Goal: Task Accomplishment & Management: Complete application form

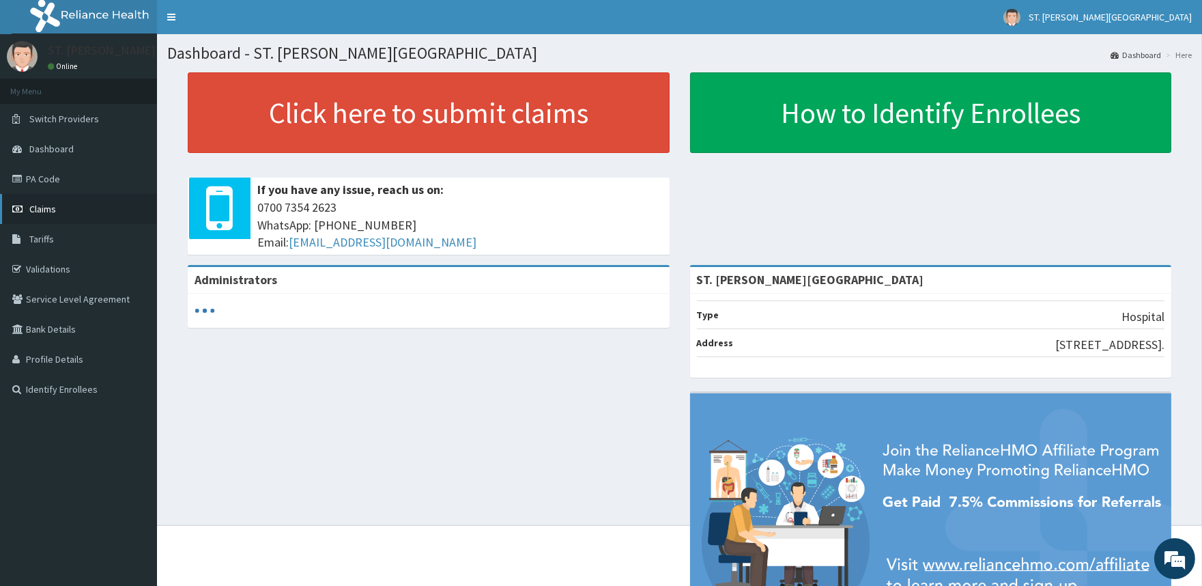
click at [55, 215] on link "Claims" at bounding box center [78, 209] width 157 height 30
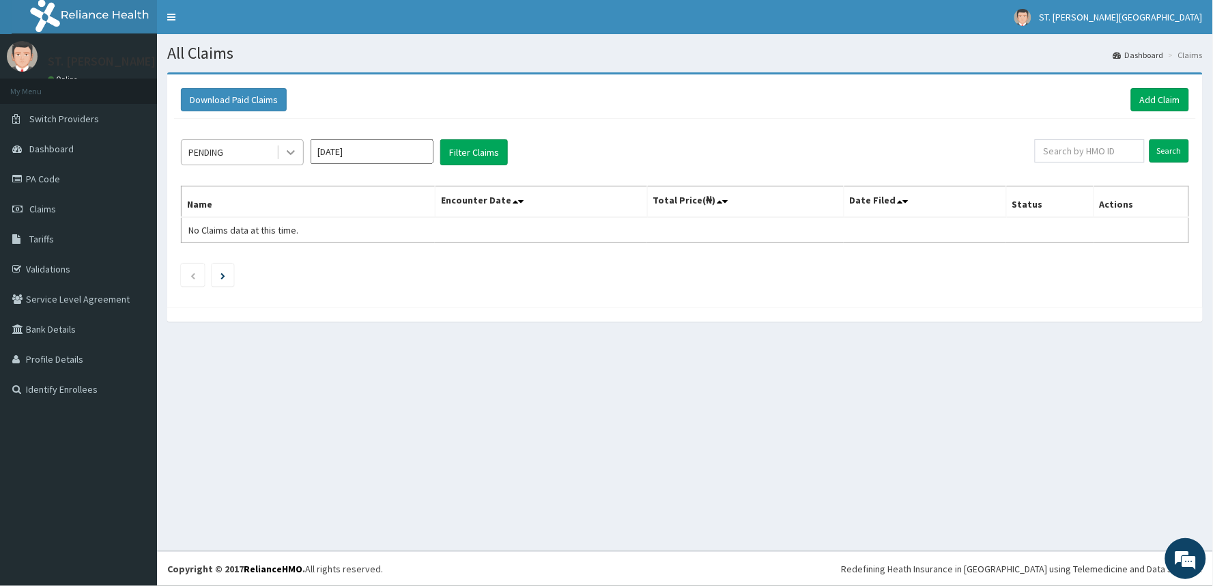
click at [285, 154] on icon at bounding box center [291, 152] width 14 height 14
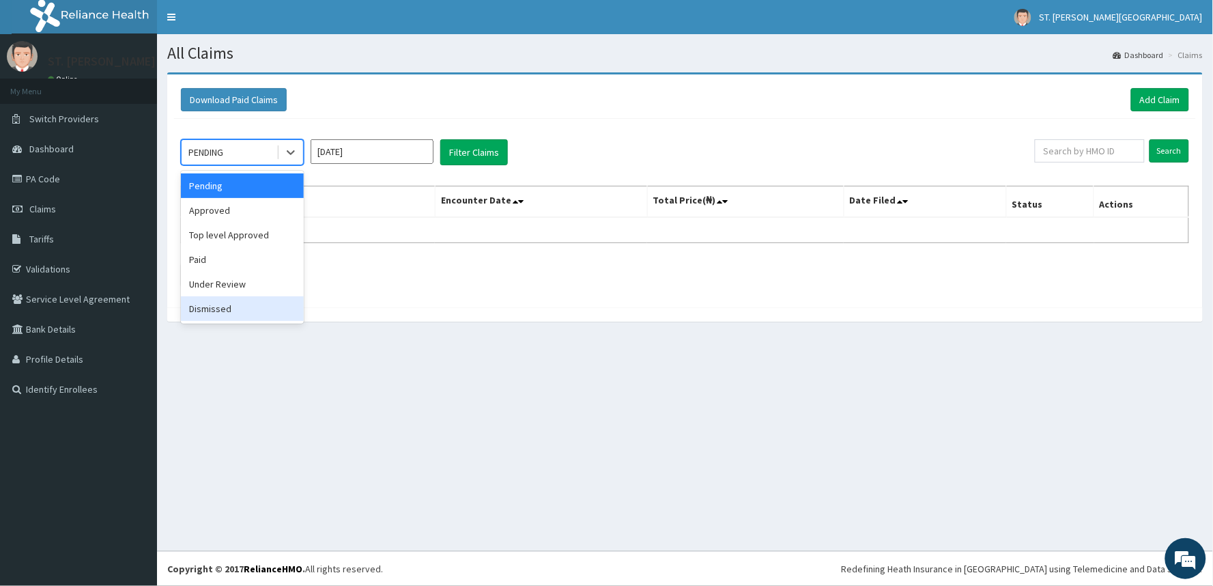
click at [229, 303] on div "Dismissed" at bounding box center [242, 308] width 123 height 25
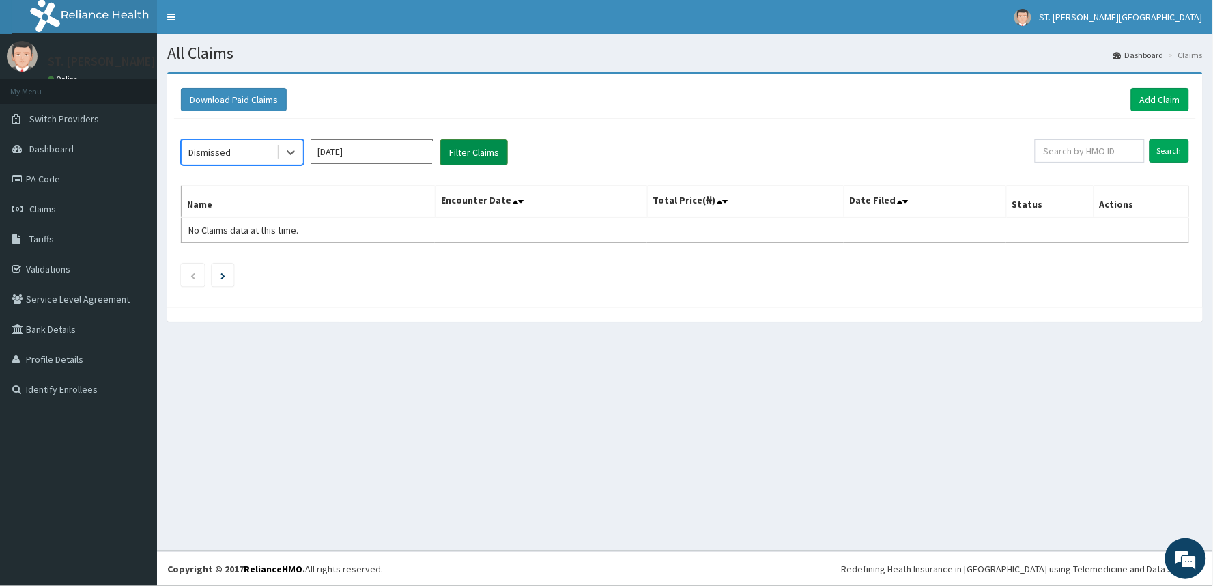
click at [465, 146] on button "Filter Claims" at bounding box center [474, 152] width 68 height 26
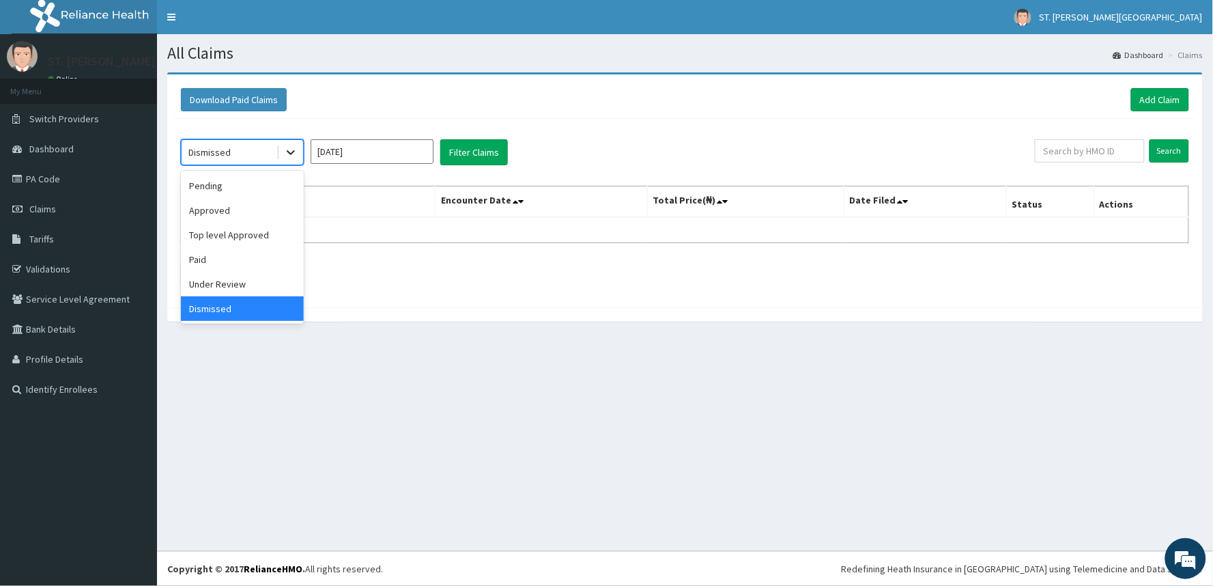
click at [295, 151] on icon at bounding box center [291, 152] width 14 height 14
click at [242, 287] on div "Under Review" at bounding box center [242, 284] width 123 height 25
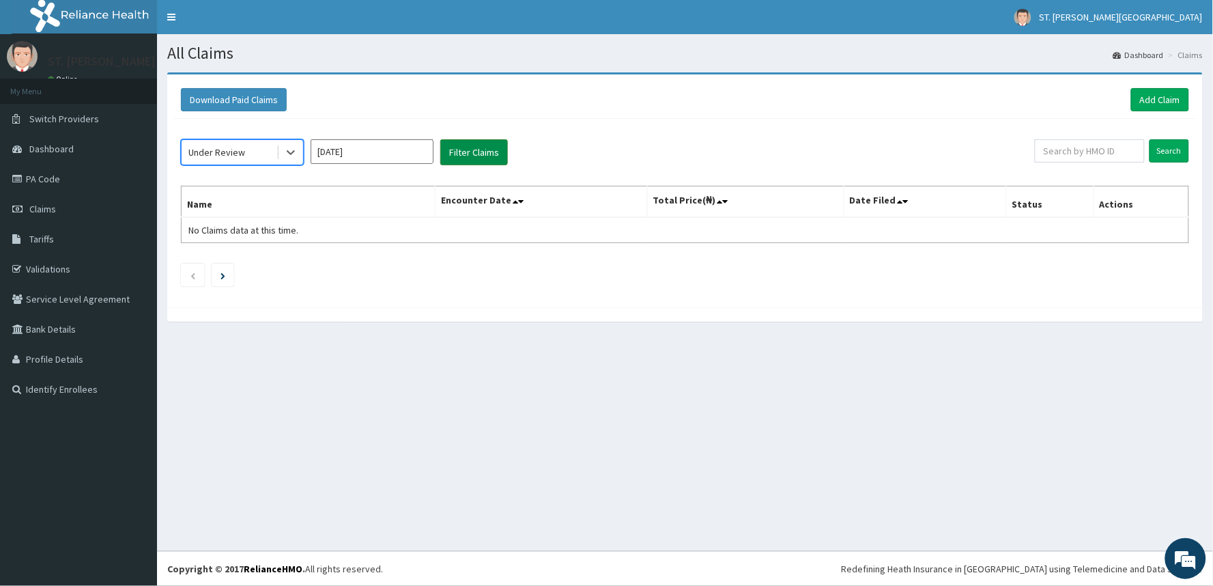
click at [471, 148] on button "Filter Claims" at bounding box center [474, 152] width 68 height 26
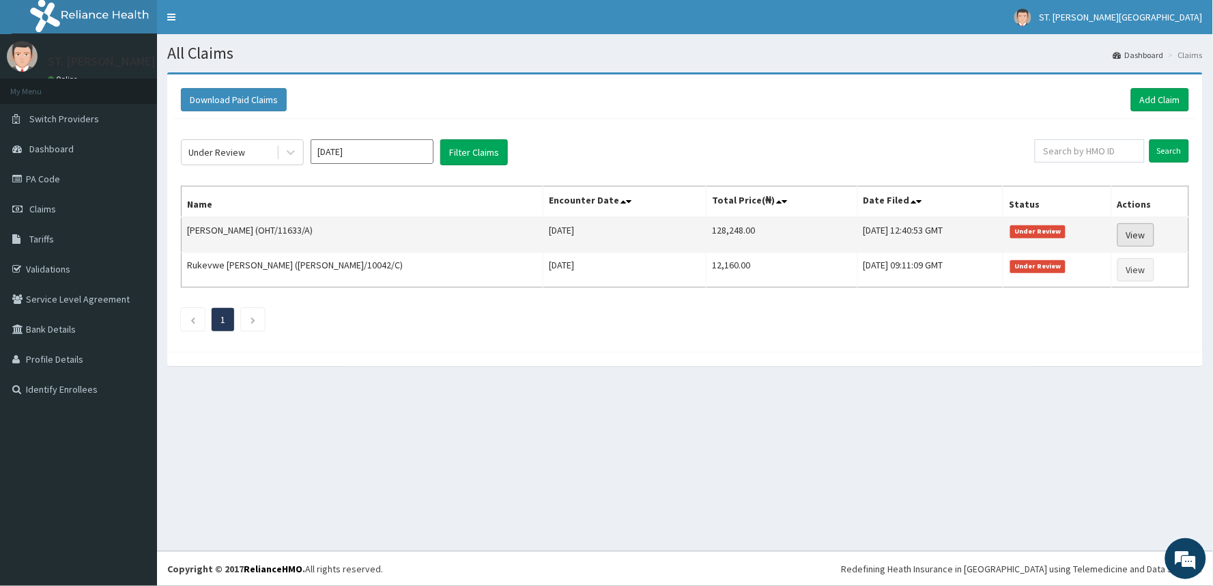
click at [1123, 230] on link "View" at bounding box center [1135, 234] width 37 height 23
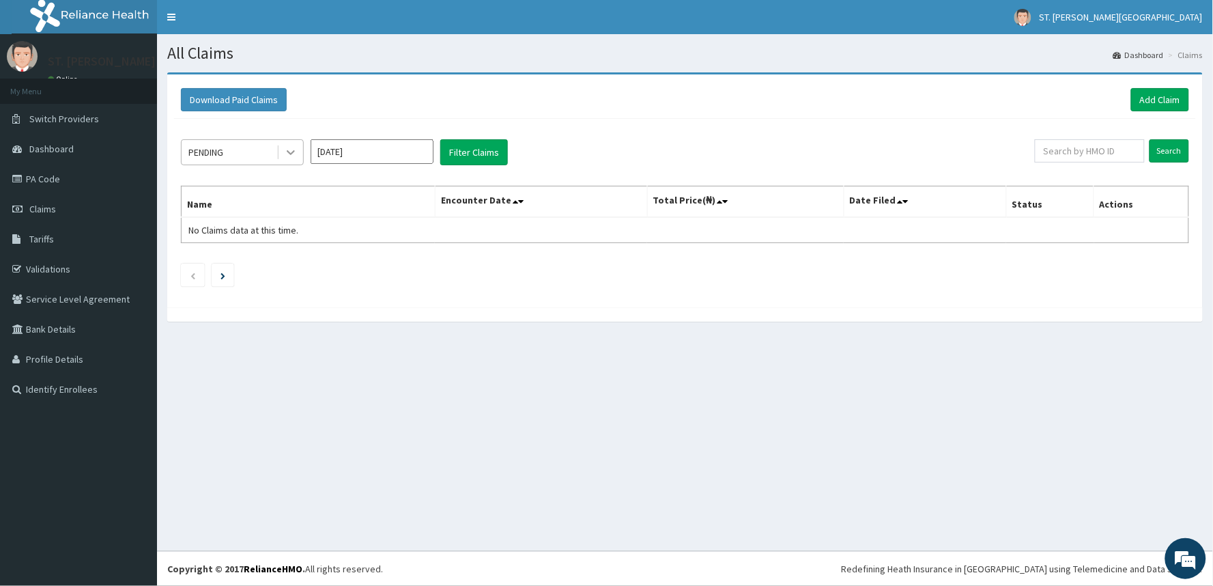
click at [287, 156] on icon at bounding box center [291, 152] width 14 height 14
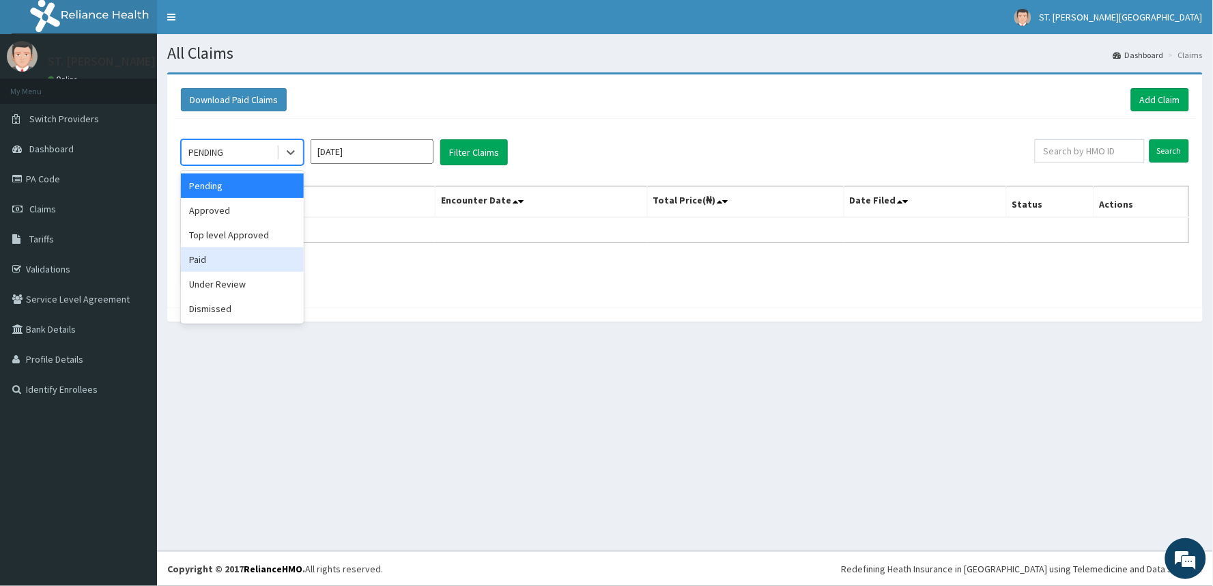
click at [255, 259] on div "Paid" at bounding box center [242, 259] width 123 height 25
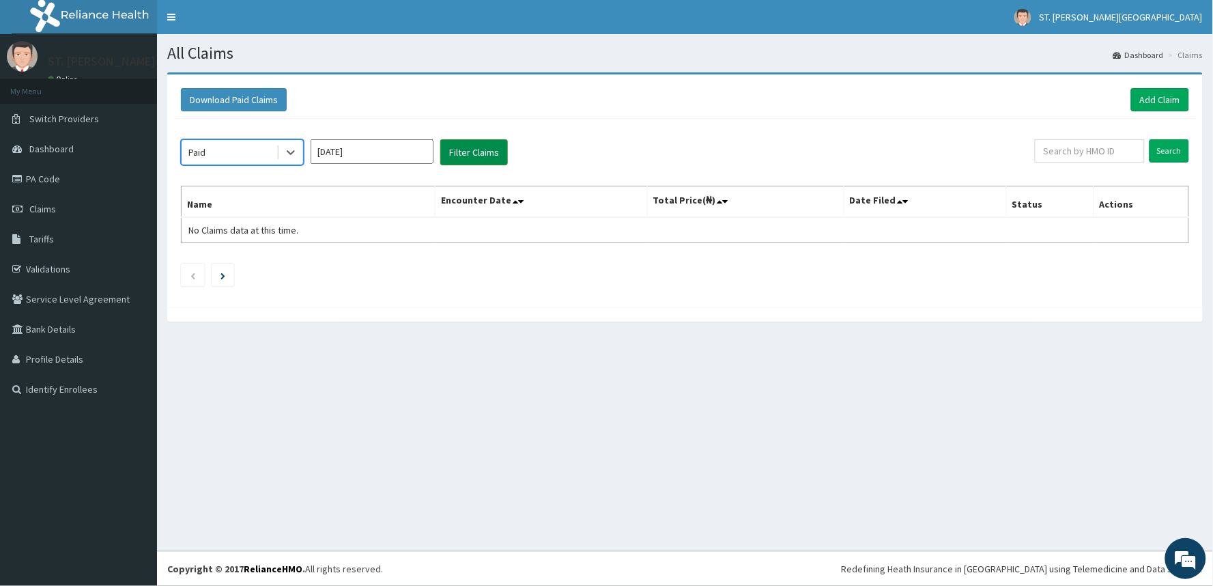
click at [467, 144] on button "Filter Claims" at bounding box center [474, 152] width 68 height 26
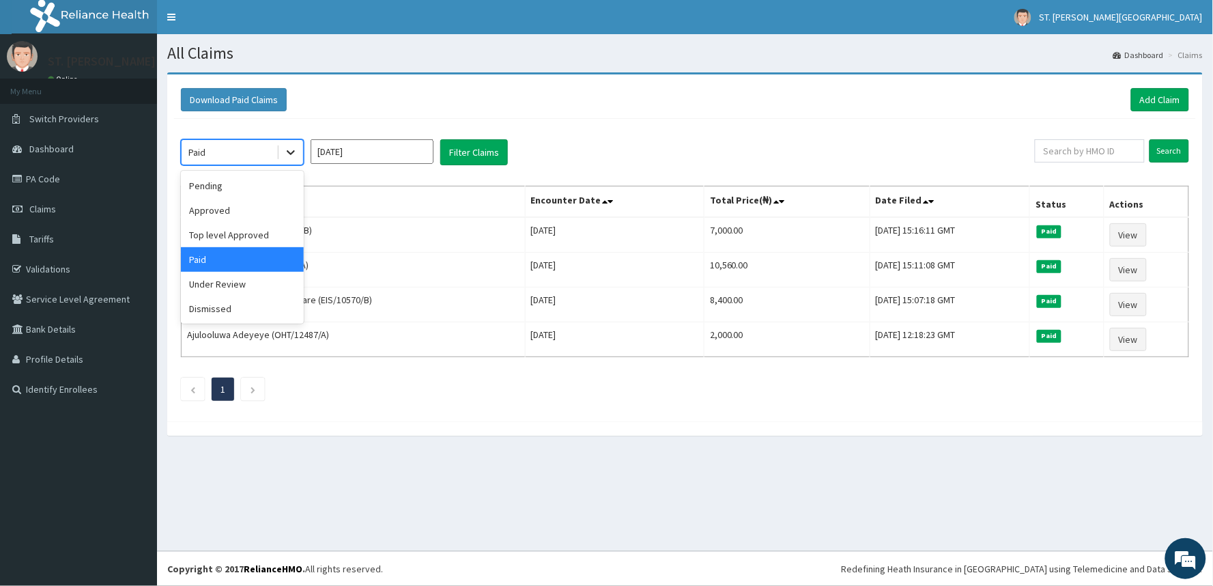
click at [289, 153] on icon at bounding box center [291, 153] width 8 height 5
click at [250, 234] on div "Top level Approved" at bounding box center [242, 235] width 123 height 25
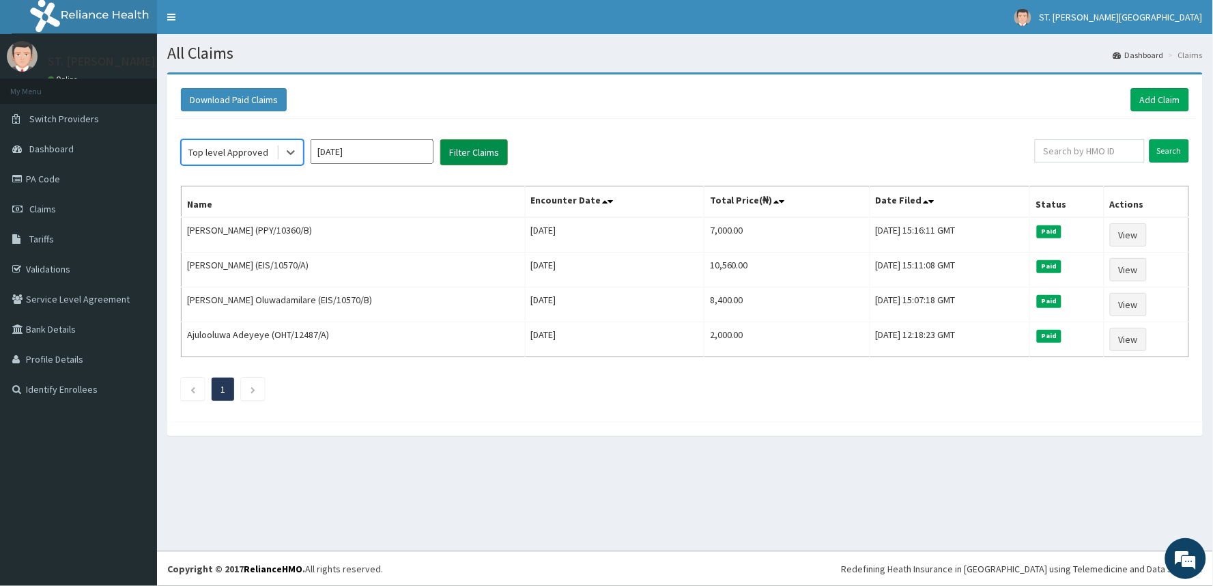
click at [481, 157] on button "Filter Claims" at bounding box center [474, 152] width 68 height 26
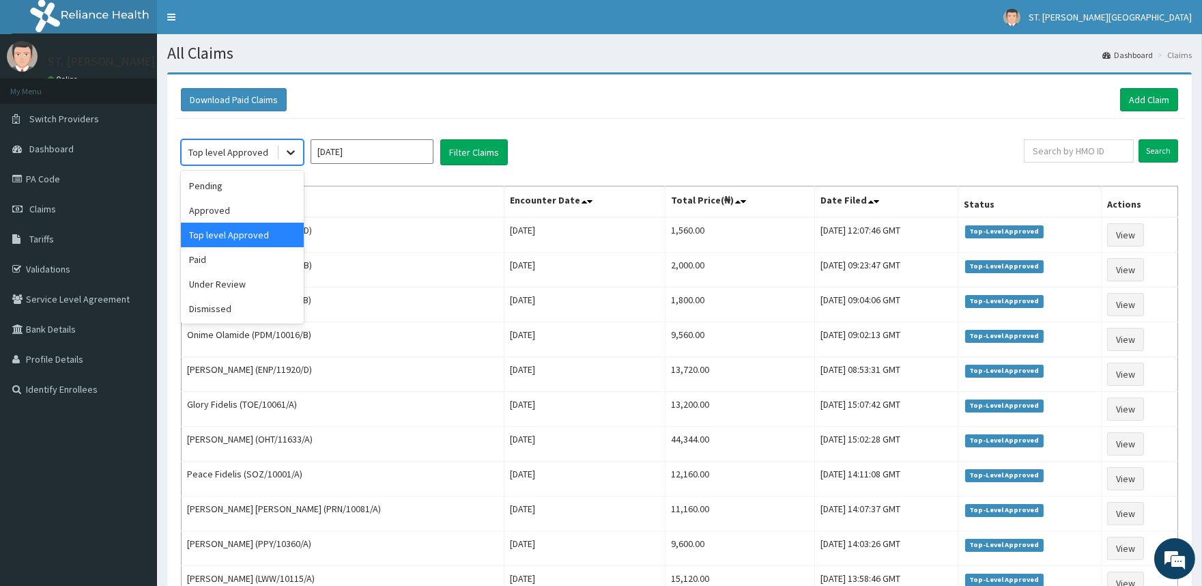
click at [288, 152] on icon at bounding box center [291, 153] width 8 height 5
click at [257, 214] on div "Approved" at bounding box center [242, 210] width 123 height 25
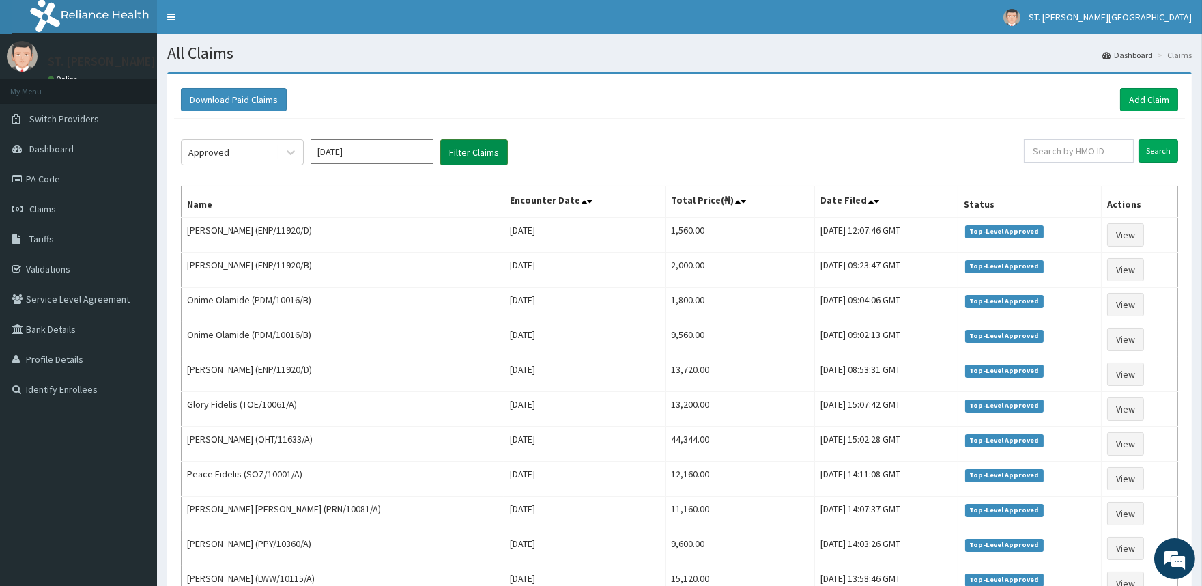
click at [481, 157] on button "Filter Claims" at bounding box center [474, 152] width 68 height 26
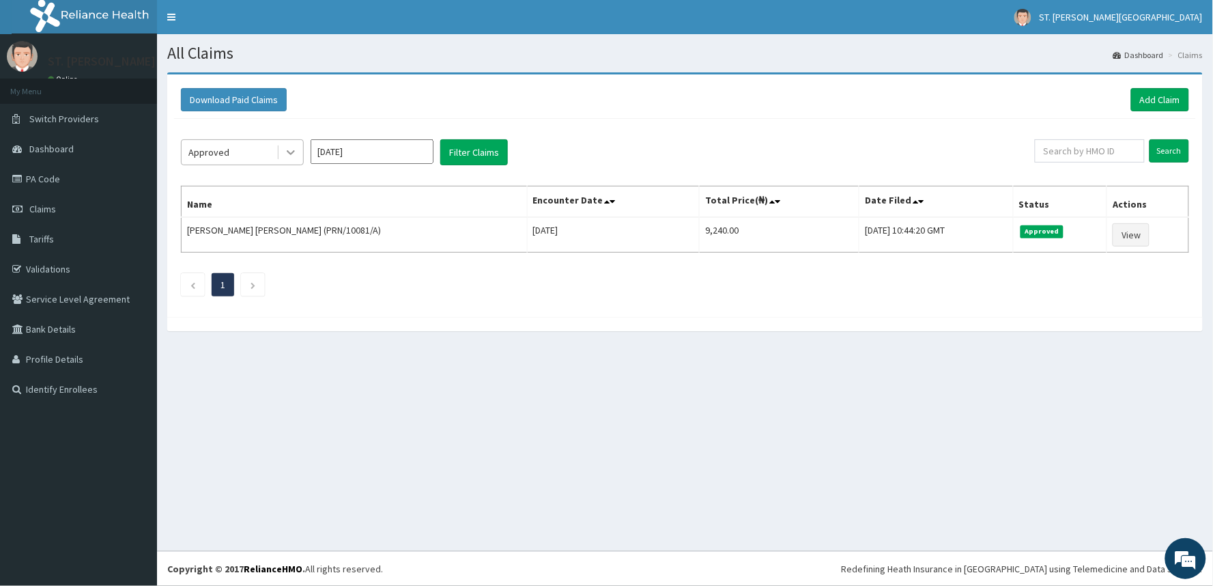
click at [293, 153] on icon at bounding box center [291, 152] width 14 height 14
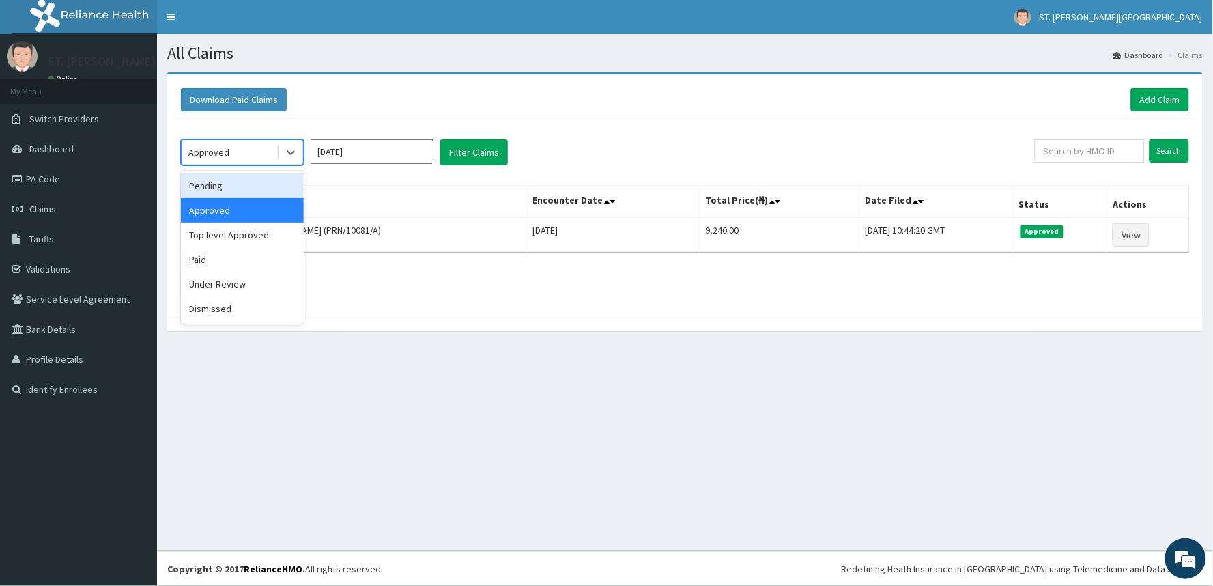
click at [268, 183] on div "Pending" at bounding box center [242, 185] width 123 height 25
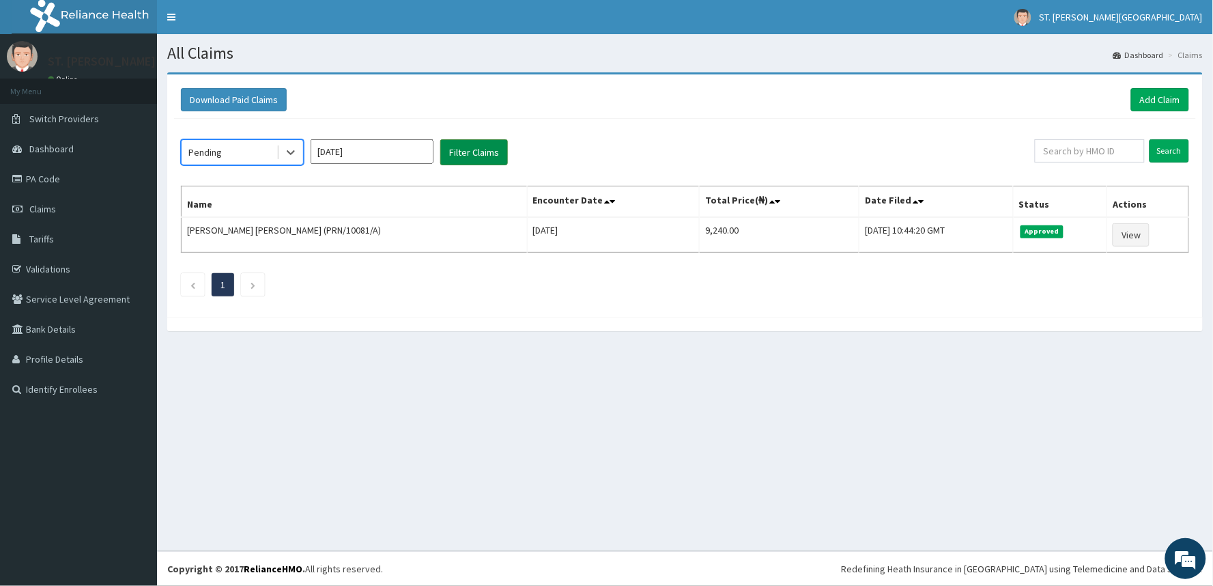
click at [465, 152] on button "Filter Claims" at bounding box center [474, 152] width 68 height 26
click at [59, 210] on link "Claims" at bounding box center [78, 209] width 157 height 30
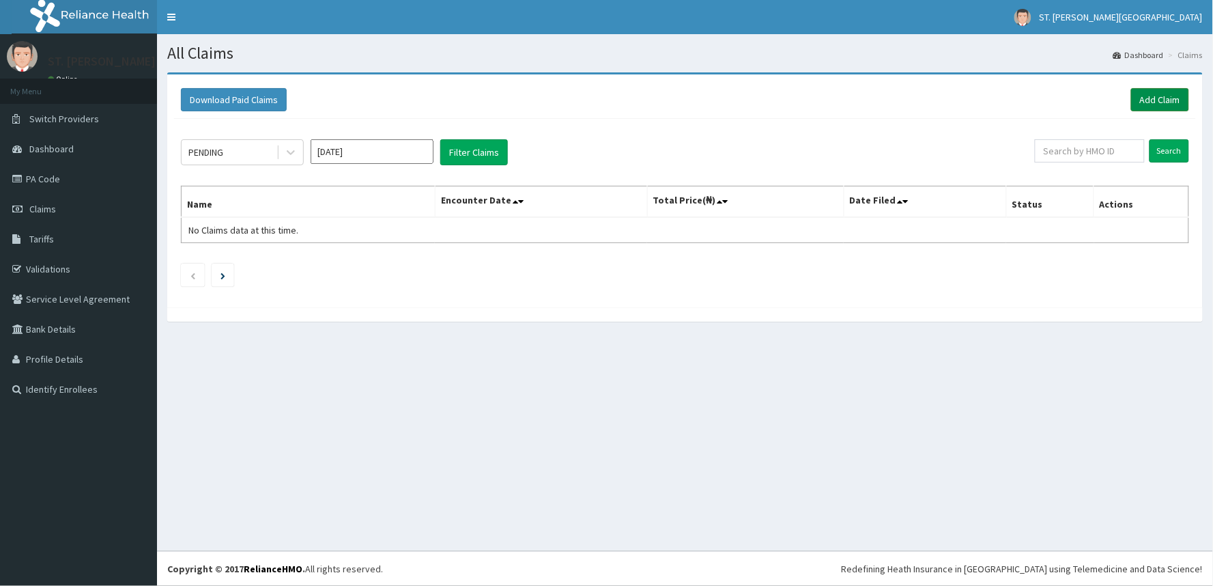
click at [1141, 96] on link "Add Claim" at bounding box center [1160, 99] width 58 height 23
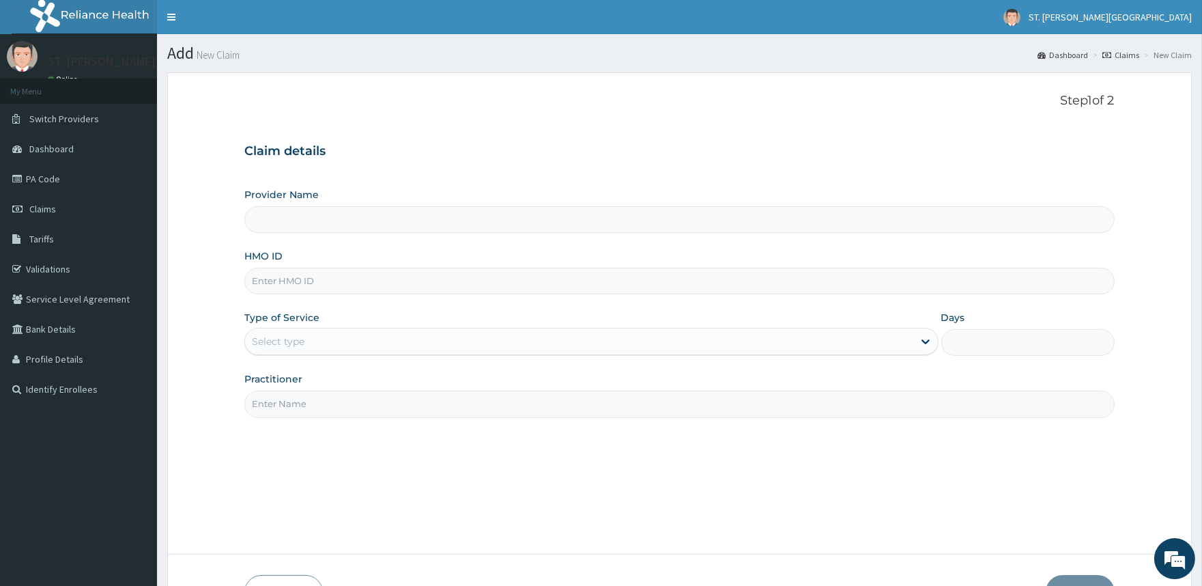
click at [335, 278] on input "HMO ID" at bounding box center [679, 281] width 870 height 27
type input "ST. [PERSON_NAME][GEOGRAPHIC_DATA]"
type input "G"
type input "CGW/10079/A"
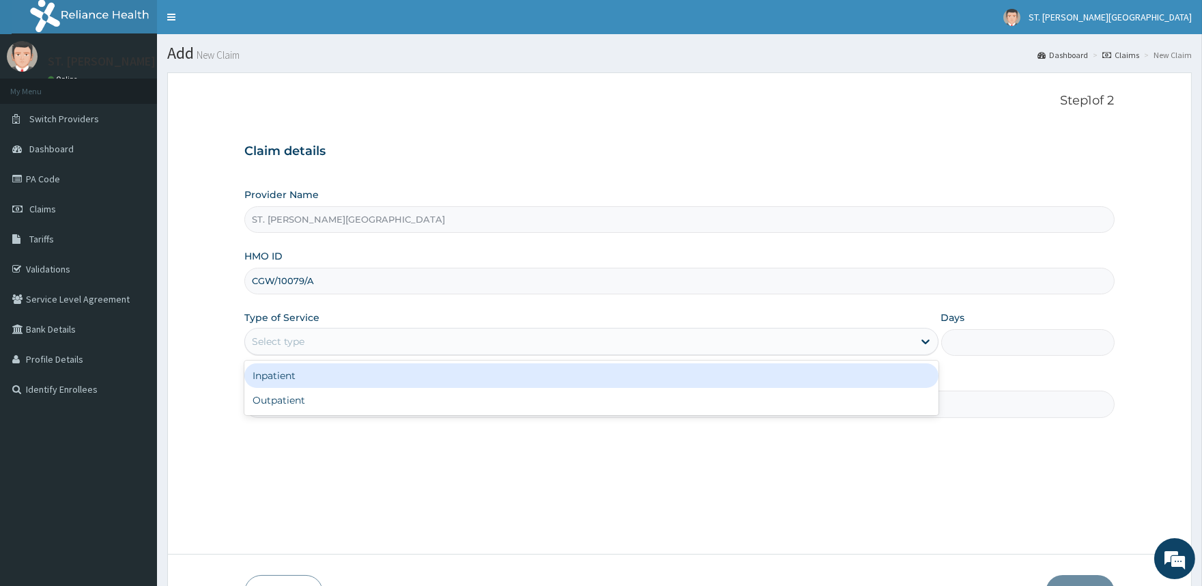
click at [362, 343] on div "Select type" at bounding box center [579, 341] width 668 height 22
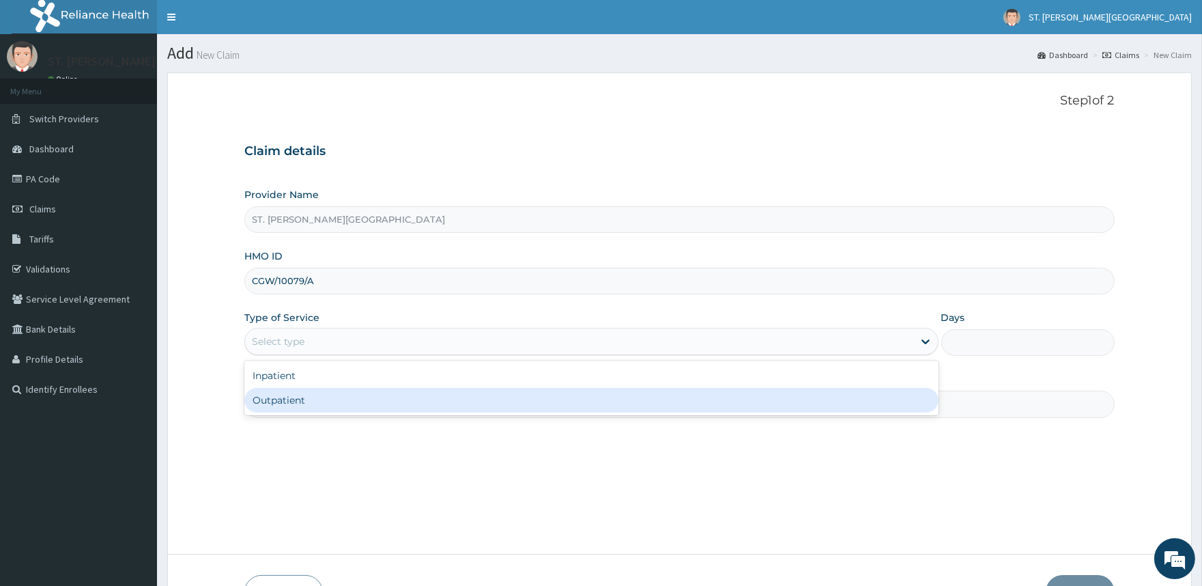
click at [324, 410] on div "Outpatient" at bounding box center [590, 400] width 693 height 25
type input "1"
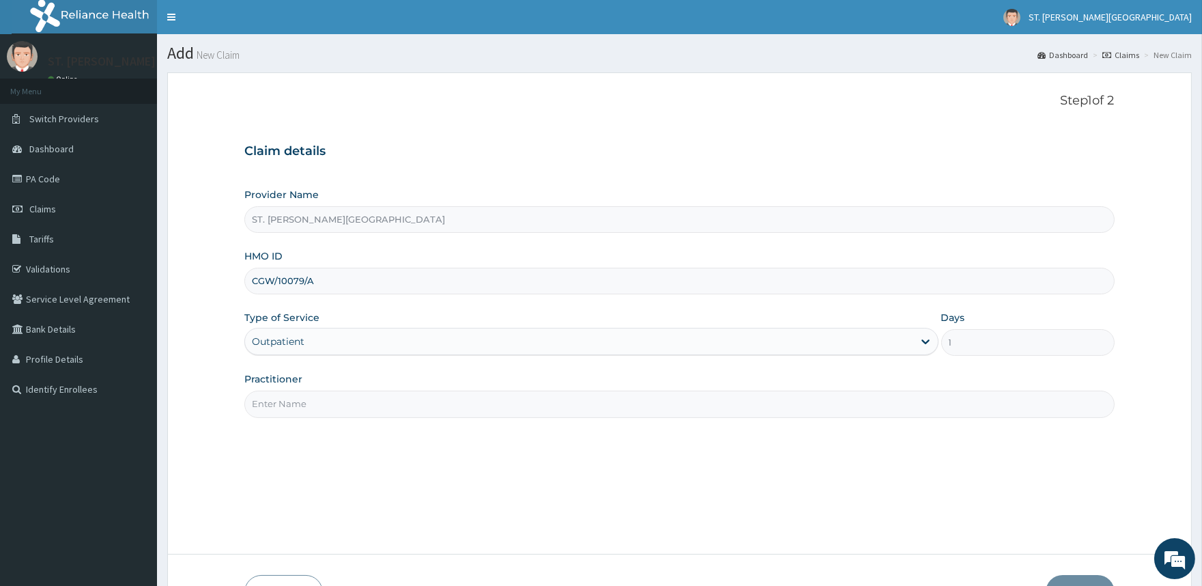
click at [325, 407] on input "Practitioner" at bounding box center [679, 403] width 870 height 27
type input "DR. UMEH"
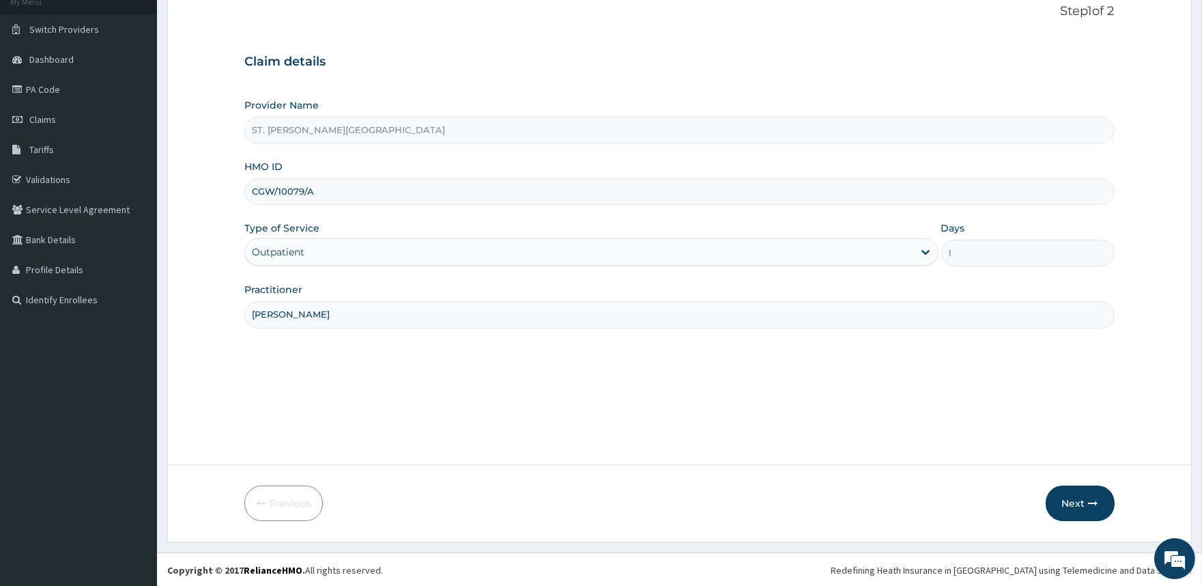
scroll to position [91, 0]
click at [1061, 497] on button "Next" at bounding box center [1080, 501] width 69 height 35
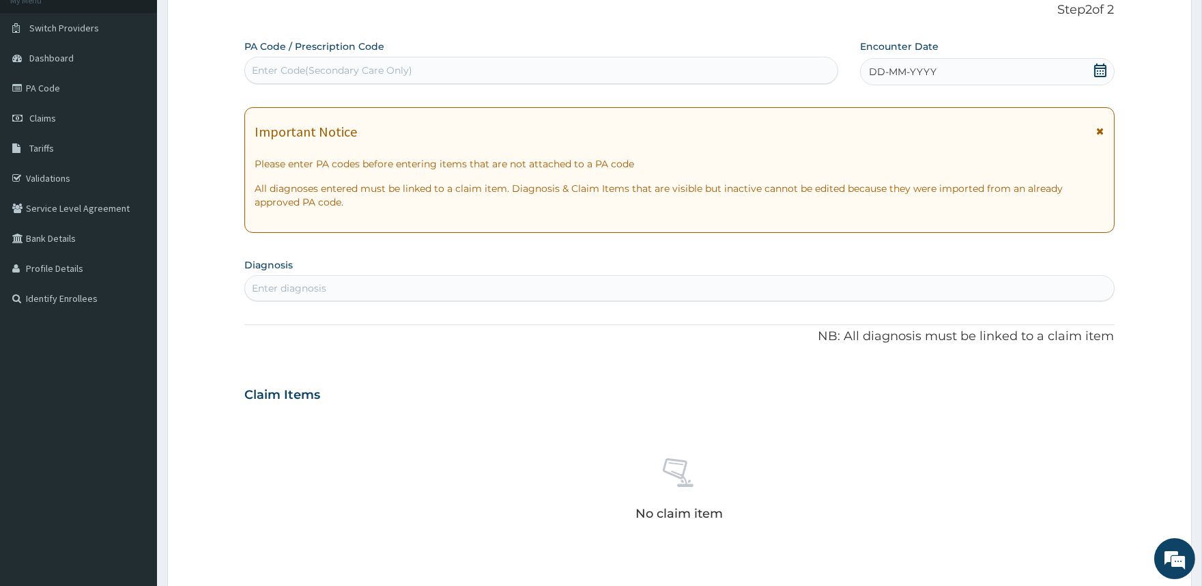
click at [1100, 132] on icon at bounding box center [1101, 131] width 8 height 10
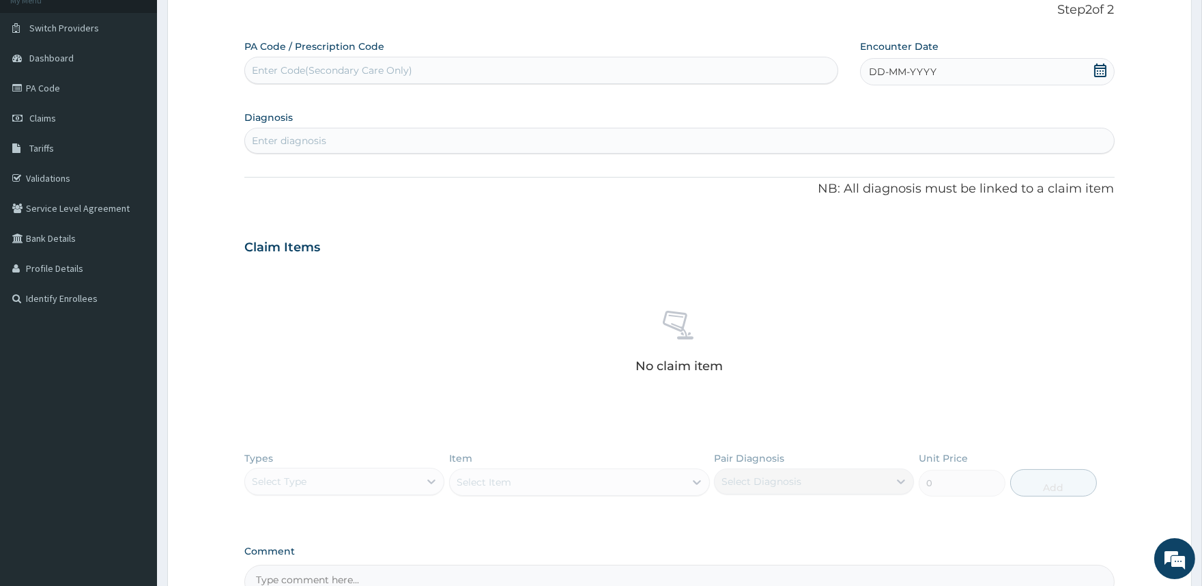
click at [1098, 70] on icon at bounding box center [1100, 70] width 14 height 14
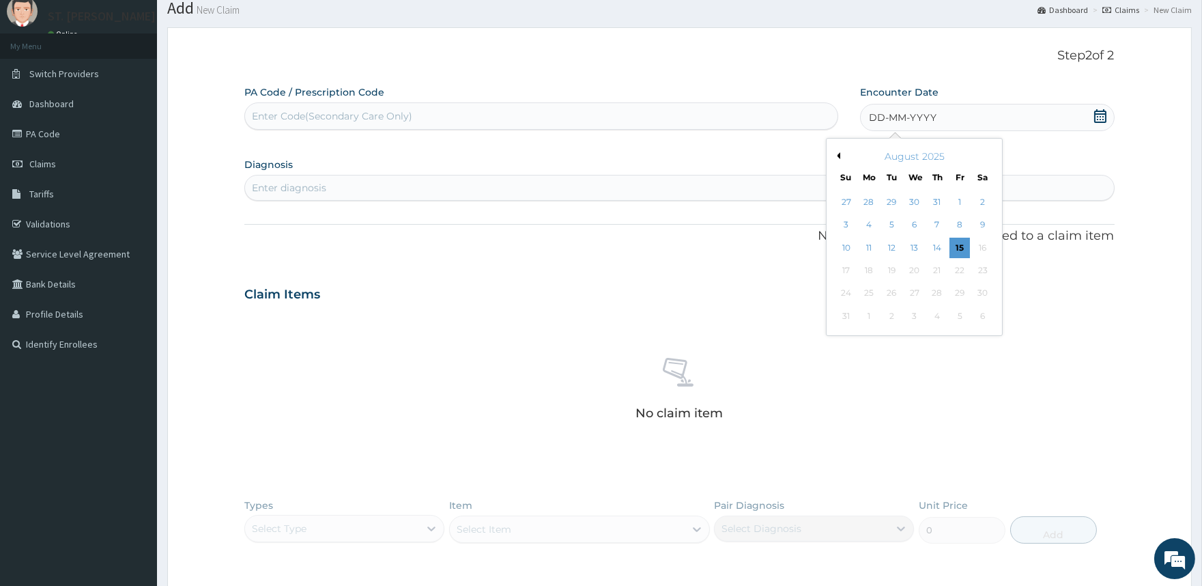
scroll to position [0, 0]
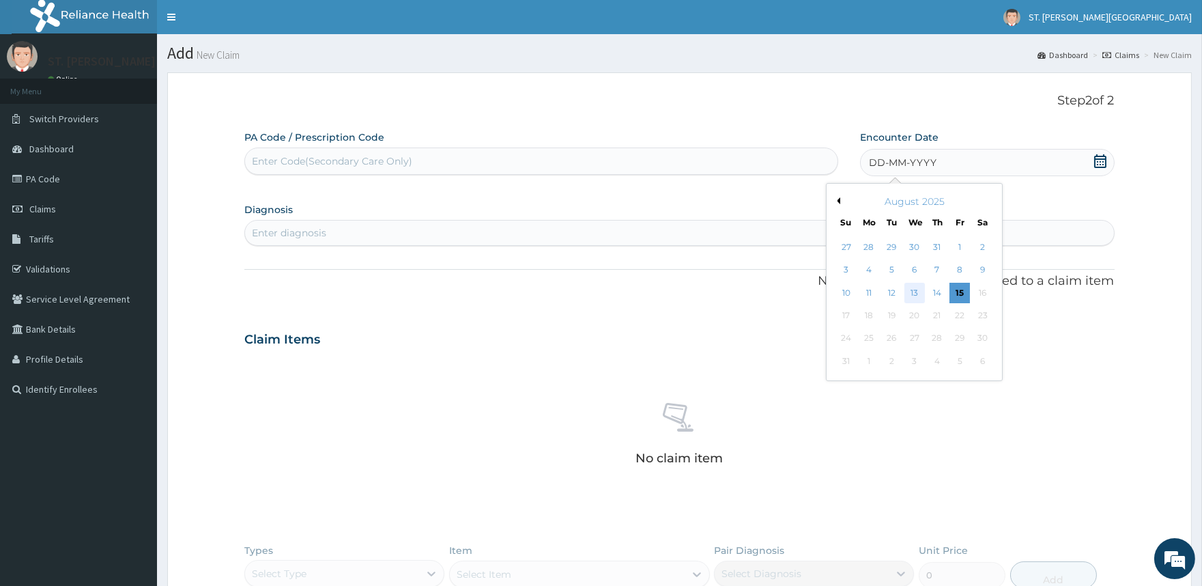
click at [911, 289] on div "13" at bounding box center [914, 293] width 20 height 20
click at [324, 223] on div "Enter diagnosis" at bounding box center [679, 231] width 868 height 22
type input "PLAS"
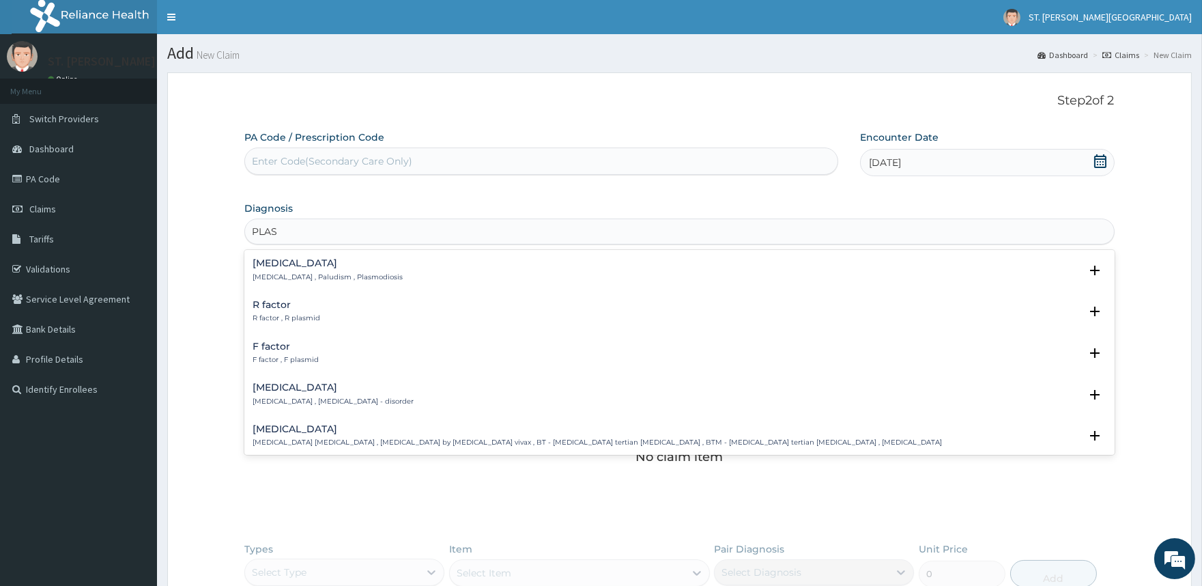
click at [302, 278] on p "[MEDICAL_DATA] , Paludism , Plasmodiosis" at bounding box center [328, 277] width 150 height 10
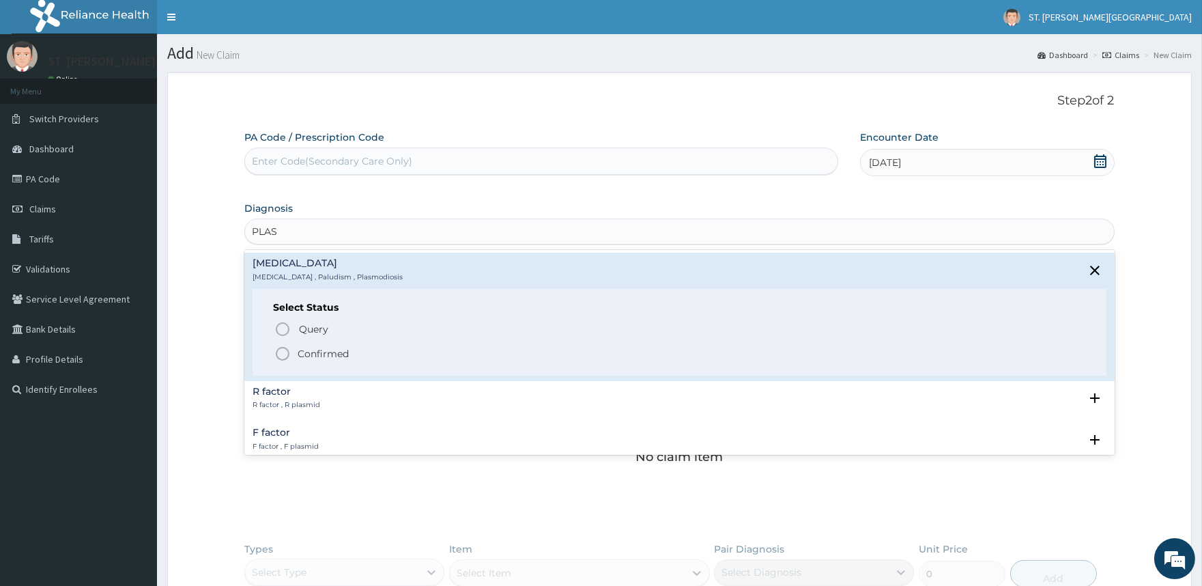
click at [315, 352] on p "Confirmed" at bounding box center [323, 354] width 51 height 14
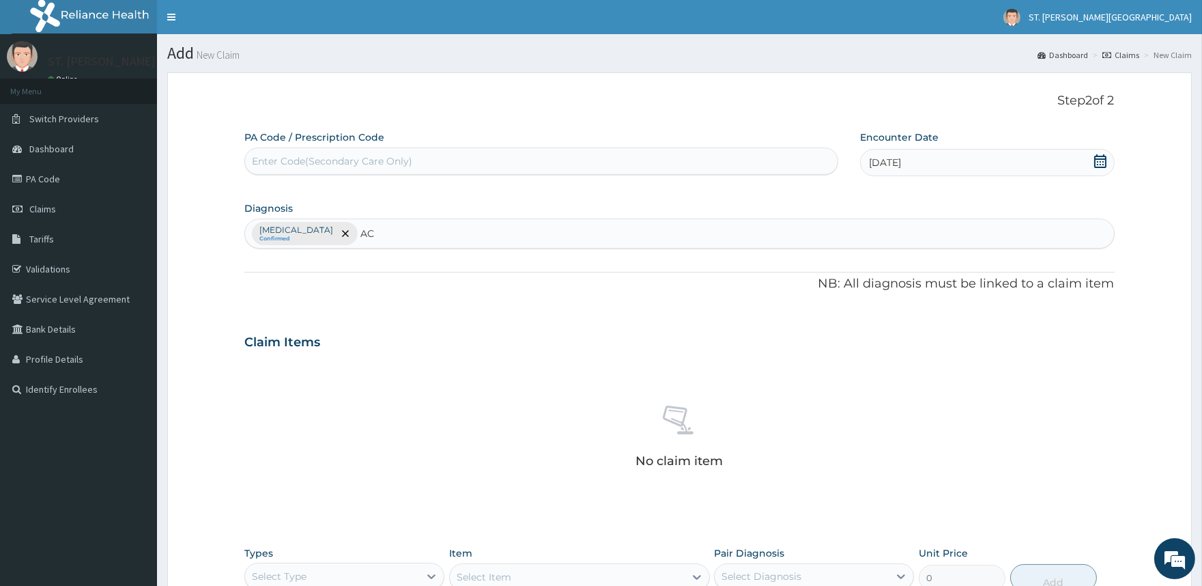
type input "A"
type input "UPPER RES"
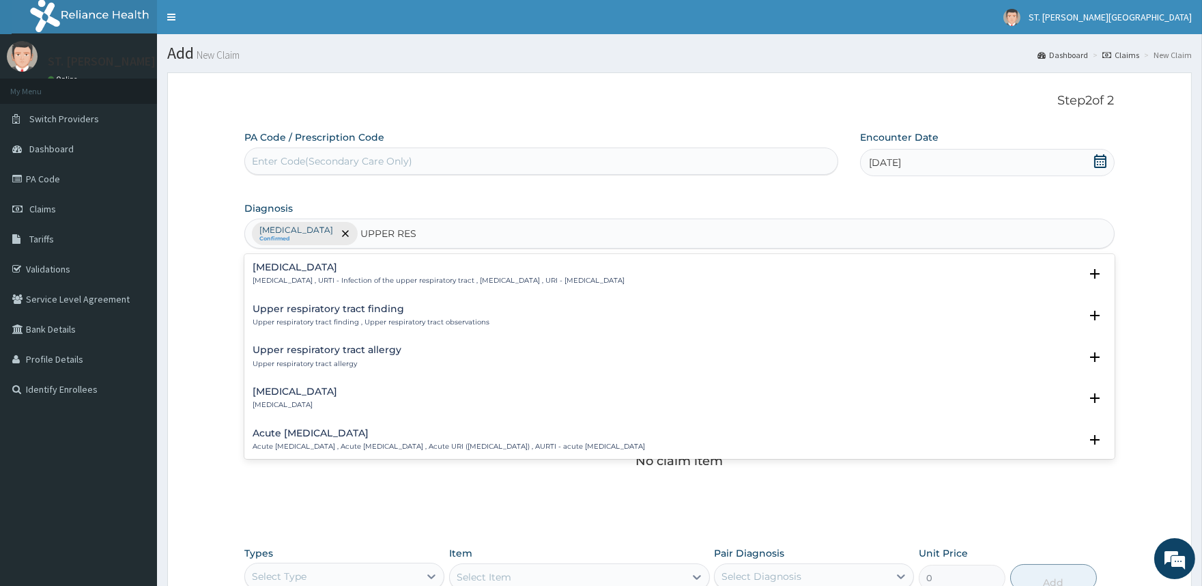
click at [367, 276] on p "Upper respiratory infection , URTI - Infection of the upper respiratory tract ,…" at bounding box center [439, 281] width 372 height 10
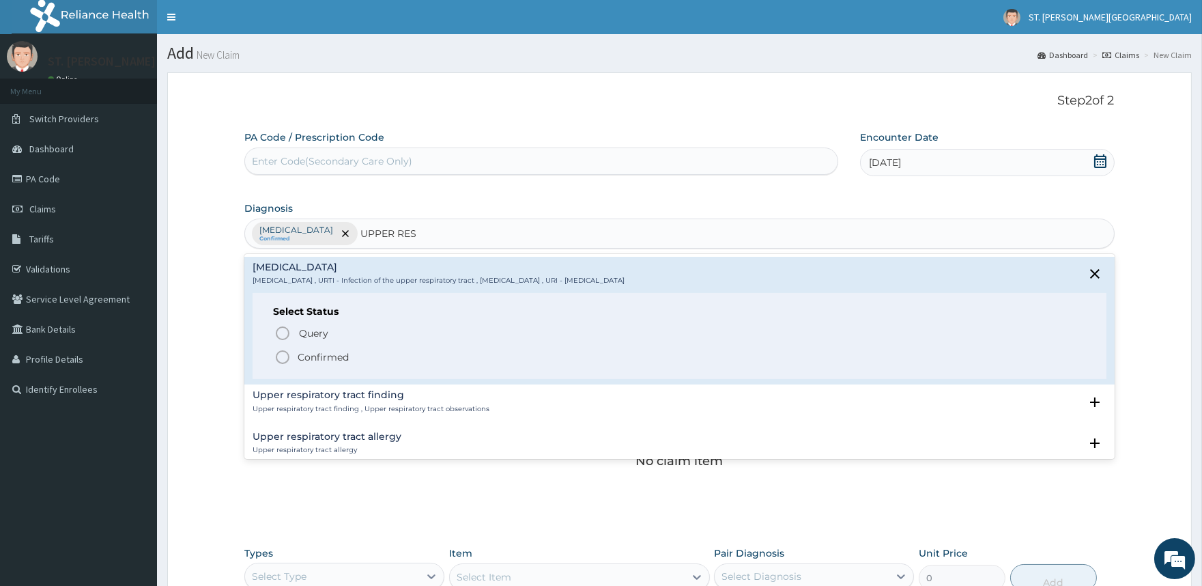
click at [309, 360] on p "Confirmed" at bounding box center [323, 357] width 51 height 14
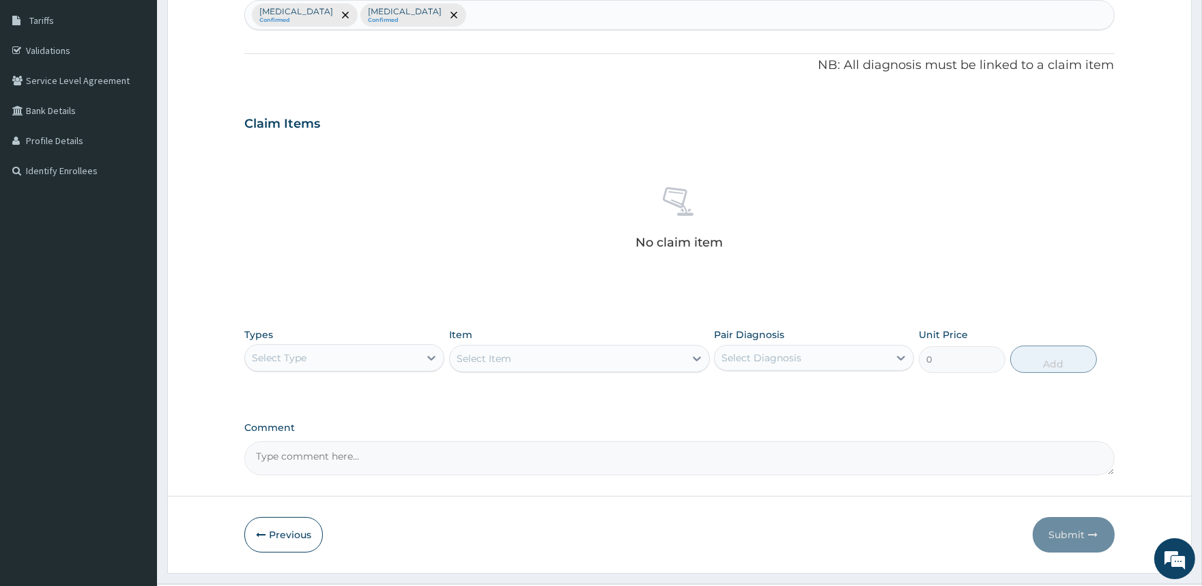
scroll to position [250, 0]
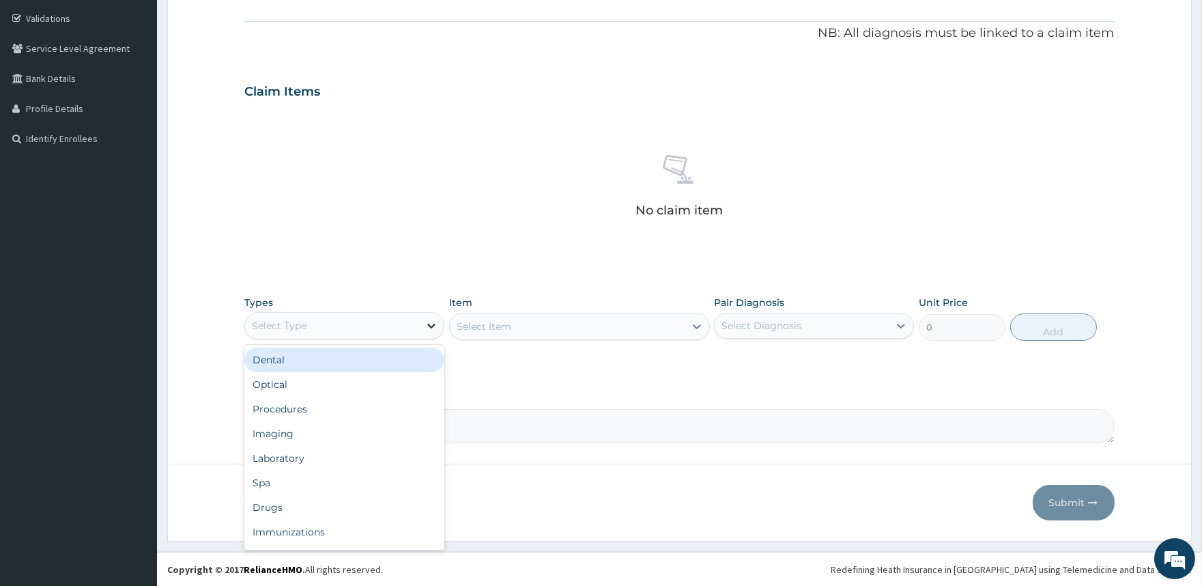
click at [427, 324] on icon at bounding box center [432, 326] width 14 height 14
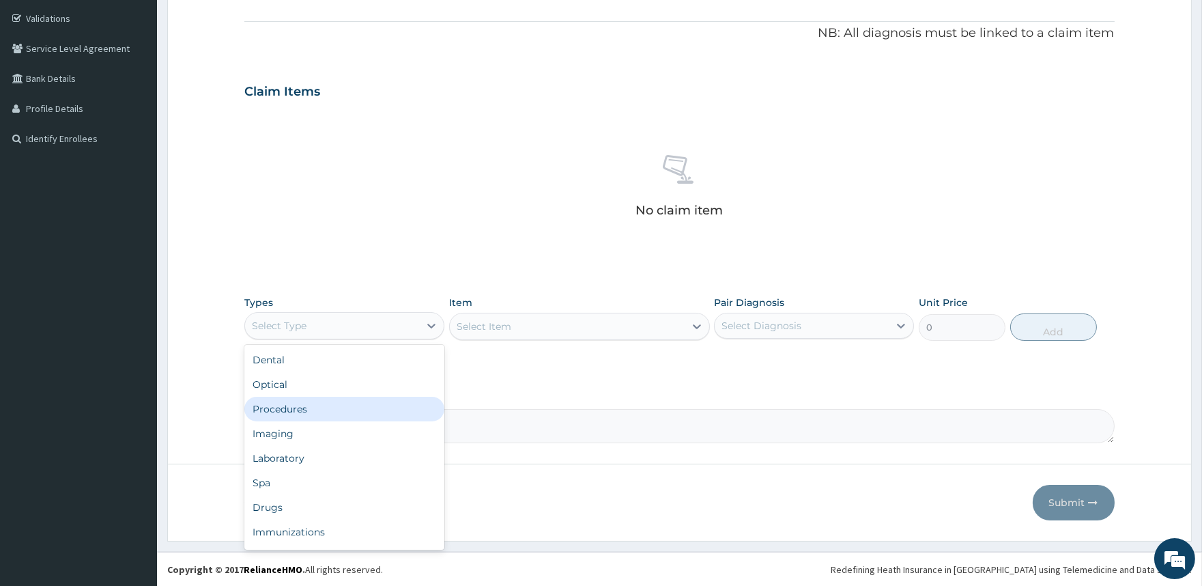
click at [305, 412] on div "Procedures" at bounding box center [344, 409] width 200 height 25
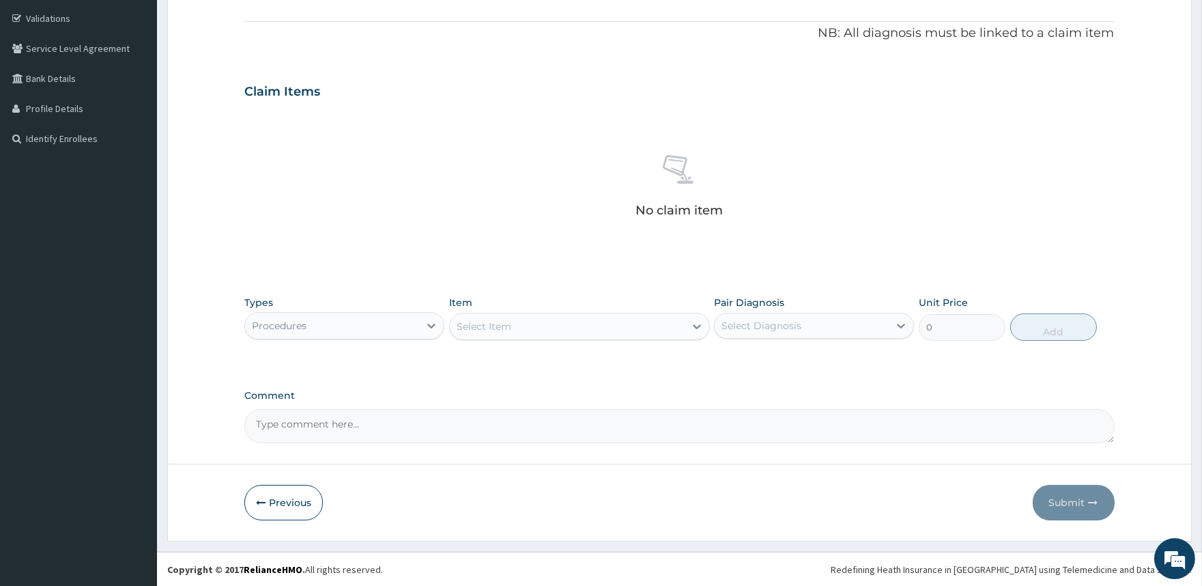
click at [698, 325] on icon at bounding box center [697, 326] width 8 height 5
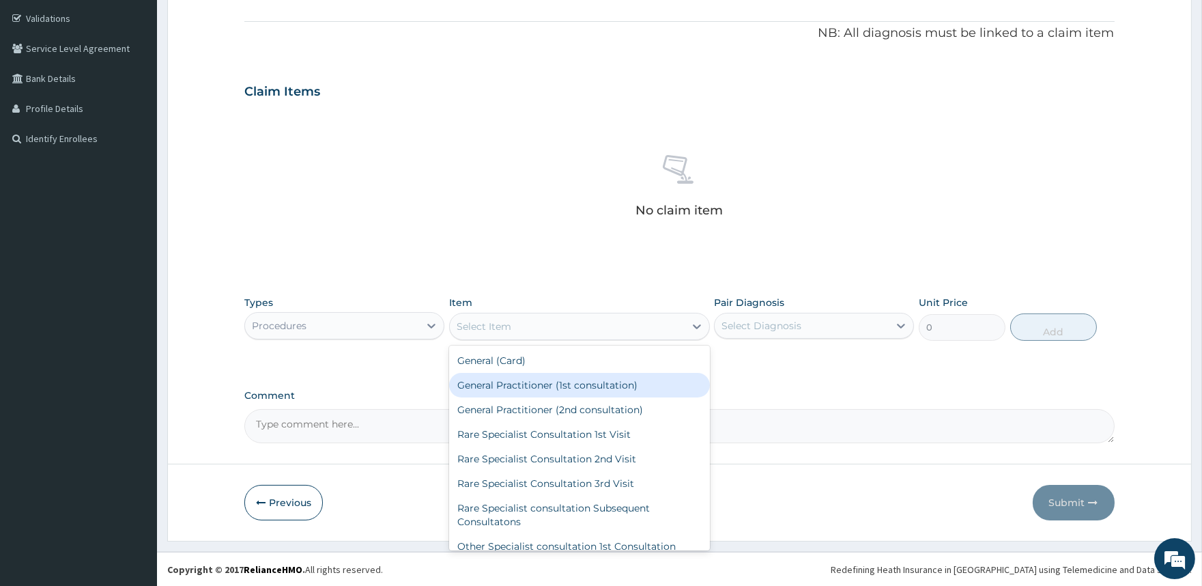
click at [611, 377] on div "General Practitioner (1st consultation)" at bounding box center [579, 385] width 261 height 25
type input "2000"
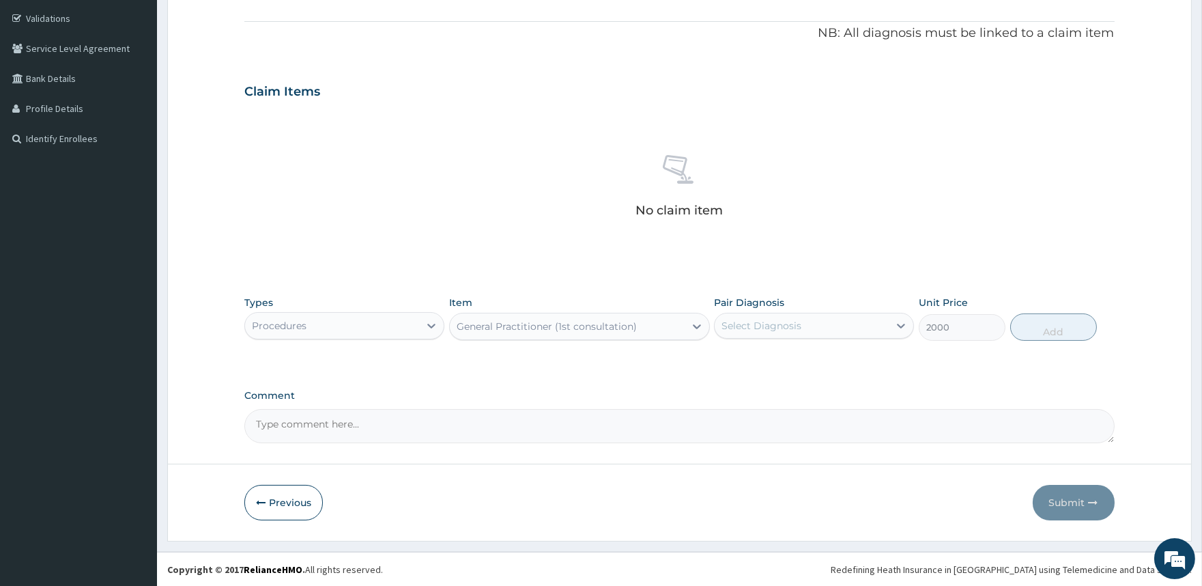
click at [756, 325] on div "Select Diagnosis" at bounding box center [761, 326] width 80 height 14
click at [735, 356] on div "Malaria" at bounding box center [814, 361] width 200 height 28
checkbox input "true"
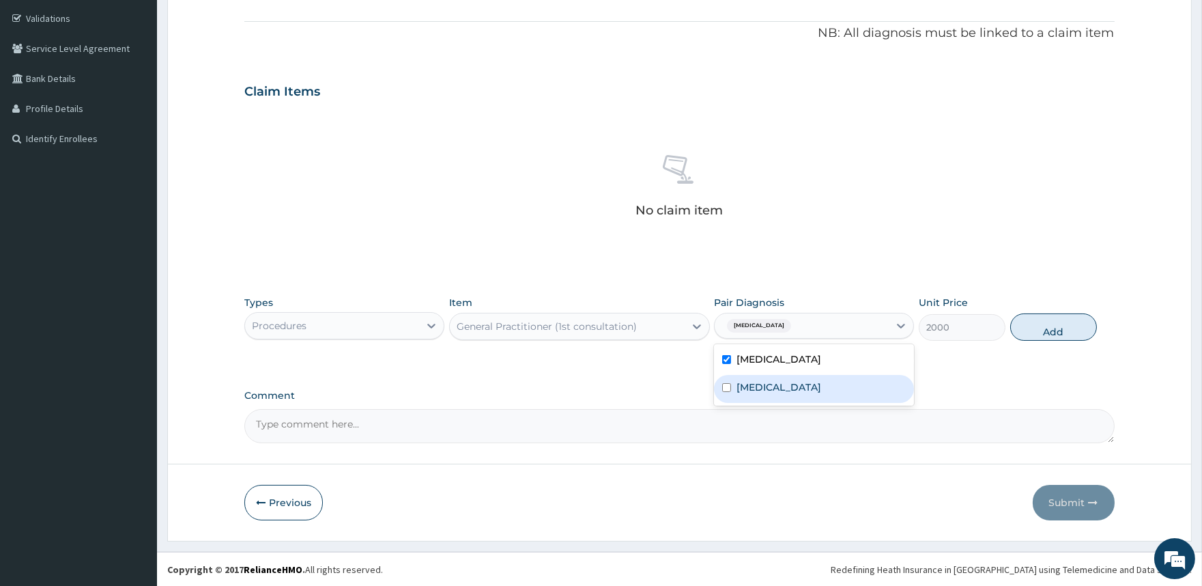
click at [732, 386] on div "Upper respiratory infection" at bounding box center [814, 389] width 200 height 28
checkbox input "true"
click at [1052, 329] on button "Add" at bounding box center [1053, 326] width 87 height 27
type input "0"
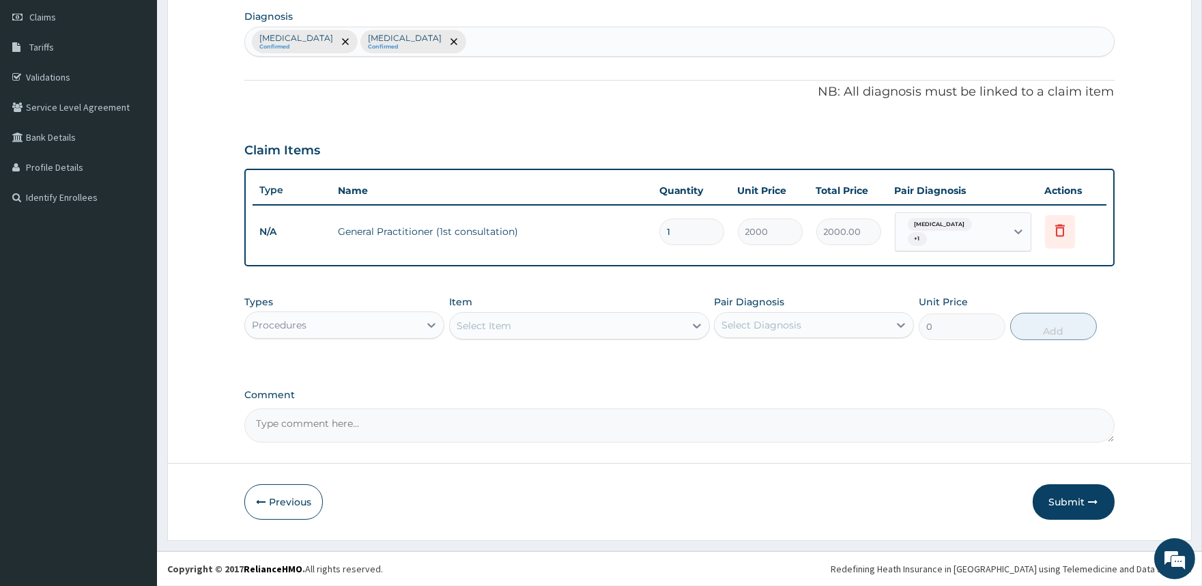
scroll to position [184, 0]
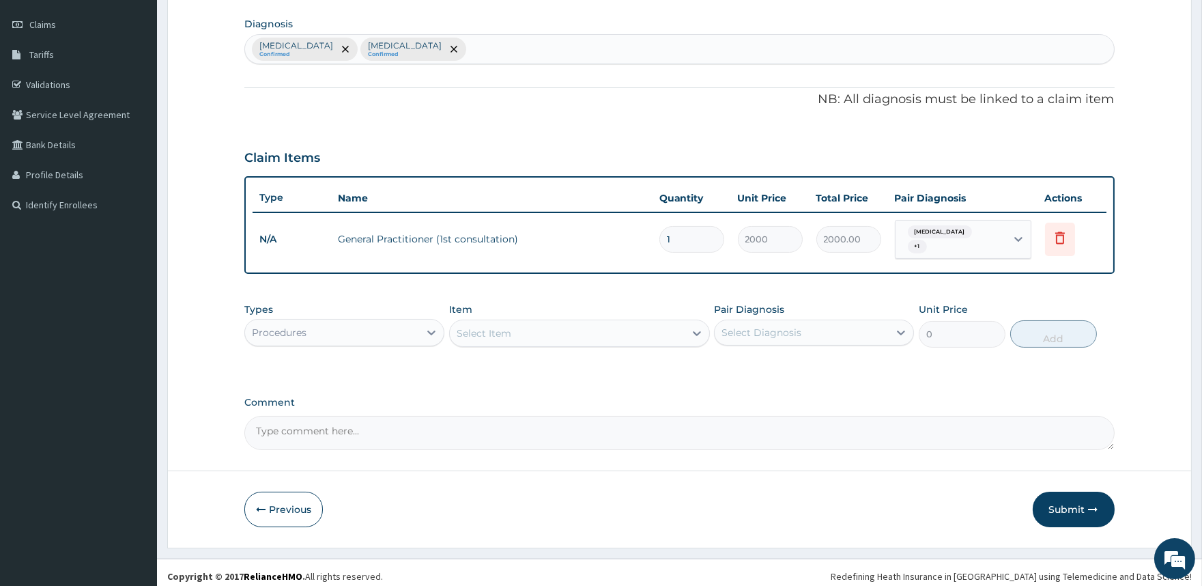
click at [495, 322] on div "Select Item" at bounding box center [567, 333] width 235 height 22
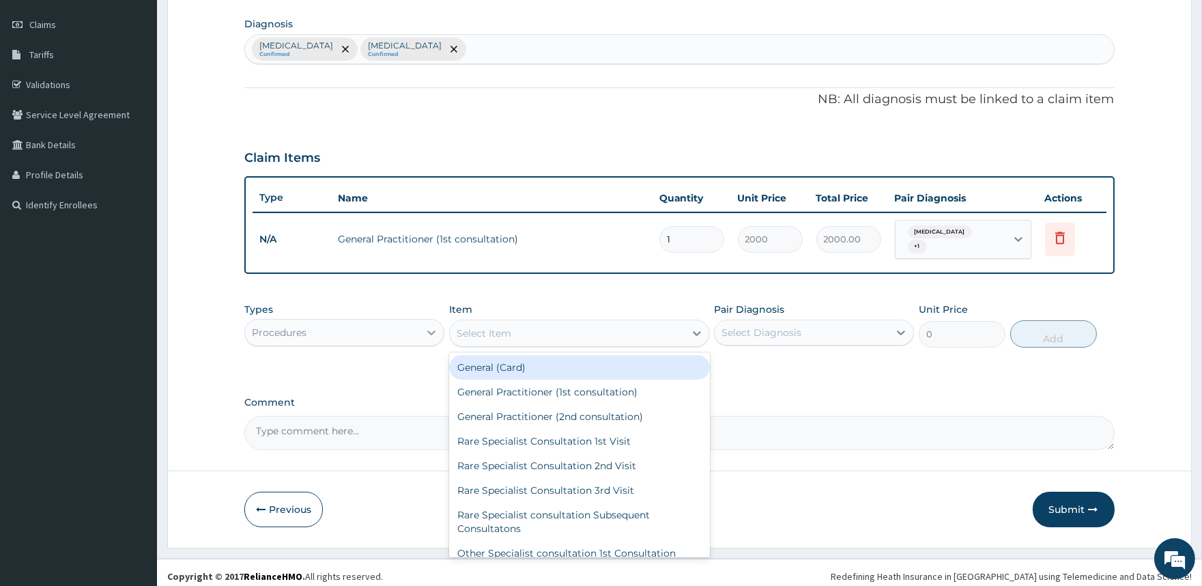
click at [431, 329] on icon at bounding box center [432, 333] width 14 height 14
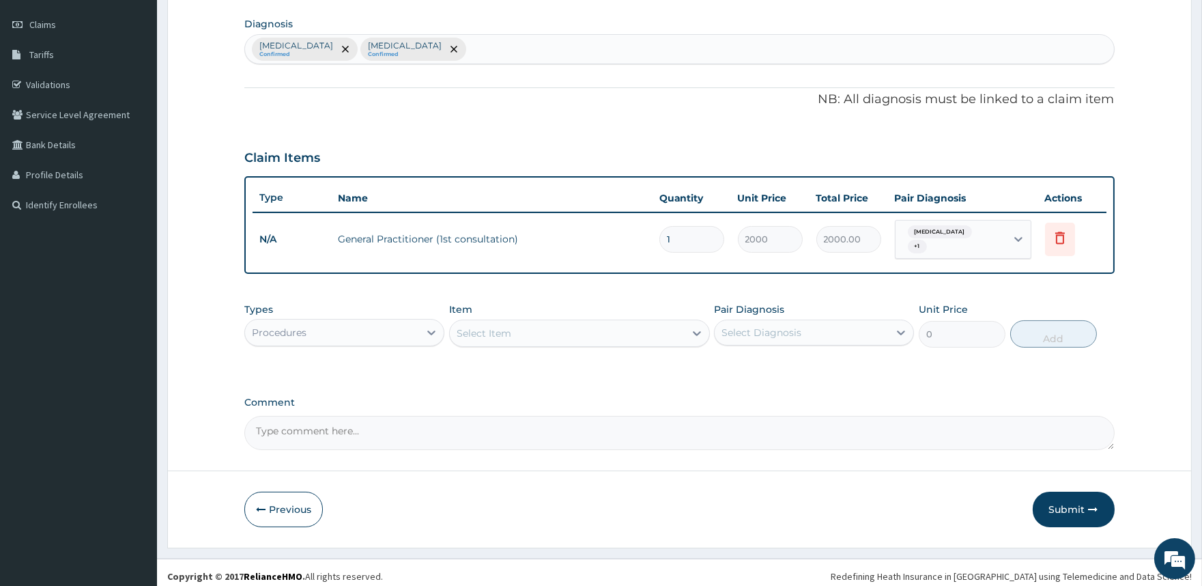
click at [459, 302] on label "Item" at bounding box center [460, 309] width 23 height 14
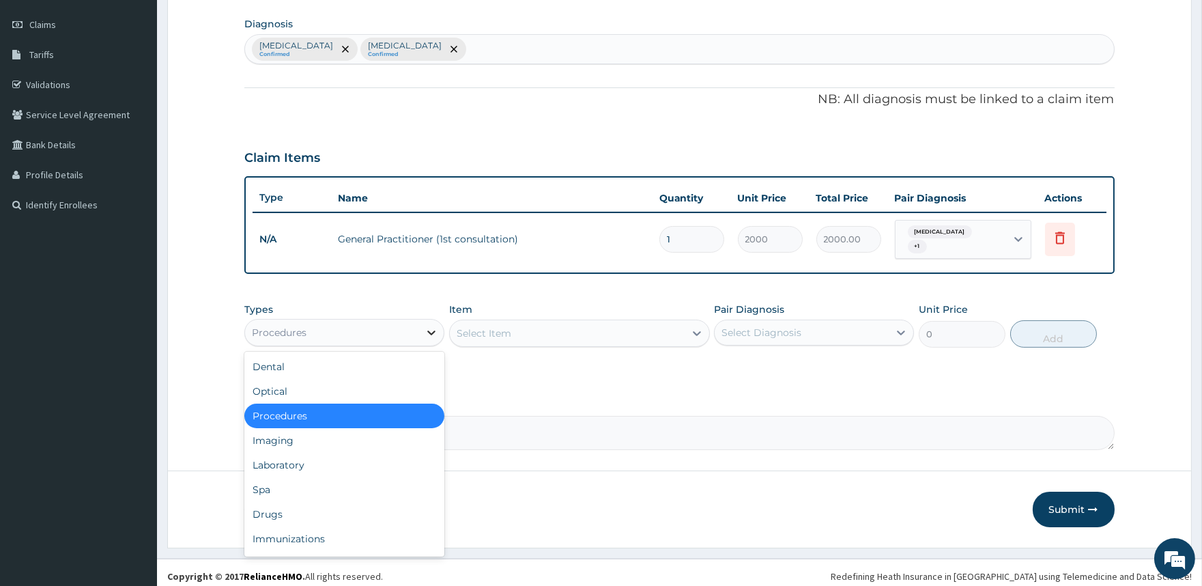
click at [421, 324] on div at bounding box center [431, 332] width 25 height 25
click at [287, 453] on div "Laboratory" at bounding box center [344, 465] width 200 height 25
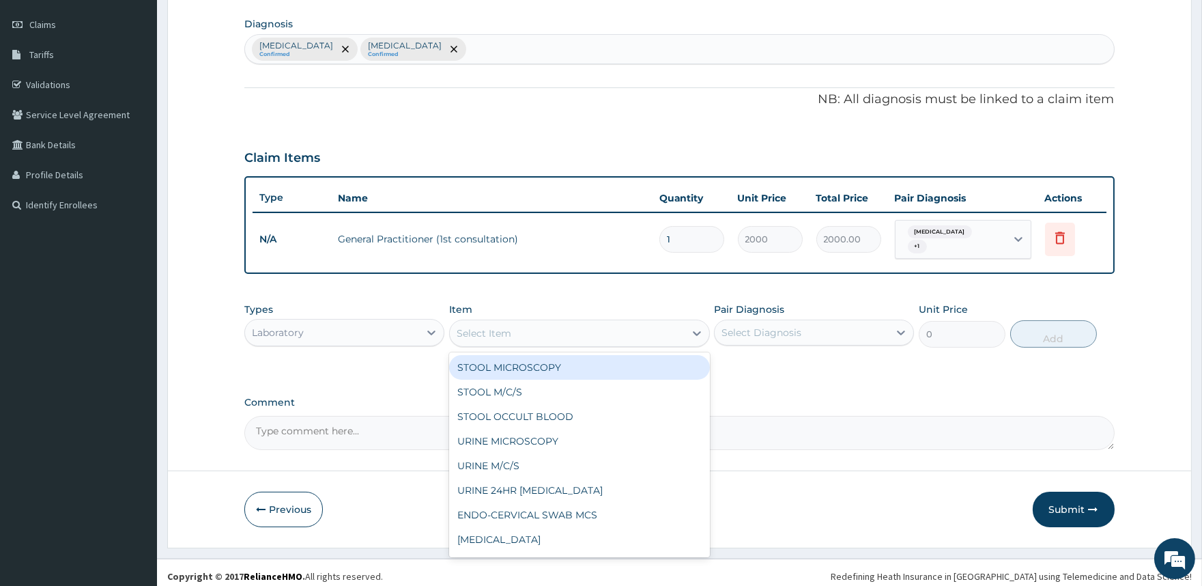
click at [694, 331] on icon at bounding box center [697, 333] width 8 height 5
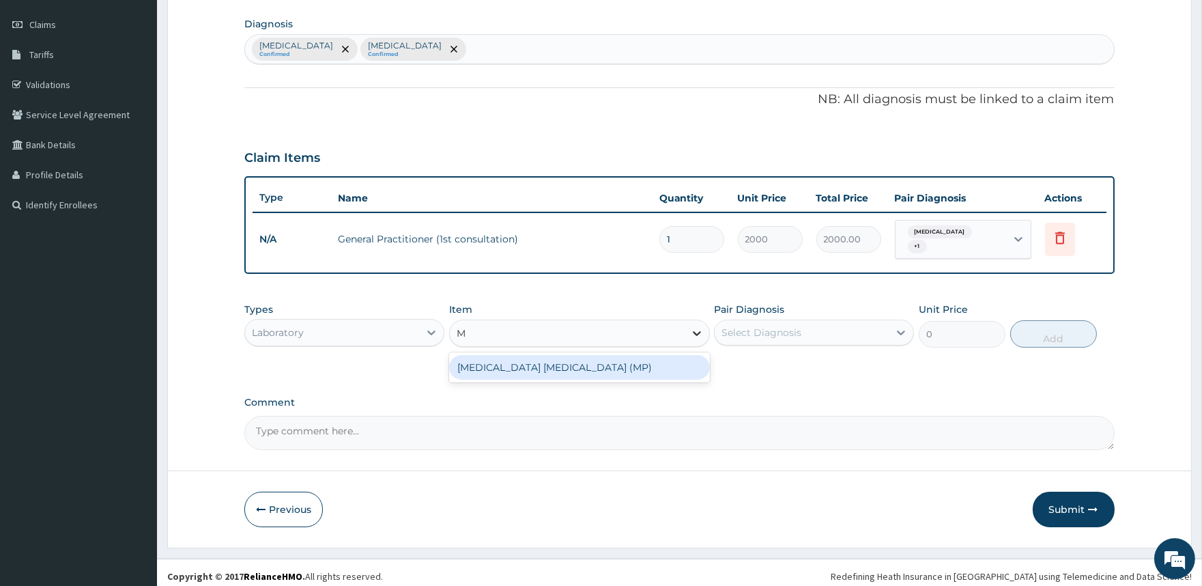
type input "MP"
click at [649, 362] on div "MALARIA PARASITE (MP)" at bounding box center [579, 367] width 261 height 25
type input "2000"
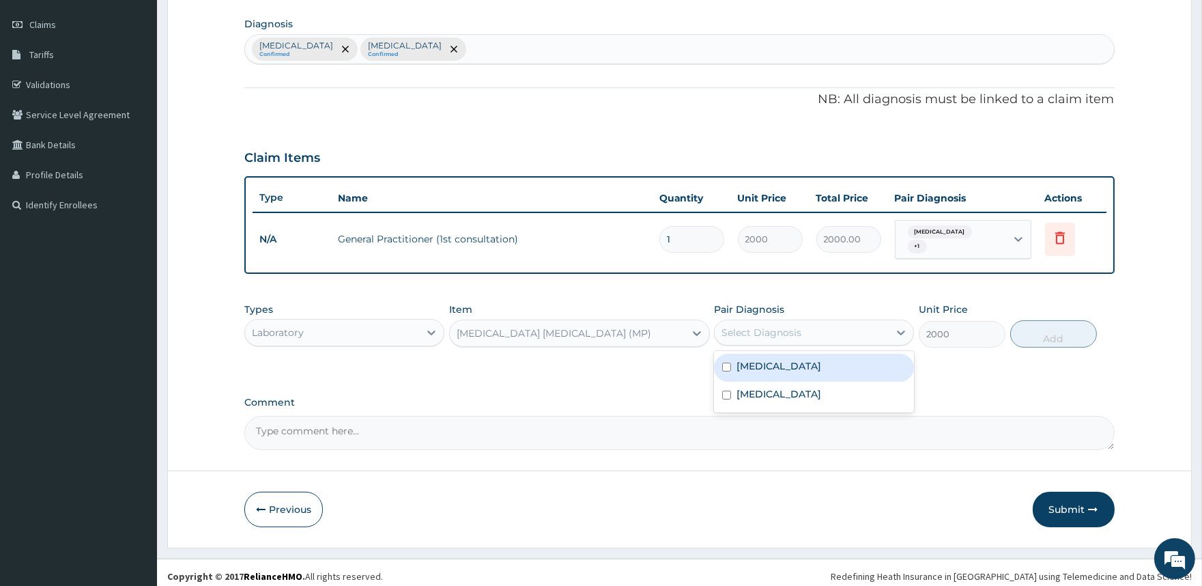
click at [728, 321] on div "Select Diagnosis" at bounding box center [802, 332] width 174 height 22
click at [730, 362] on input "checkbox" at bounding box center [726, 366] width 9 height 9
checkbox input "true"
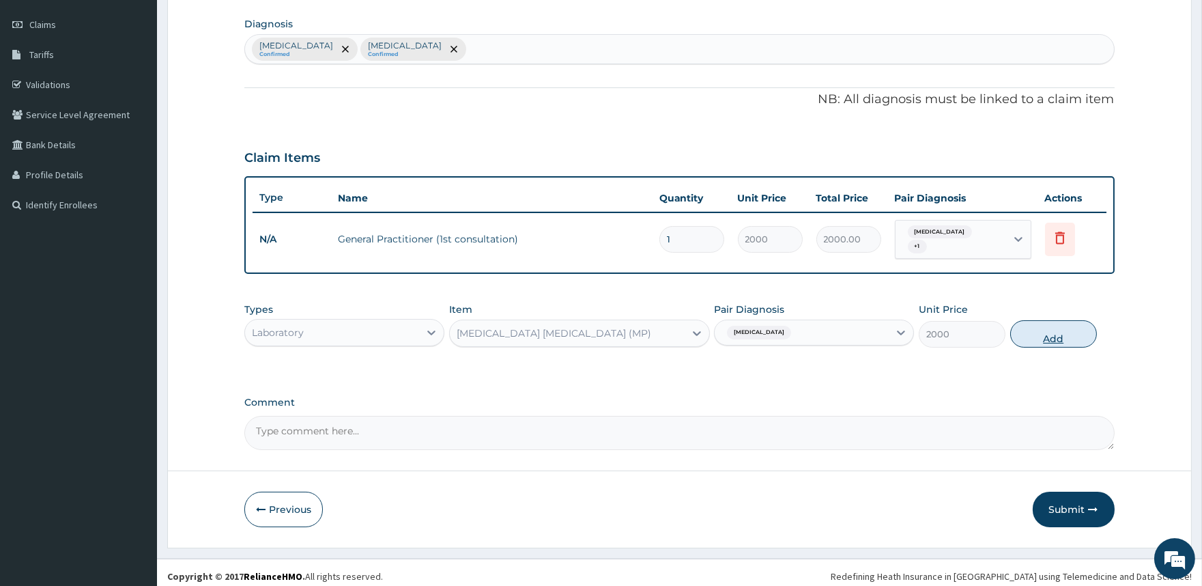
click at [1046, 332] on button "Add" at bounding box center [1053, 333] width 87 height 27
type input "0"
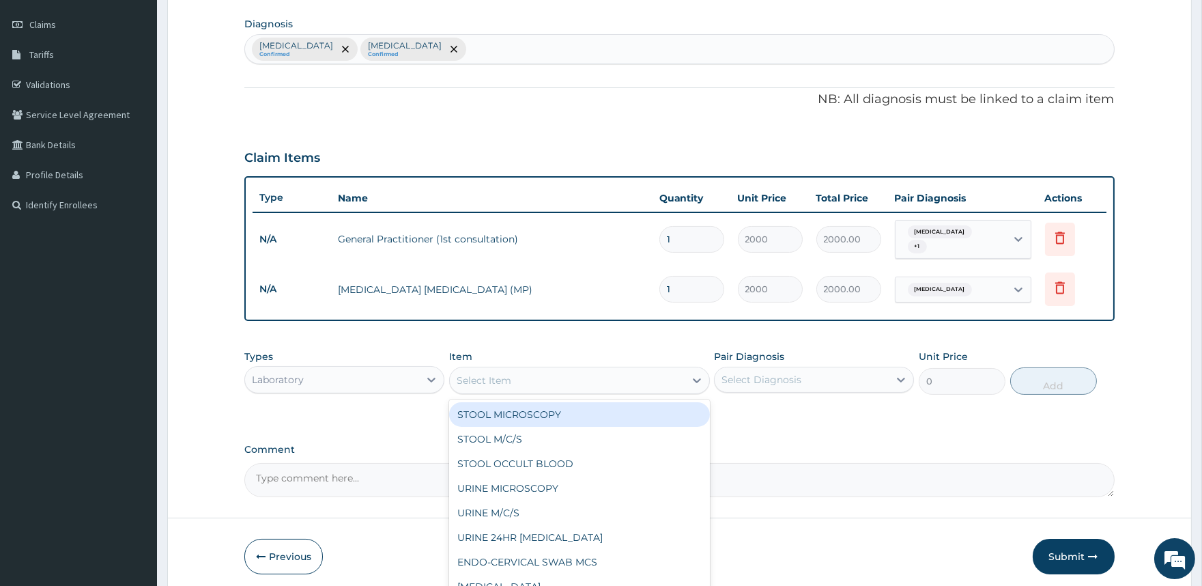
click at [599, 371] on div "Select Item" at bounding box center [567, 380] width 235 height 22
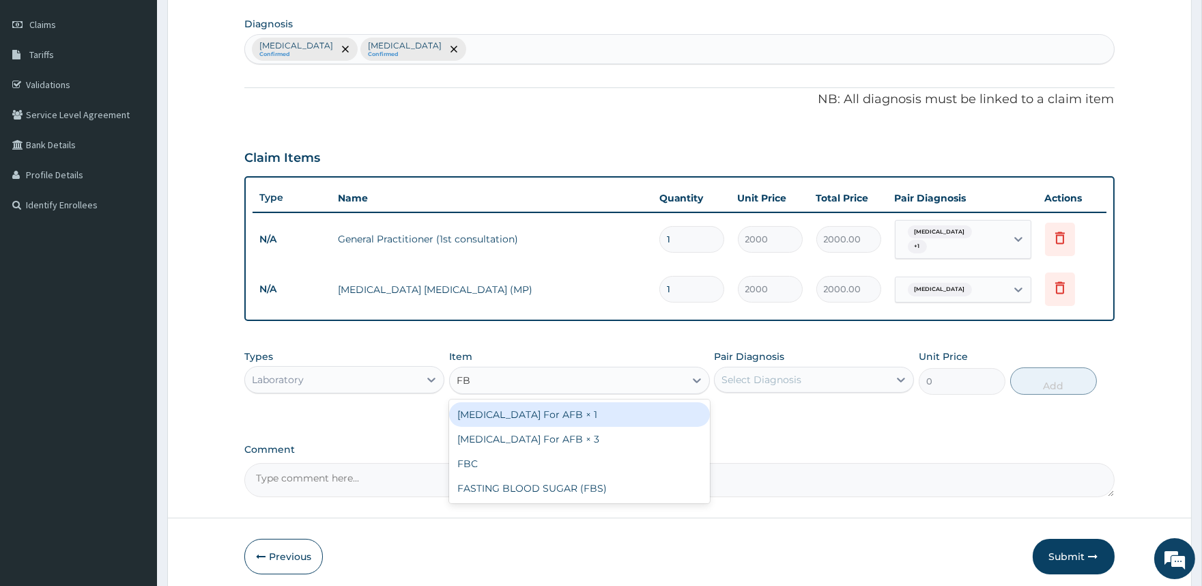
type input "FBC"
click at [545, 403] on div "FBC" at bounding box center [579, 414] width 261 height 25
type input "5000"
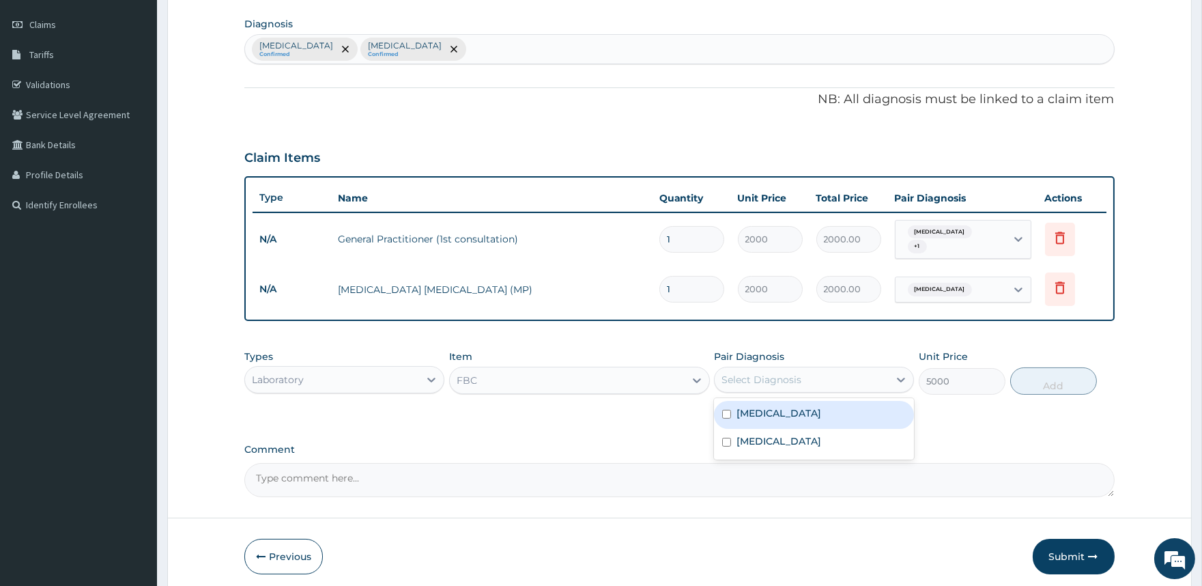
click at [747, 379] on div "Select Diagnosis" at bounding box center [761, 380] width 80 height 14
click at [731, 429] on div "Upper respiratory infection" at bounding box center [814, 443] width 200 height 28
checkbox input "true"
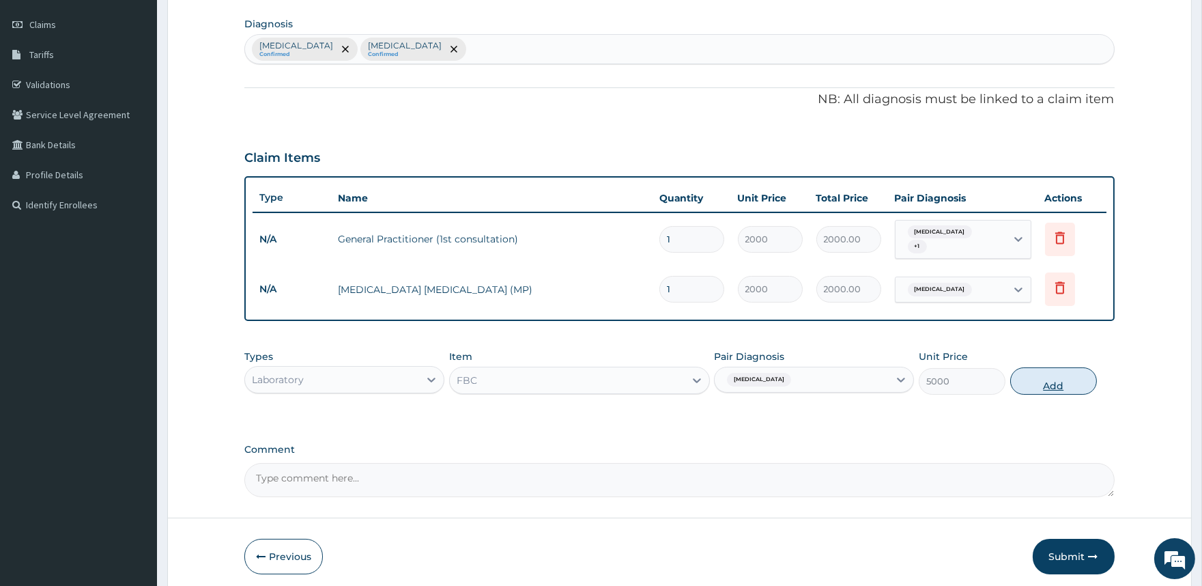
click at [1059, 383] on button "Add" at bounding box center [1053, 380] width 87 height 27
type input "0"
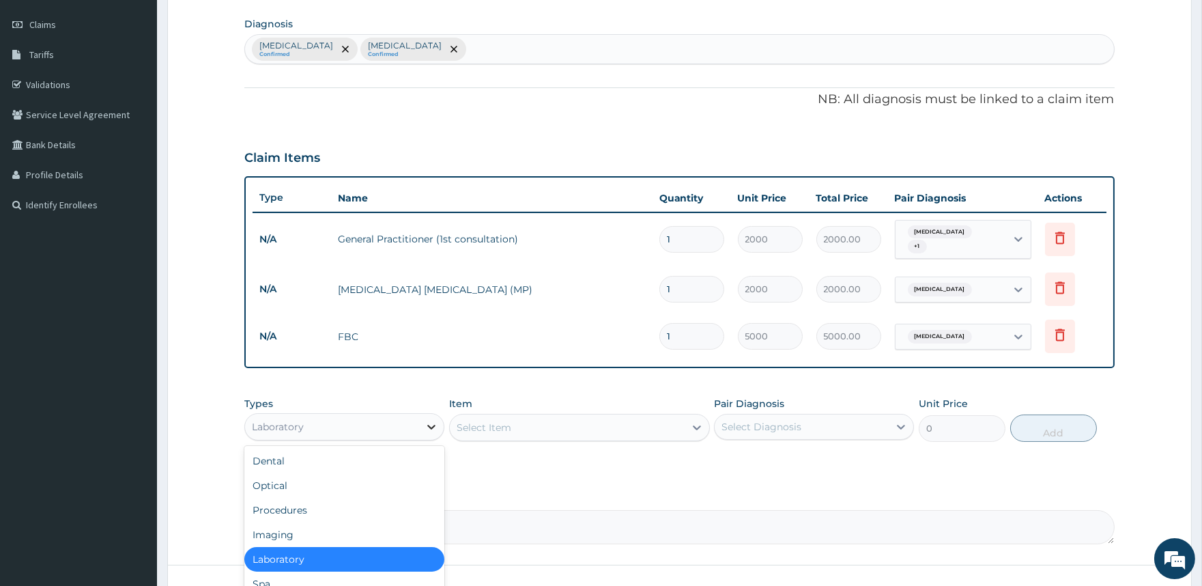
click at [427, 420] on icon at bounding box center [432, 427] width 14 height 14
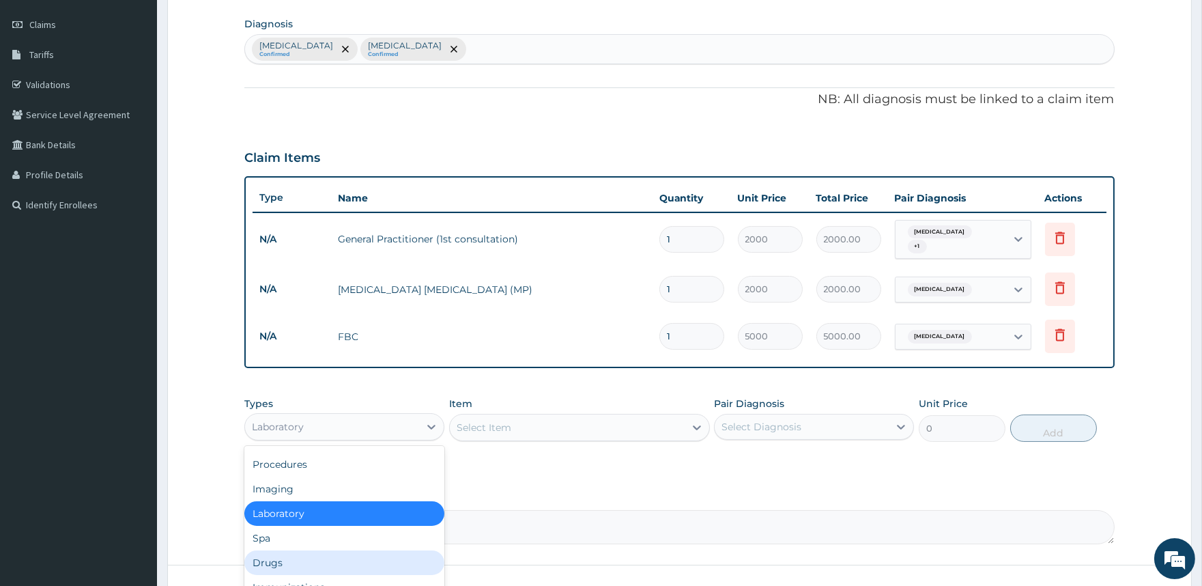
click at [281, 550] on div "Drugs" at bounding box center [344, 562] width 200 height 25
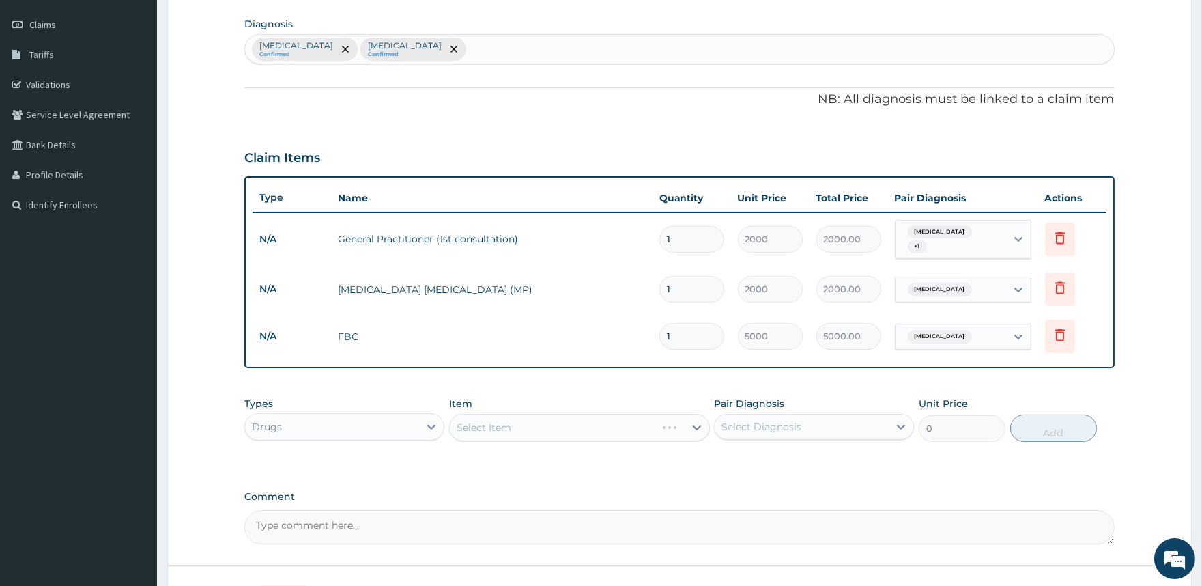
click at [695, 420] on div "Select Item" at bounding box center [579, 427] width 261 height 27
click at [693, 422] on icon at bounding box center [697, 427] width 14 height 14
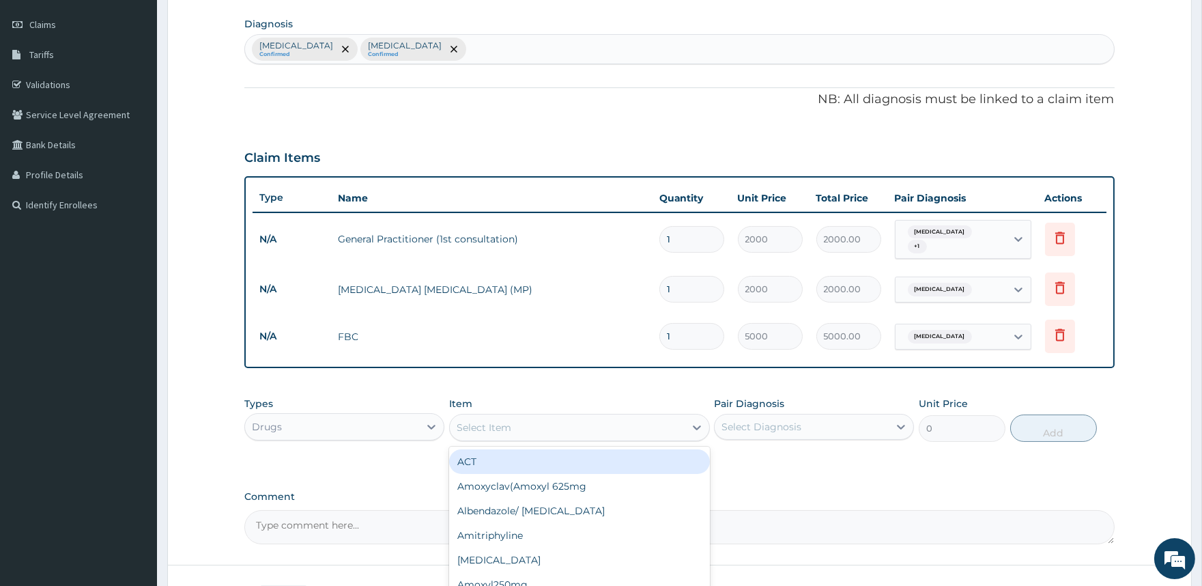
type input "P"
type input "ALAXIN"
click at [479, 450] on div "P-Alaxin" at bounding box center [579, 461] width 261 height 25
type input "200"
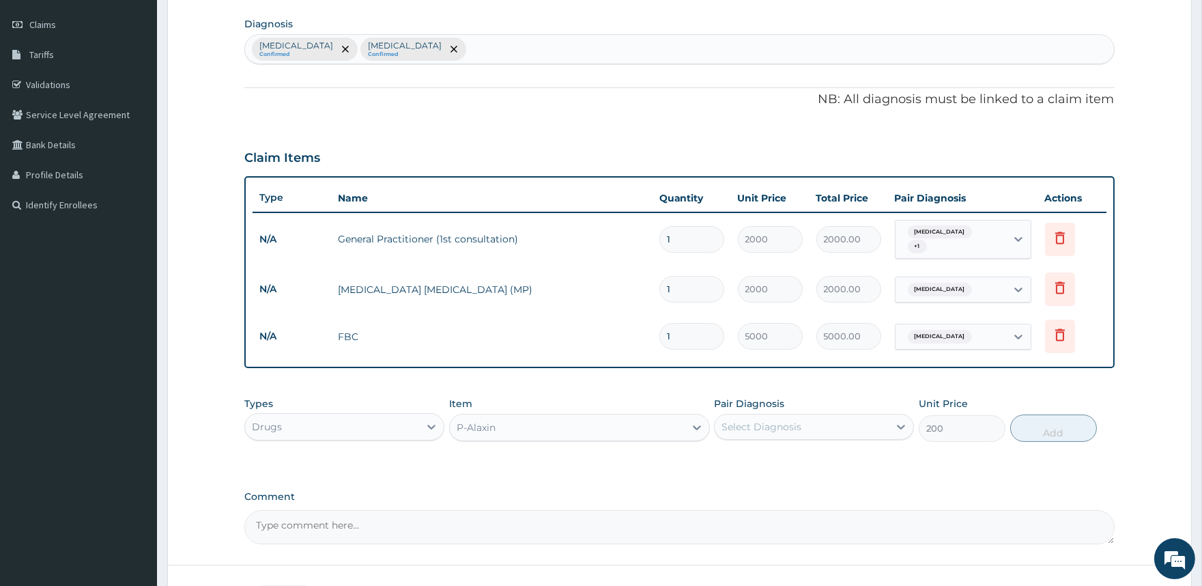
click at [769, 420] on div "Select Diagnosis" at bounding box center [761, 427] width 80 height 14
click at [734, 461] on div "Malaria" at bounding box center [814, 462] width 200 height 28
checkbox input "true"
click at [1055, 427] on button "Add" at bounding box center [1053, 427] width 87 height 27
type input "0"
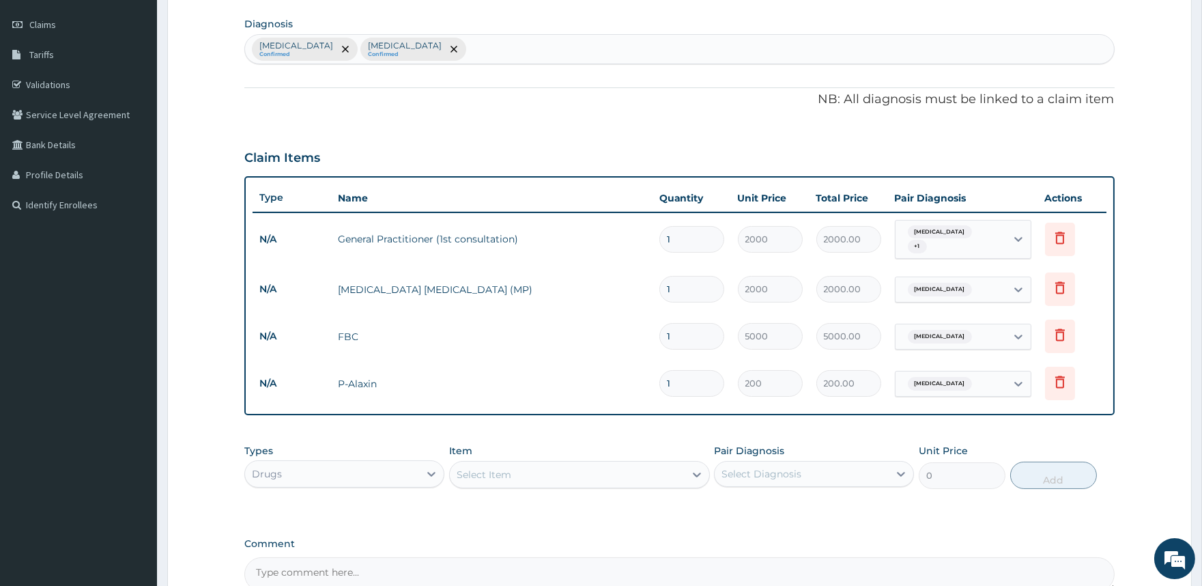
type input "0.00"
type input "9"
type input "1800.00"
type input "9"
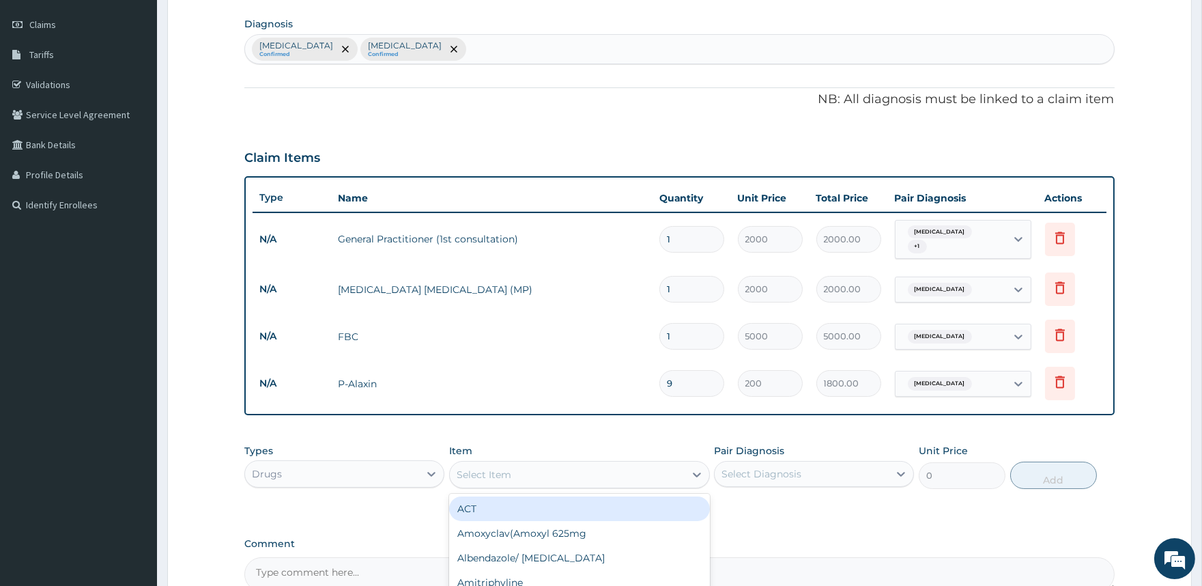
click at [487, 468] on div "Select Item" at bounding box center [484, 475] width 55 height 14
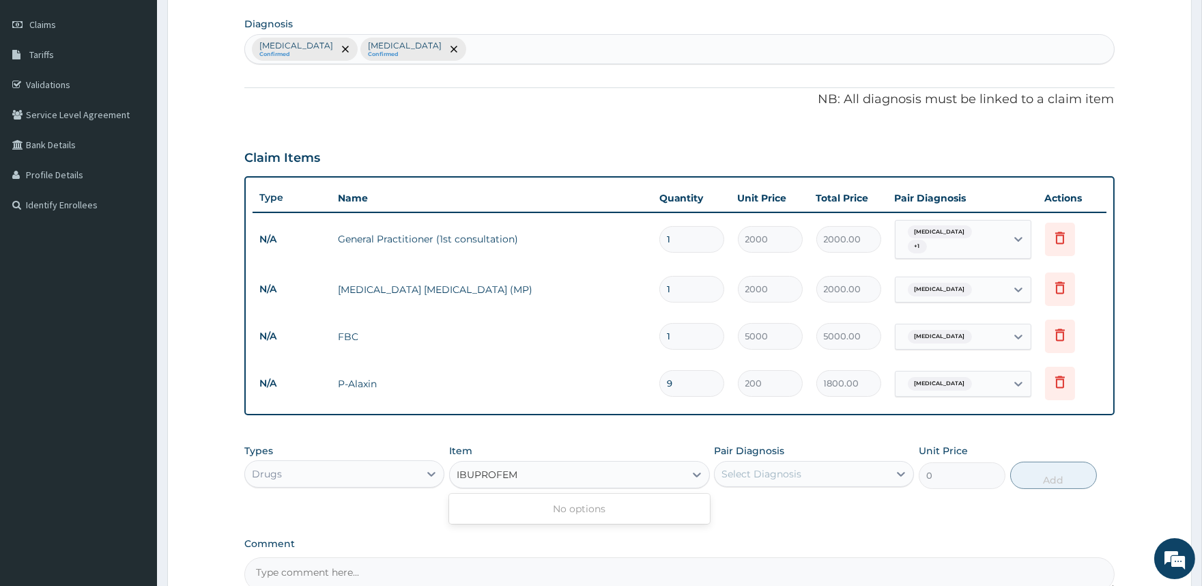
type input "IBUPROFE"
click at [547, 497] on div "Ibuprofen 400mg" at bounding box center [579, 508] width 261 height 25
type input "60"
click at [758, 468] on div "Select Diagnosis" at bounding box center [761, 474] width 80 height 14
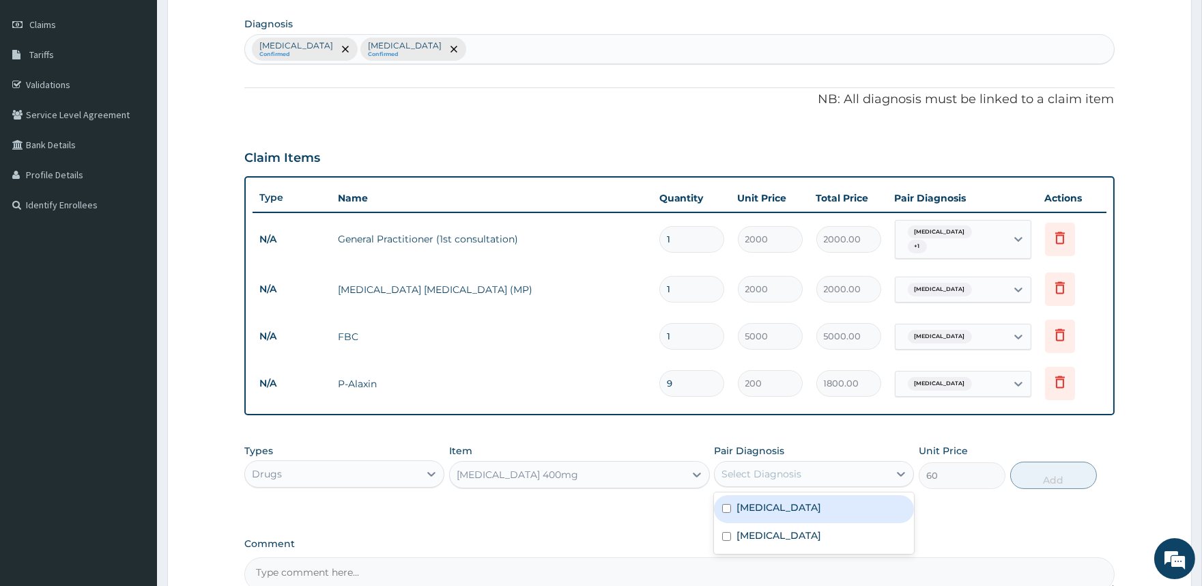
click at [781, 467] on div "Select Diagnosis" at bounding box center [761, 474] width 80 height 14
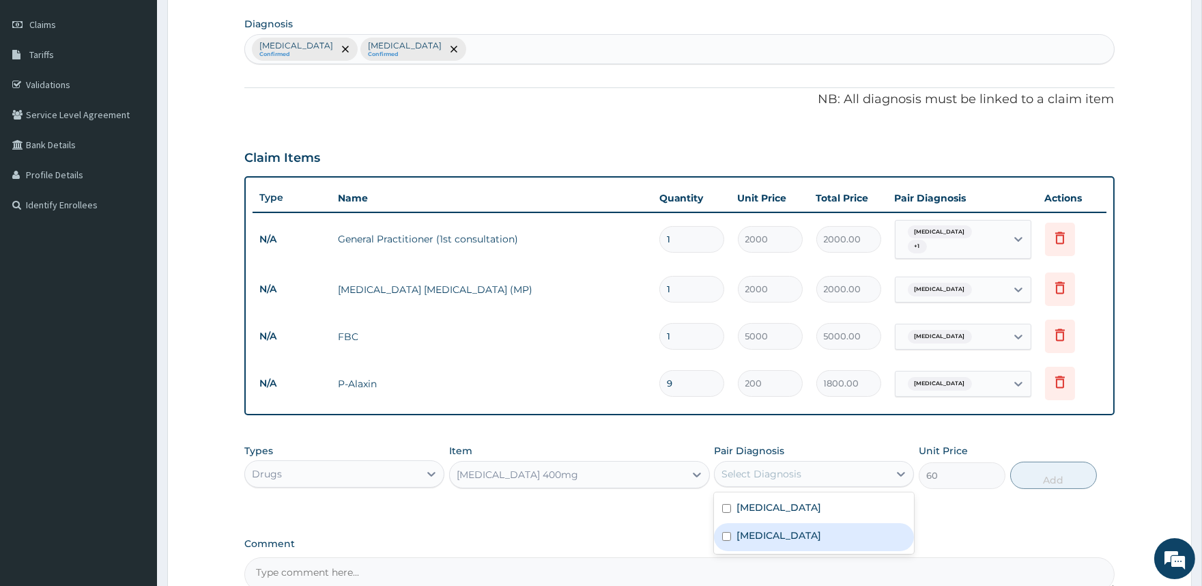
click at [767, 528] on label "Upper respiratory infection" at bounding box center [778, 535] width 85 height 14
checkbox input "true"
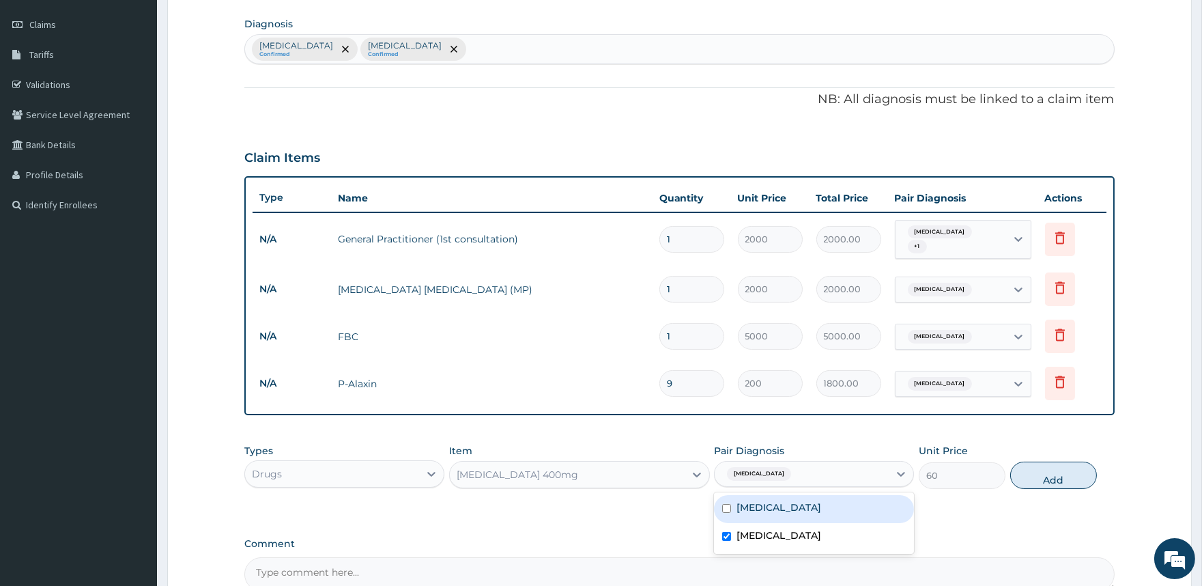
click at [776, 506] on div "Malaria" at bounding box center [814, 509] width 200 height 28
checkbox input "true"
click at [1059, 474] on button "Add" at bounding box center [1053, 474] width 87 height 27
type input "0"
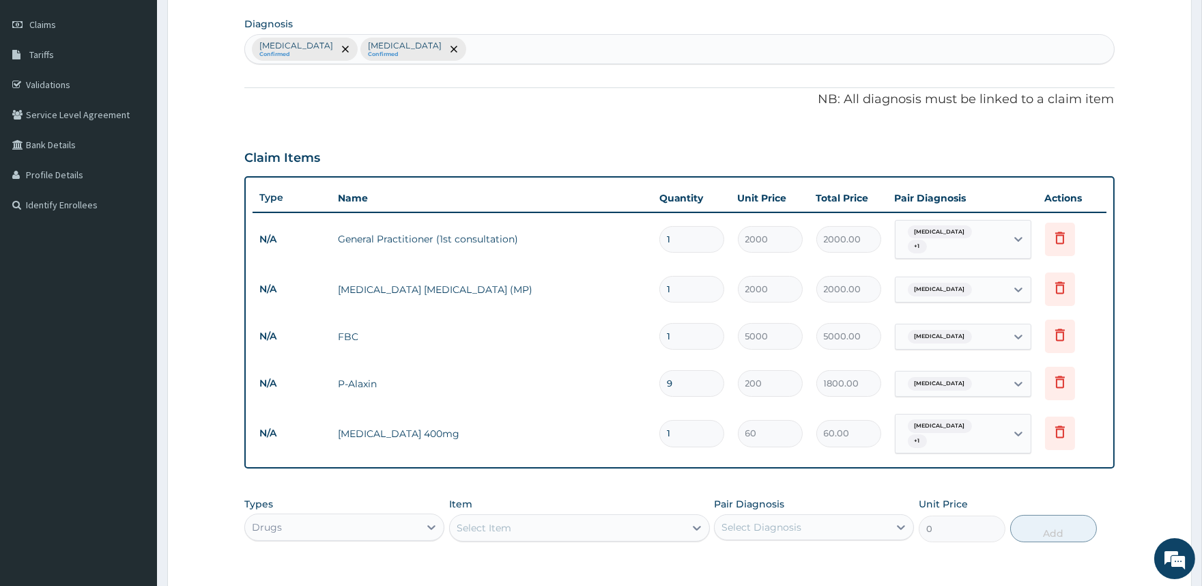
type input "0.00"
type input "9"
type input "540.00"
type input "9"
click at [497, 526] on div "Select Item" at bounding box center [484, 528] width 55 height 14
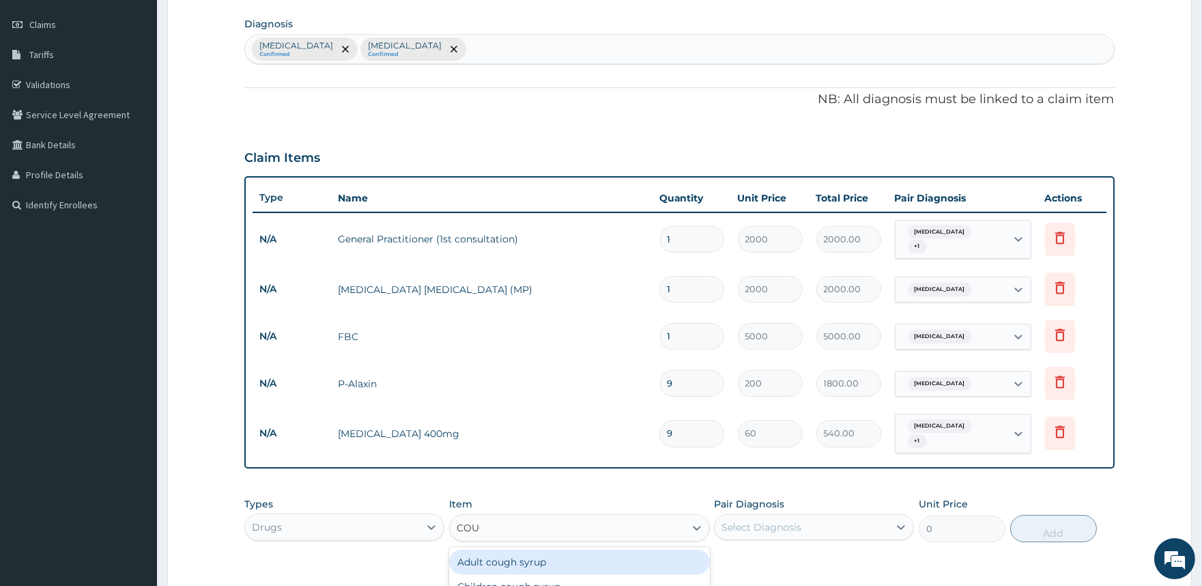
type input "COUGH"
drag, startPoint x: 584, startPoint y: 560, endPoint x: 598, endPoint y: 561, distance: 13.7
click at [587, 560] on div "Adult cough syrup" at bounding box center [579, 561] width 261 height 25
type input "1200"
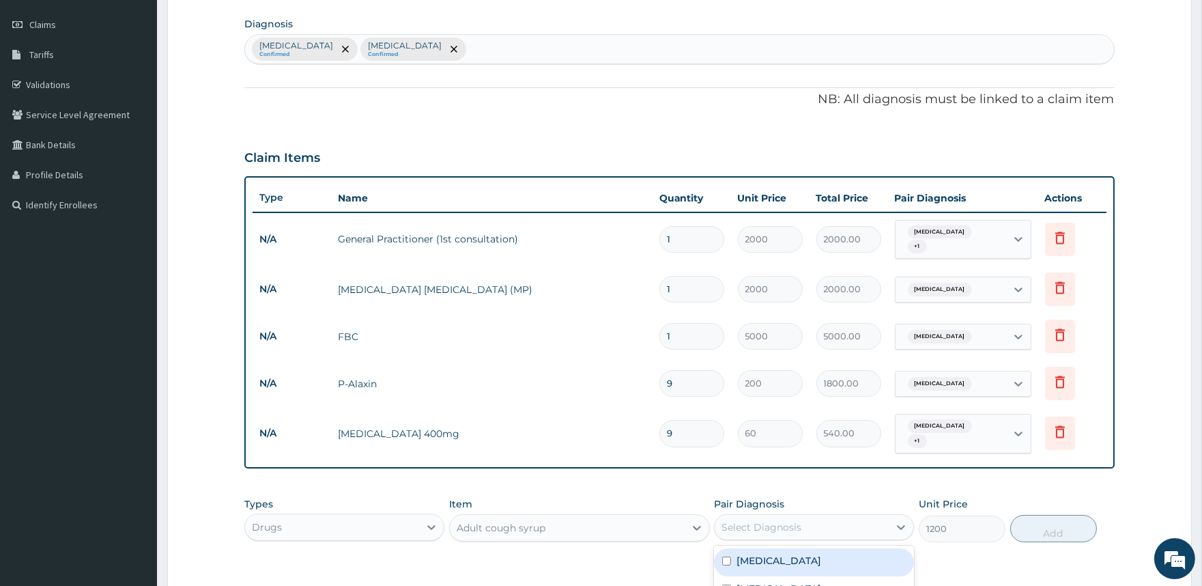
click at [812, 520] on div "Select Diagnosis" at bounding box center [802, 527] width 174 height 22
click at [780, 582] on label "Upper respiratory infection" at bounding box center [778, 589] width 85 height 14
checkbox input "true"
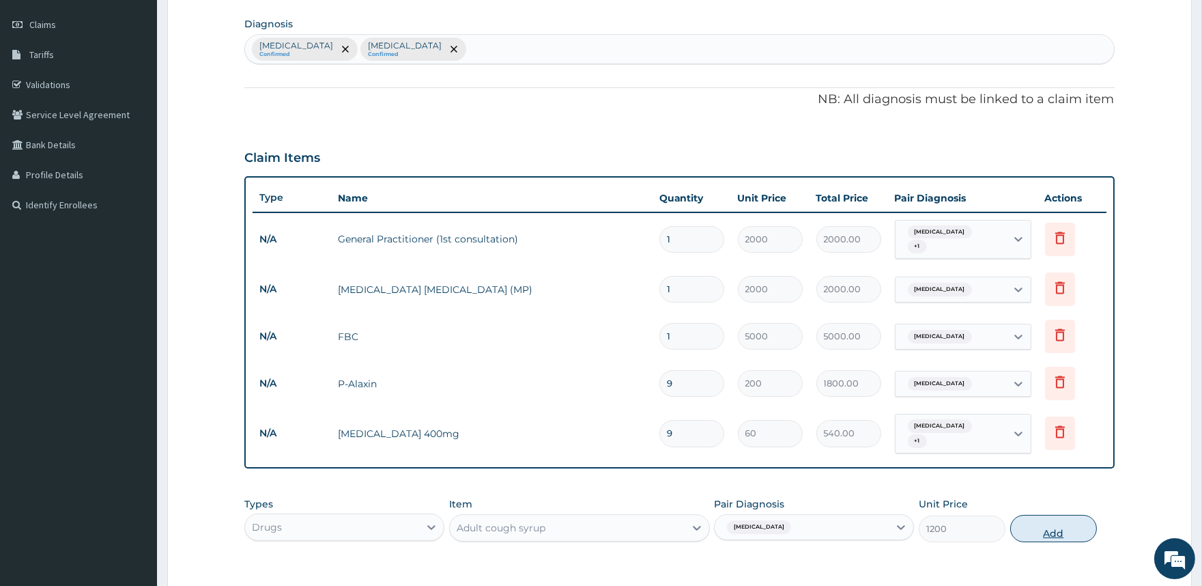
click at [1050, 523] on button "Add" at bounding box center [1053, 528] width 87 height 27
type input "0"
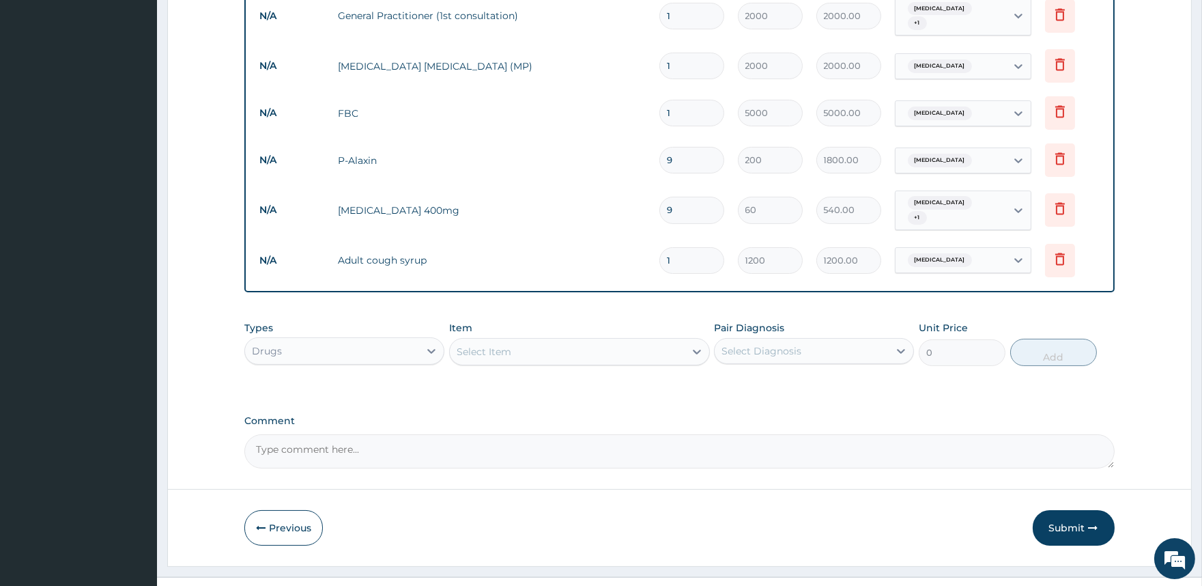
scroll to position [427, 0]
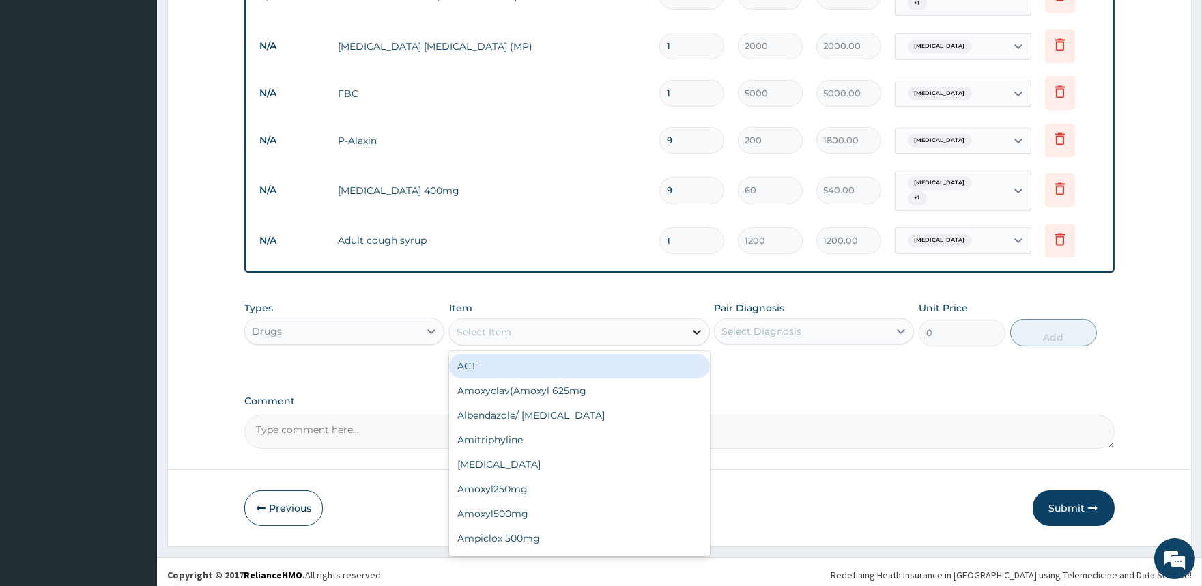
click at [695, 325] on icon at bounding box center [697, 332] width 14 height 14
type input "LORA"
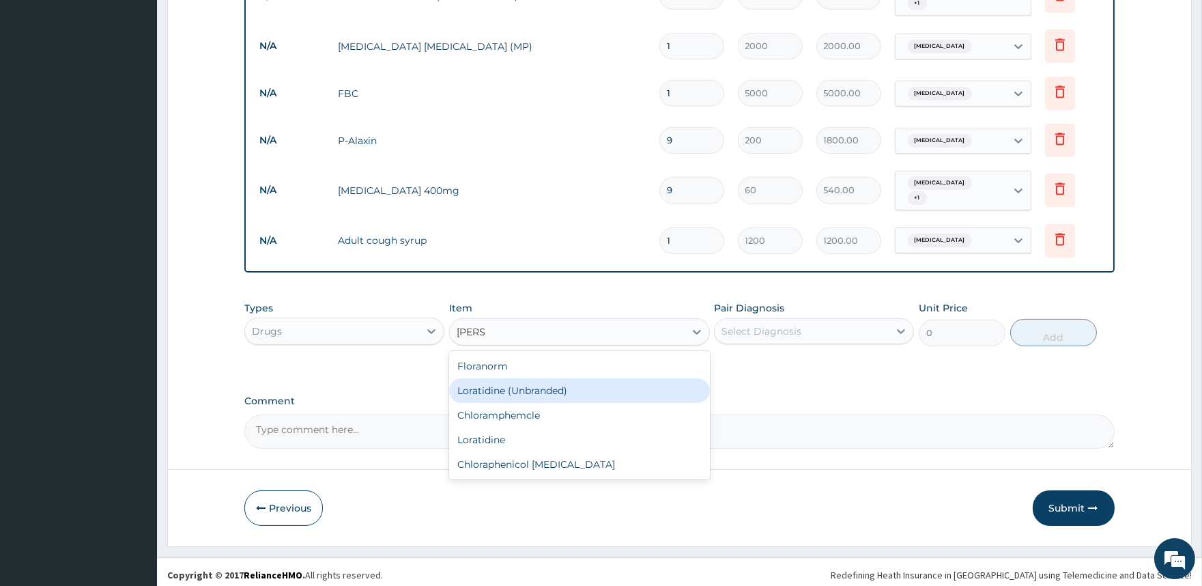
click at [550, 385] on div "Loratidine (Unbranded)" at bounding box center [579, 390] width 261 height 25
type input "120"
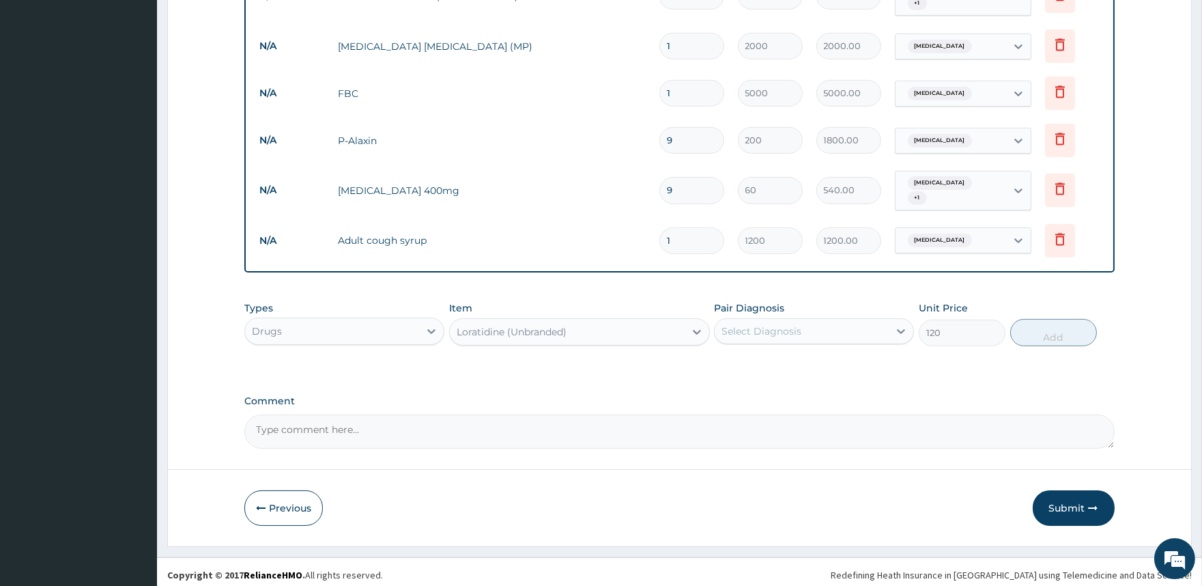
click at [744, 324] on div "Select Diagnosis" at bounding box center [761, 331] width 80 height 14
click at [730, 391] on input "checkbox" at bounding box center [726, 392] width 9 height 9
checkbox input "true"
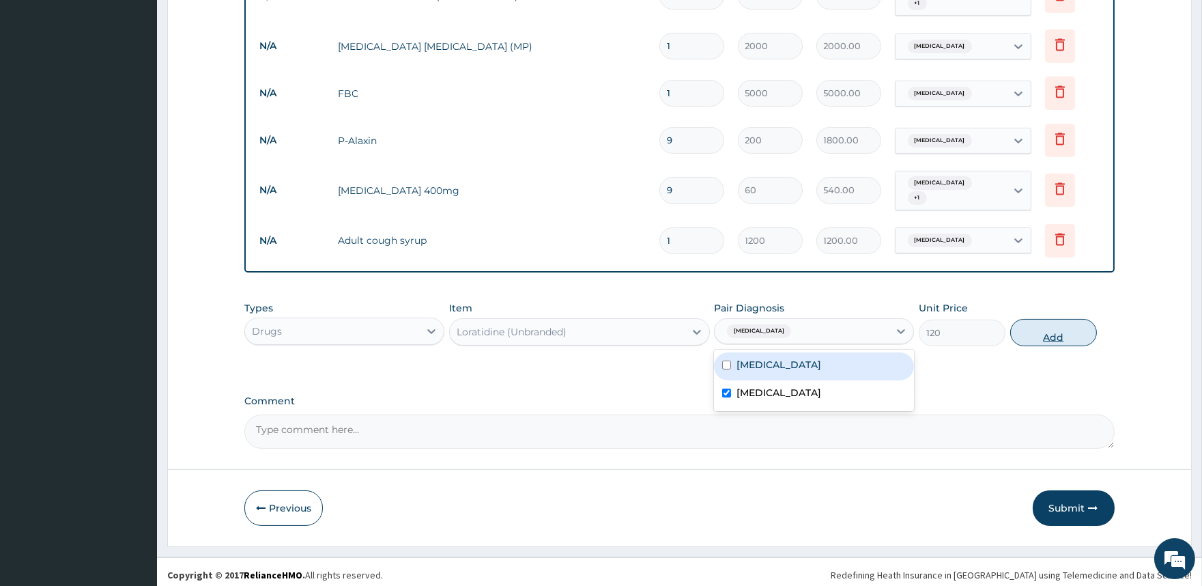
click at [1041, 328] on button "Add" at bounding box center [1053, 332] width 87 height 27
type input "0"
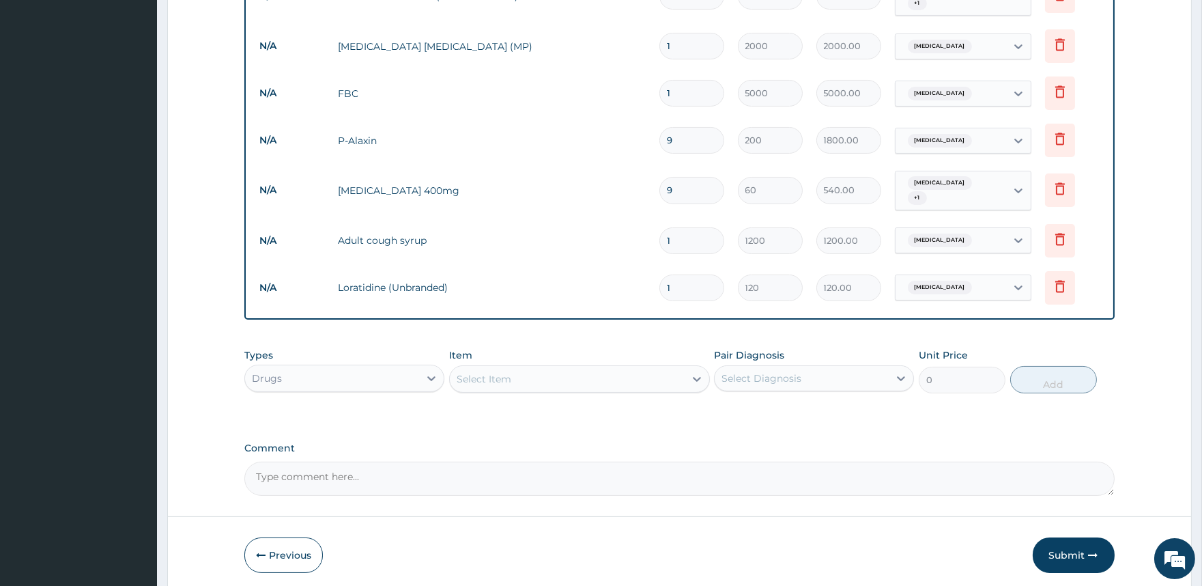
type input "0.00"
type input "7"
type input "840.00"
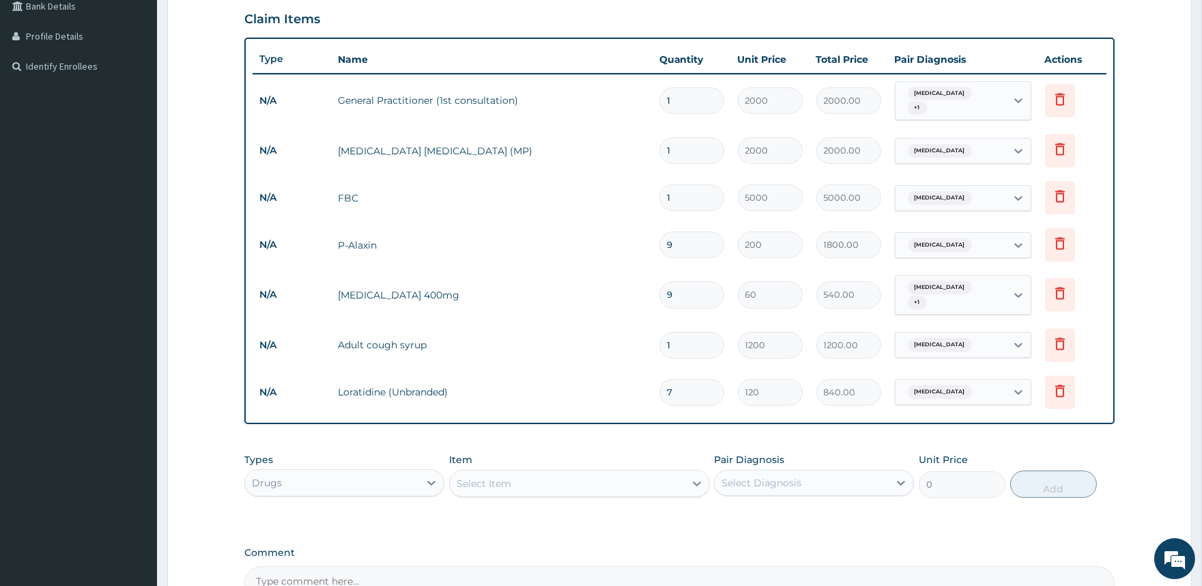
scroll to position [474, 0]
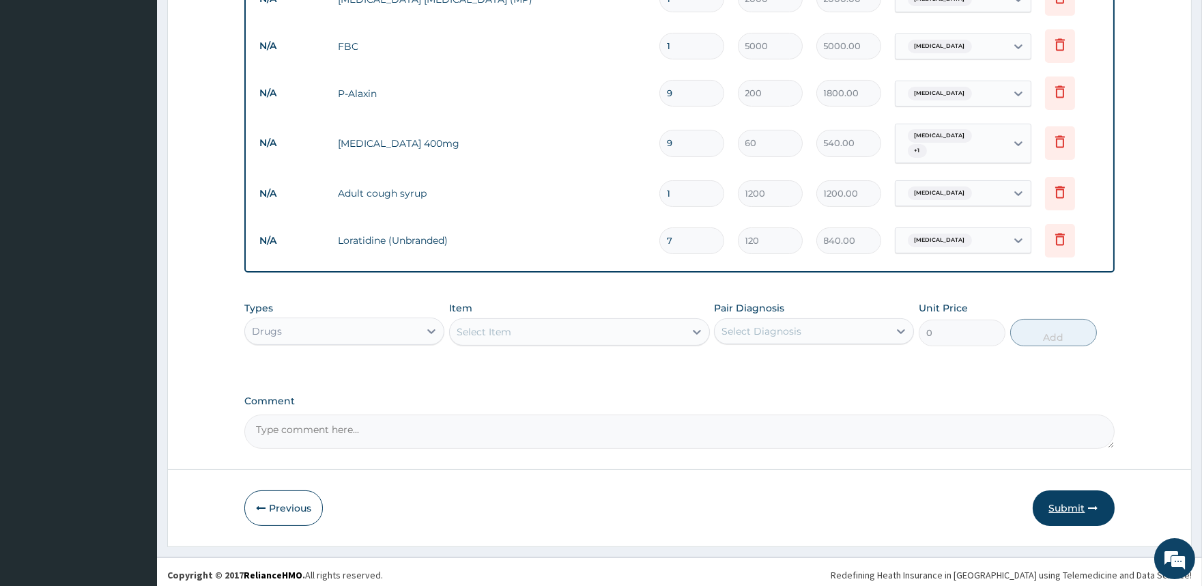
type input "7"
click at [1055, 501] on button "Submit" at bounding box center [1074, 507] width 82 height 35
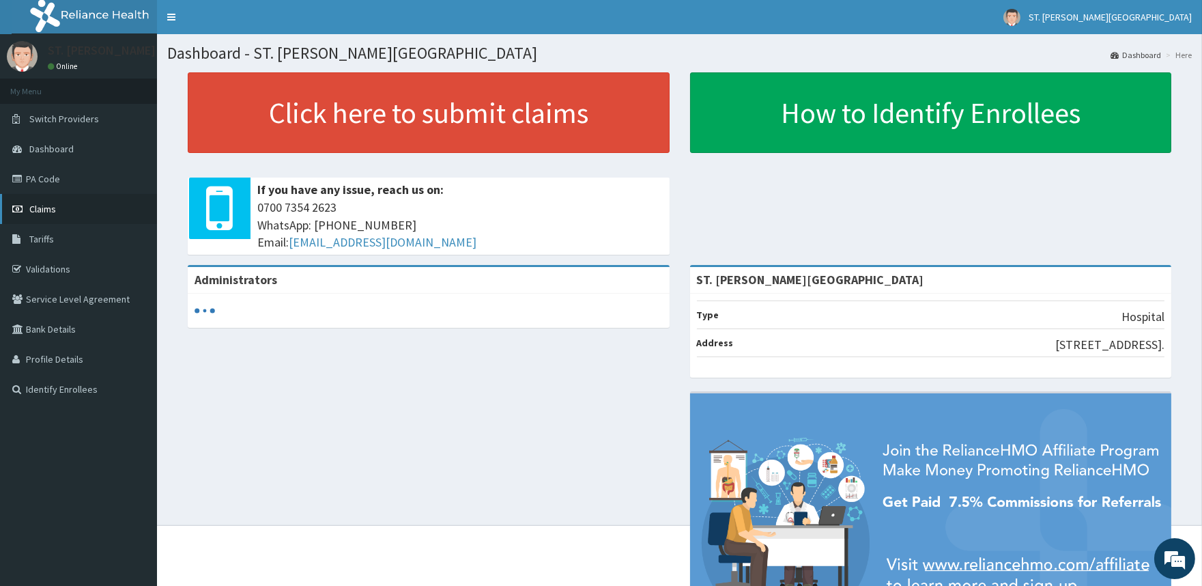
click at [80, 214] on link "Claims" at bounding box center [78, 209] width 157 height 30
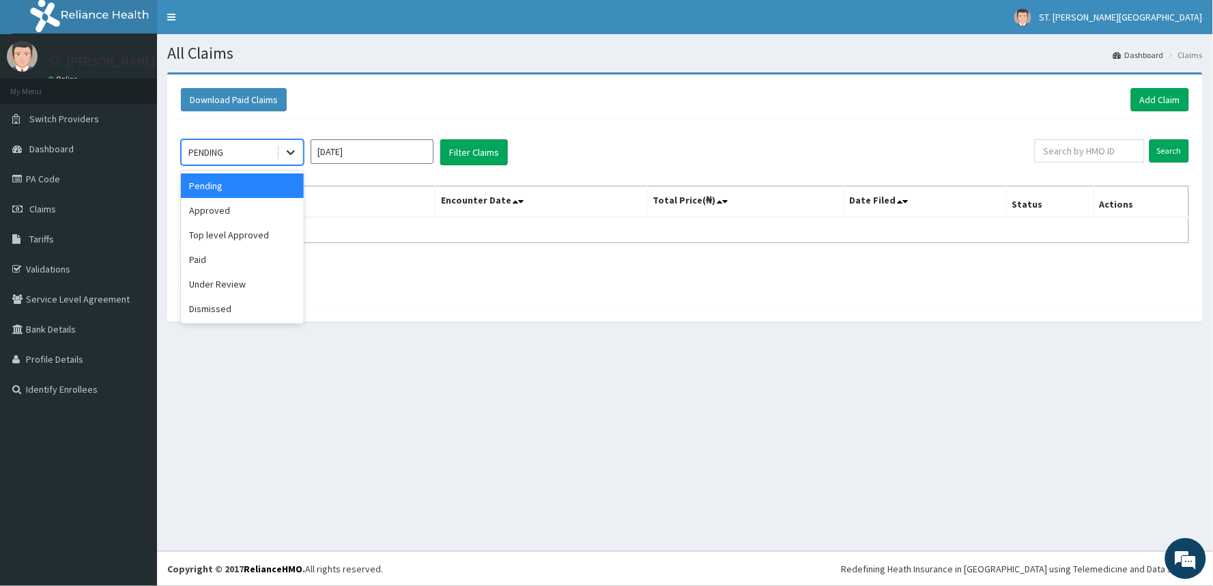
click at [298, 148] on div at bounding box center [290, 152] width 25 height 25
click at [227, 277] on div "Under Review" at bounding box center [242, 284] width 123 height 25
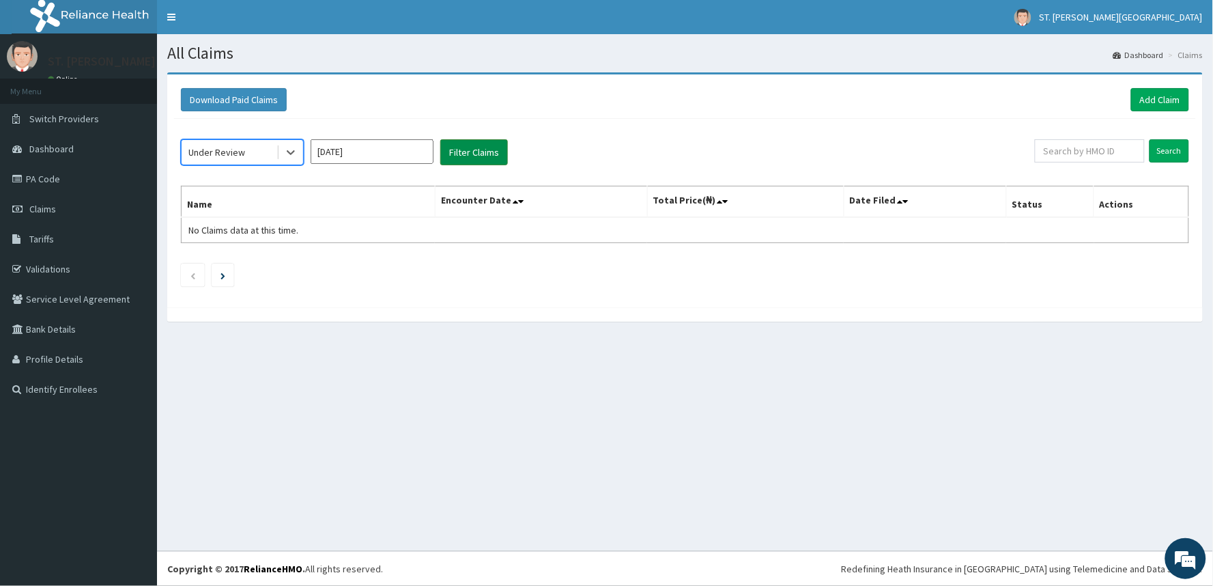
click at [461, 157] on button "Filter Claims" at bounding box center [474, 152] width 68 height 26
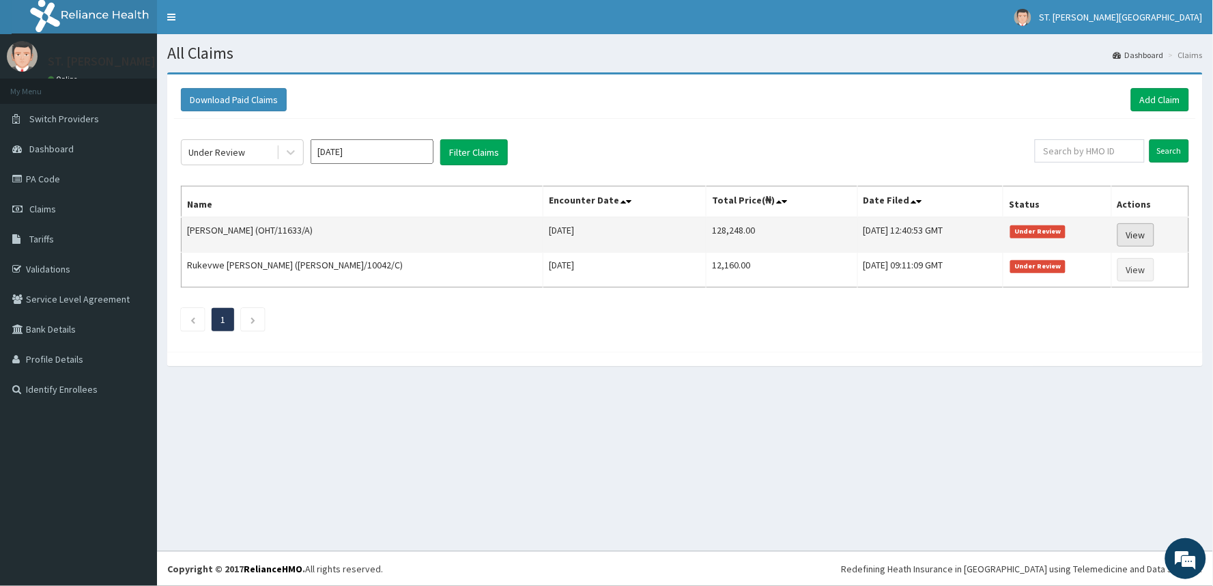
click at [1122, 232] on link "View" at bounding box center [1135, 234] width 37 height 23
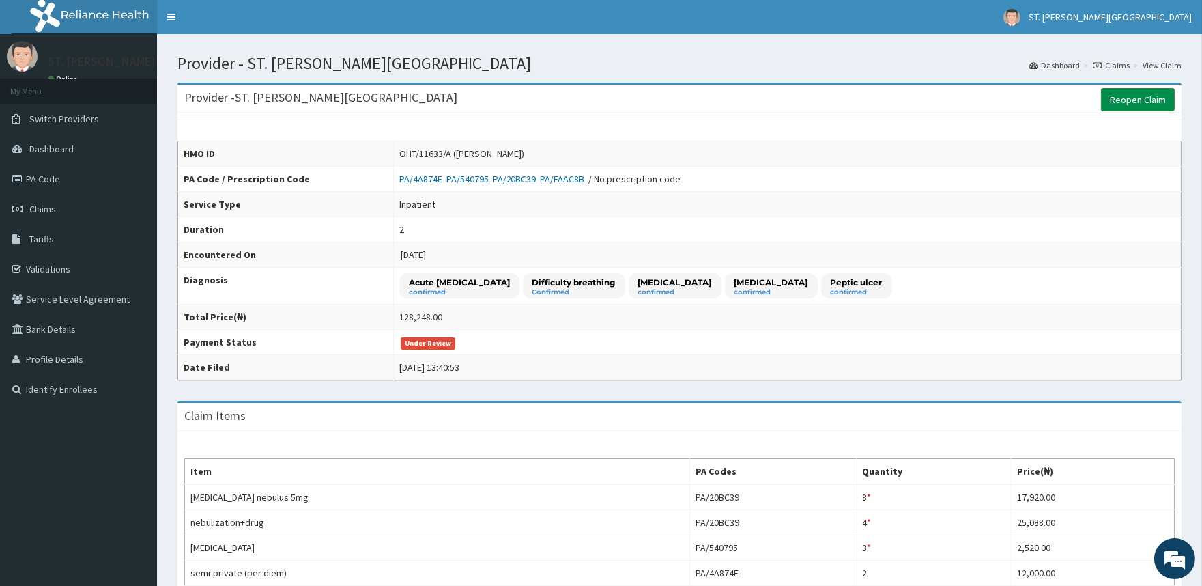
click at [1121, 104] on link "Reopen Claim" at bounding box center [1138, 99] width 74 height 23
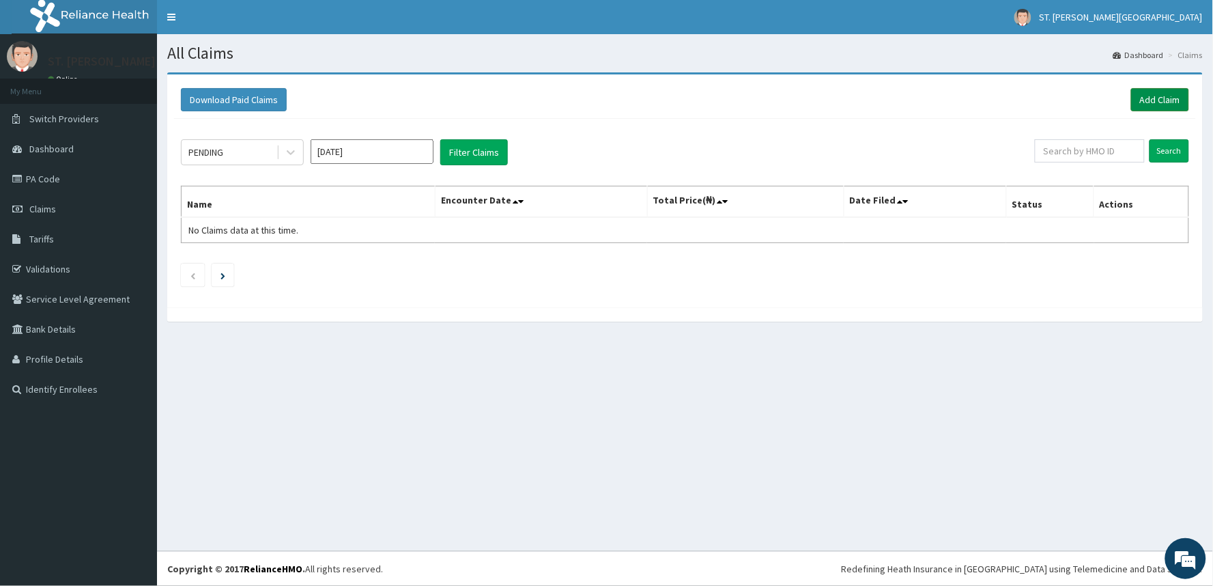
click at [1148, 104] on link "Add Claim" at bounding box center [1160, 99] width 58 height 23
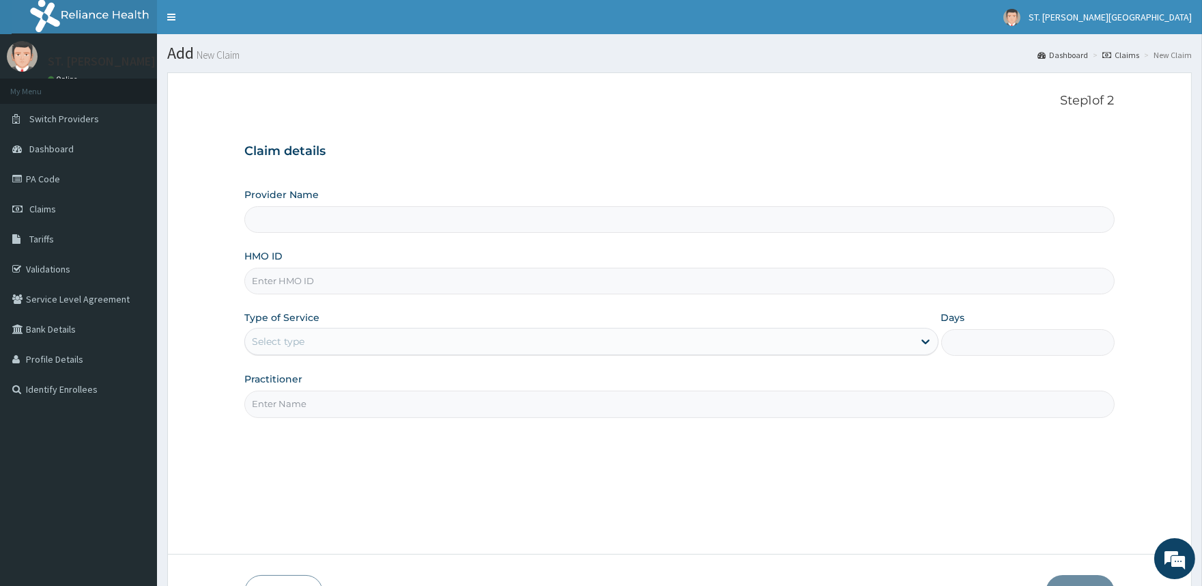
click at [332, 282] on input "HMO ID" at bounding box center [679, 281] width 870 height 27
type input "ST. [PERSON_NAME][GEOGRAPHIC_DATA]"
type input "ENP/11920/C"
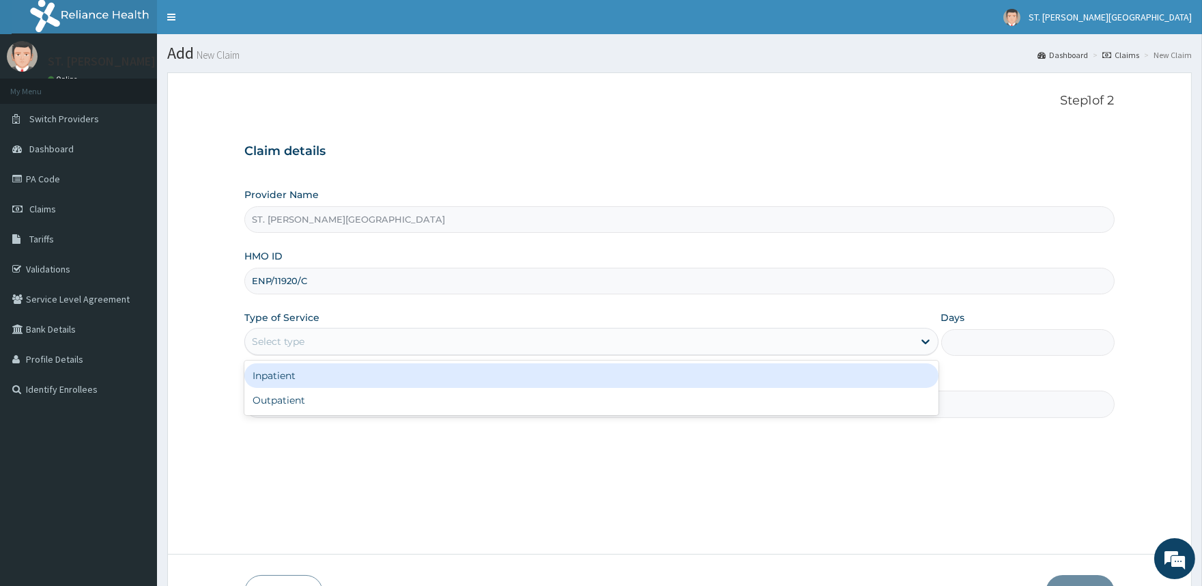
click at [309, 352] on div "Select type" at bounding box center [579, 341] width 668 height 22
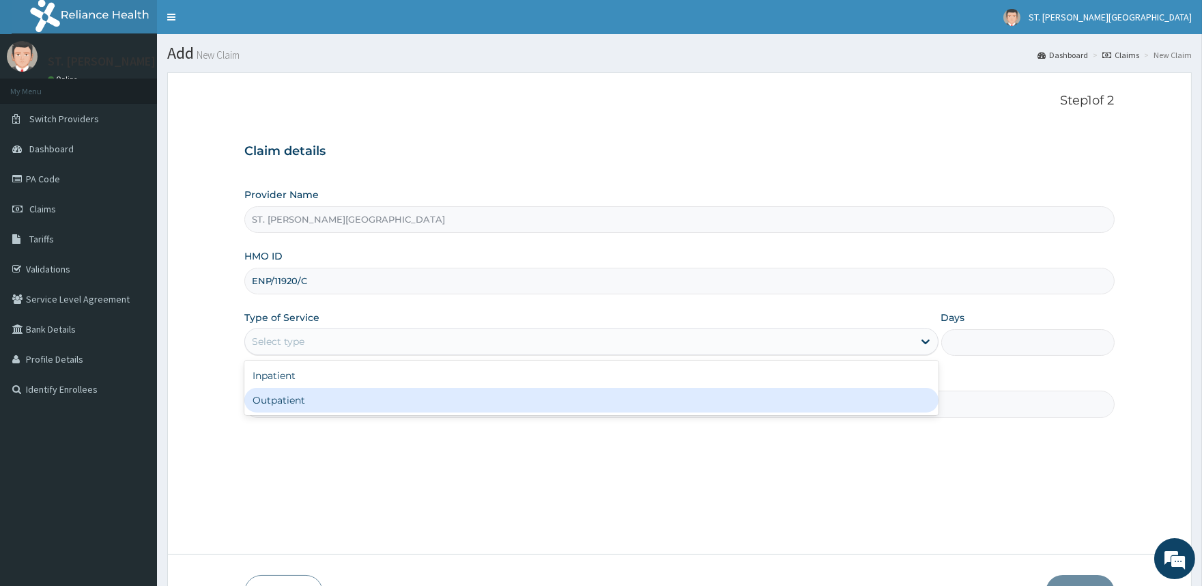
click at [288, 403] on div "Outpatient" at bounding box center [590, 400] width 693 height 25
type input "1"
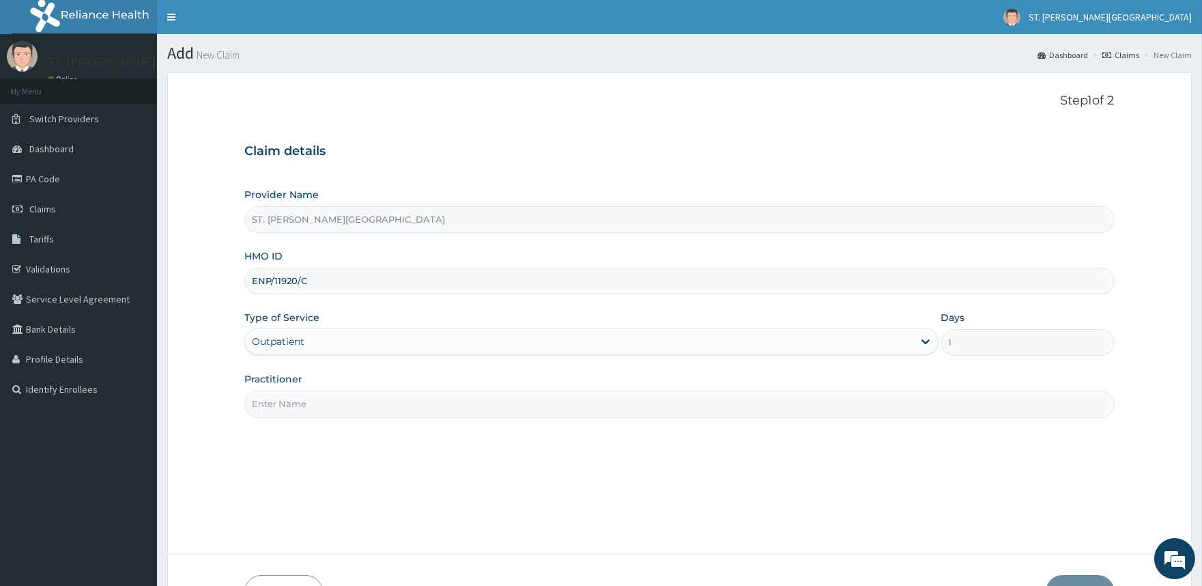
click at [291, 399] on input "Practitioner" at bounding box center [679, 403] width 870 height 27
type input "[PERSON_NAME]"
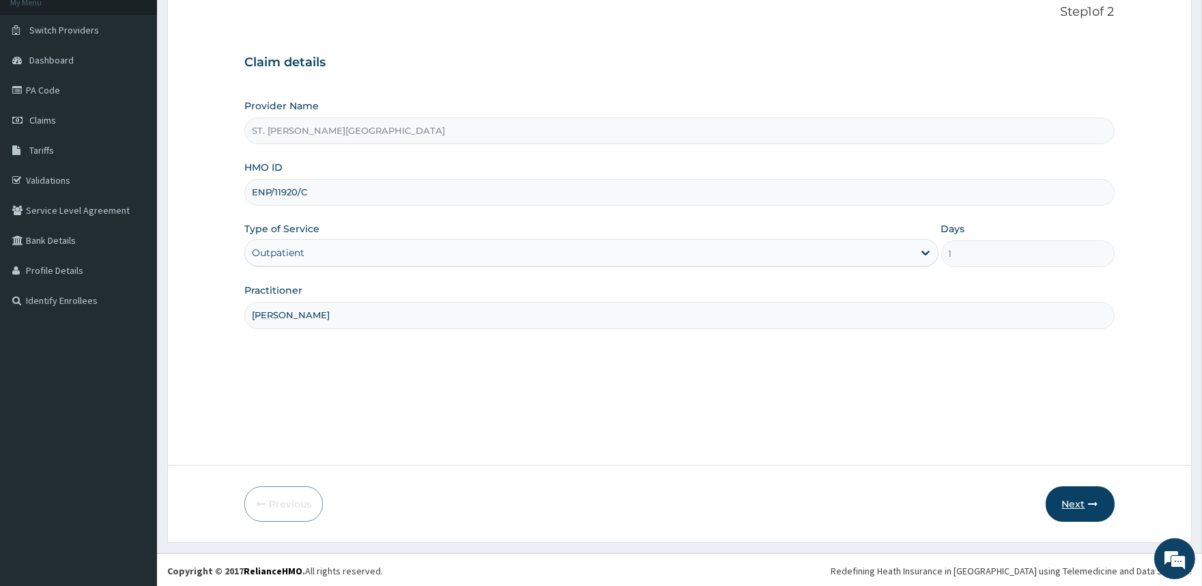
scroll to position [91, 0]
click at [1076, 502] on button "Next" at bounding box center [1080, 501] width 69 height 35
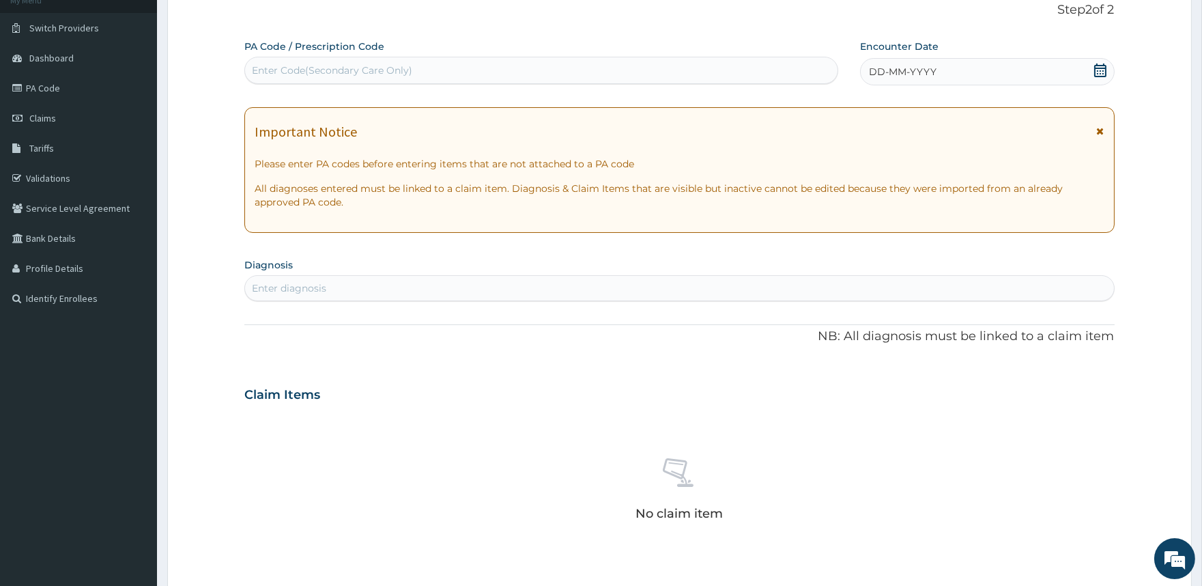
click at [1102, 130] on icon at bounding box center [1101, 131] width 8 height 10
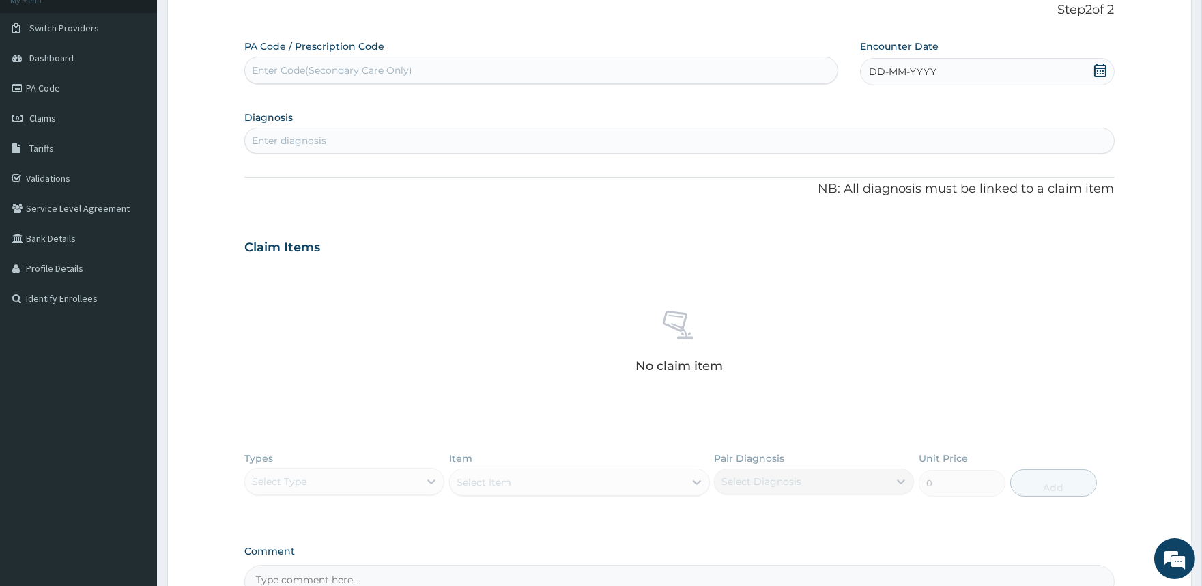
click at [1106, 72] on icon at bounding box center [1100, 70] width 14 height 14
click at [910, 199] on div "13" at bounding box center [914, 202] width 20 height 20
click at [348, 137] on div "Enter diagnosis" at bounding box center [679, 141] width 868 height 22
type input "PLAS"
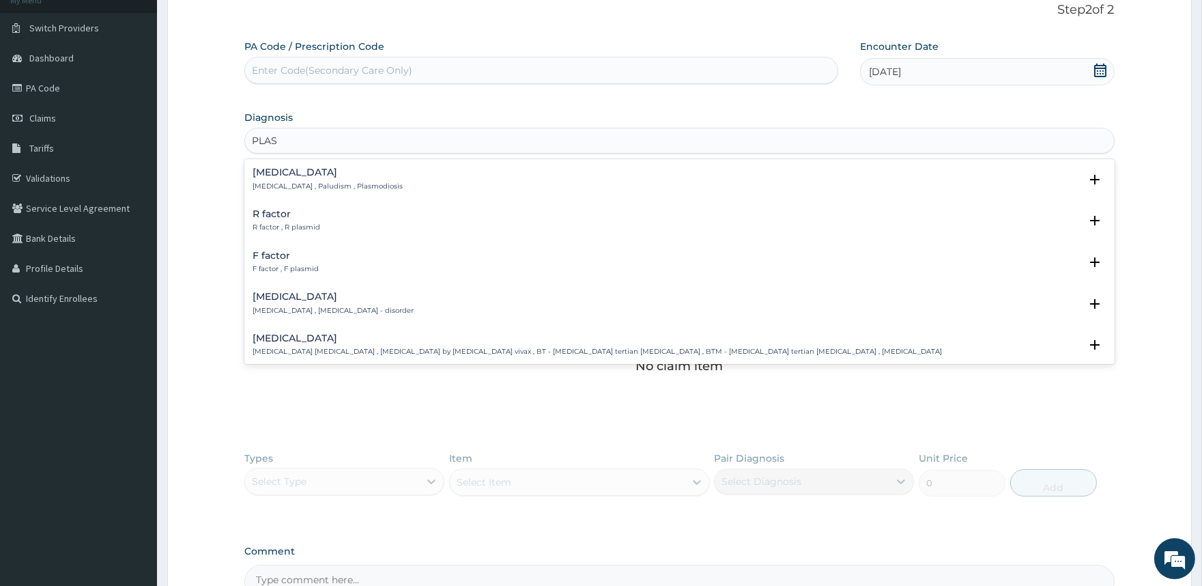
click at [299, 169] on h4 "Malaria" at bounding box center [328, 172] width 150 height 10
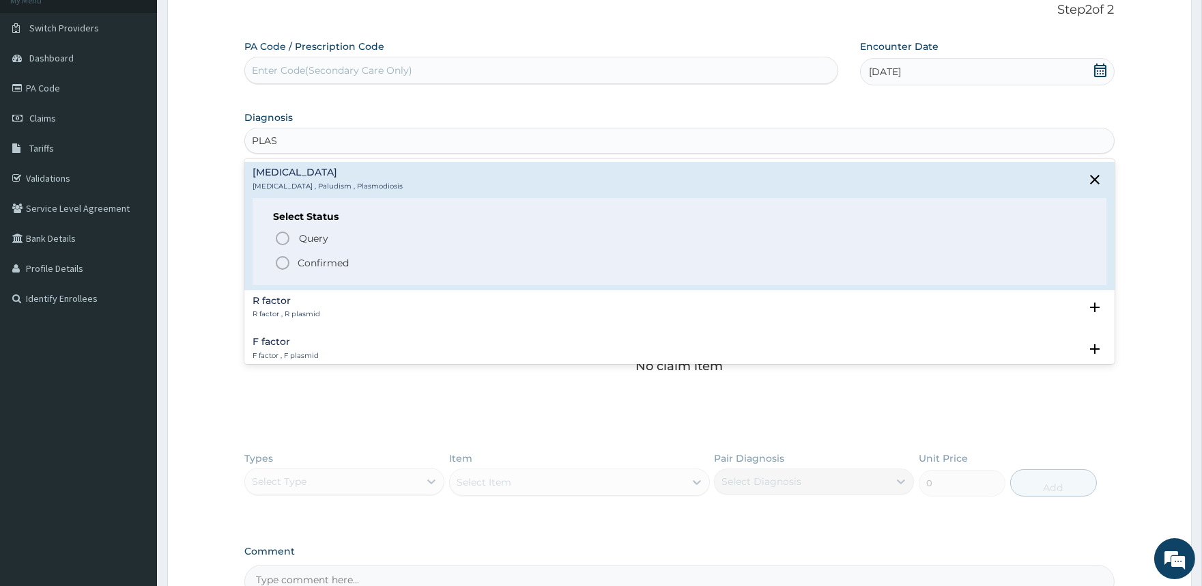
click at [302, 256] on p "Confirmed" at bounding box center [323, 263] width 51 height 14
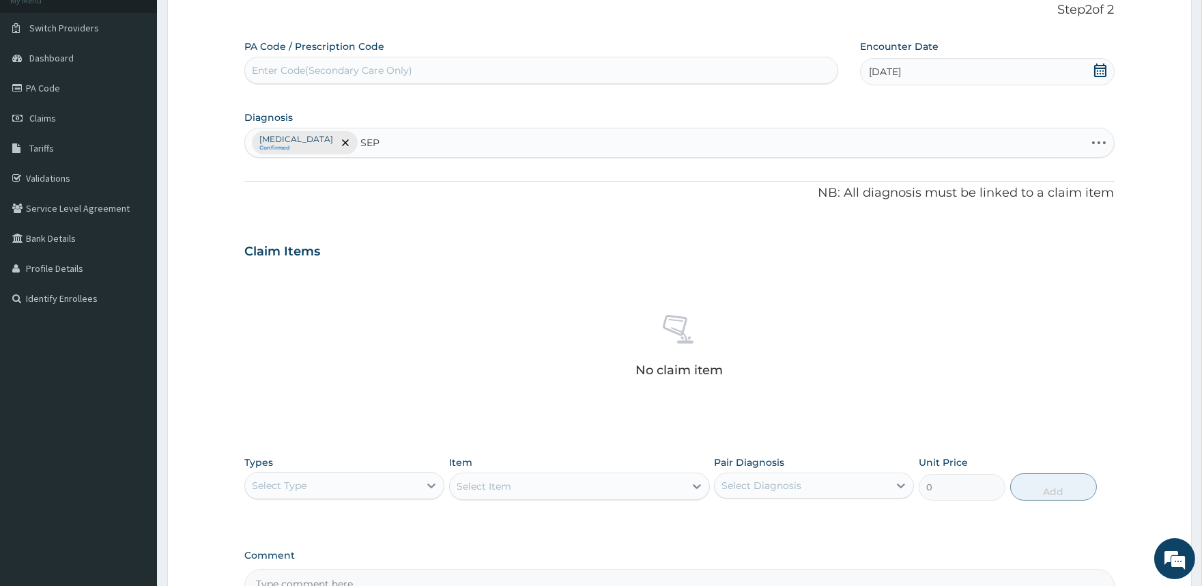
type input "SEPS"
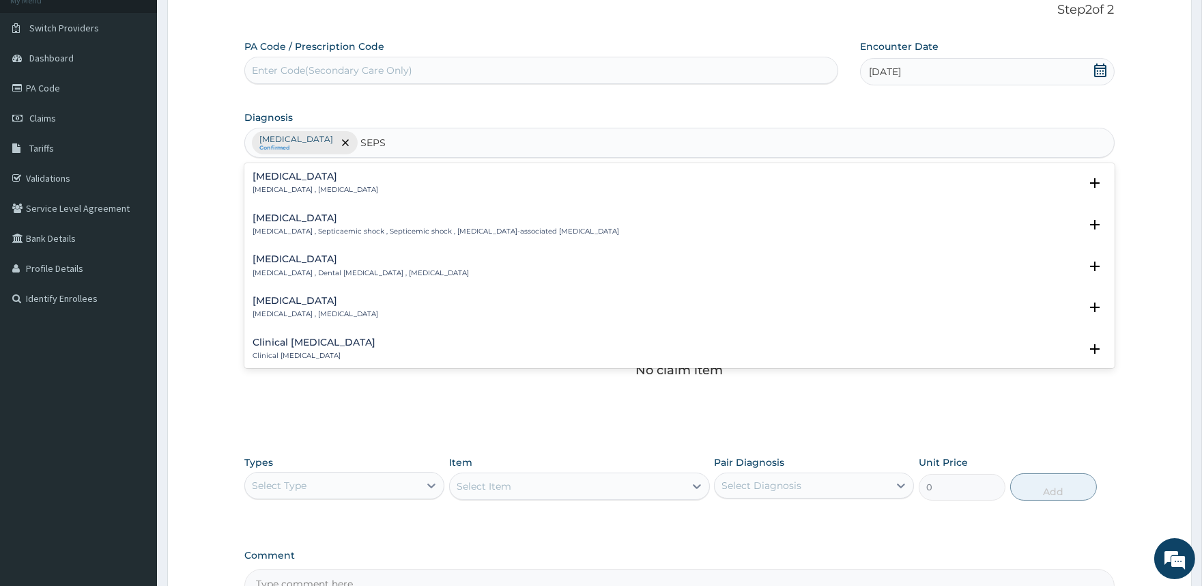
click at [287, 180] on h4 "Sepsis" at bounding box center [316, 176] width 126 height 10
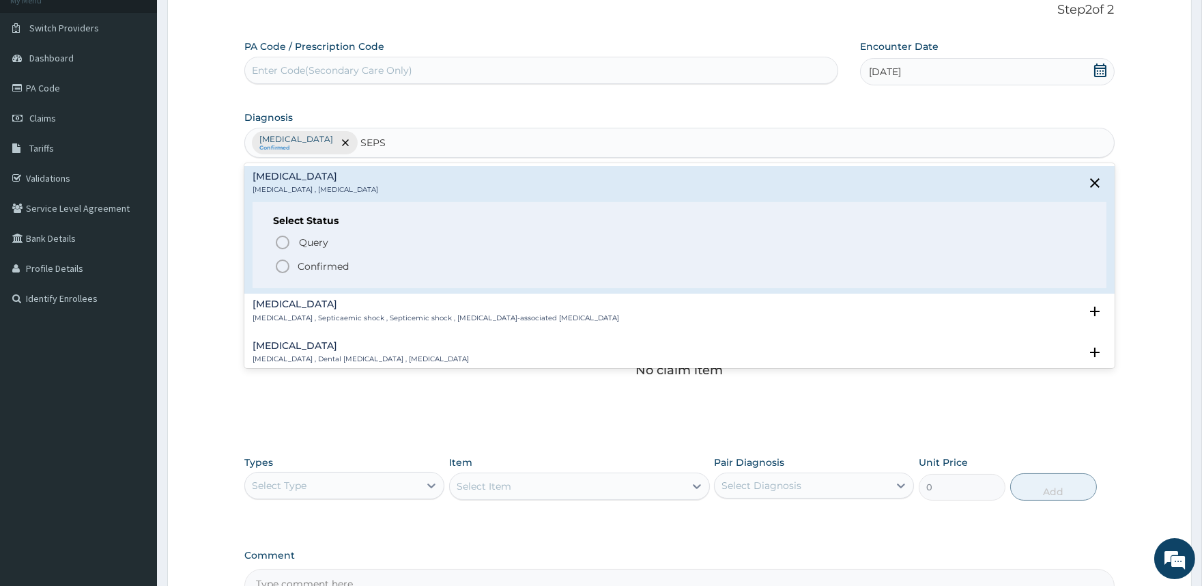
click at [292, 258] on span "Confirmed" at bounding box center [679, 266] width 811 height 16
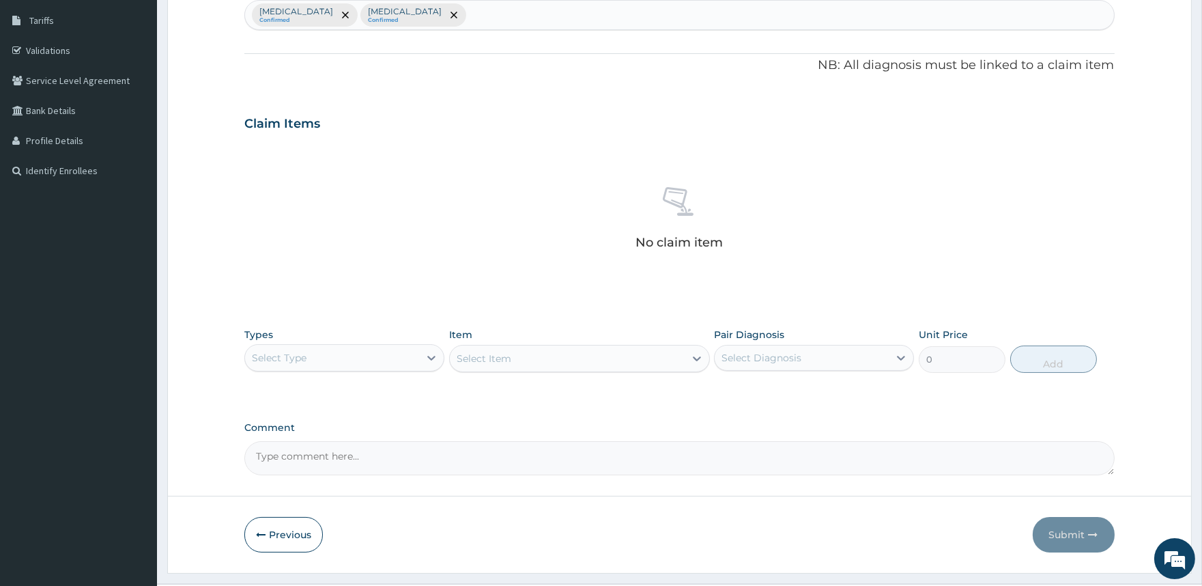
scroll to position [250, 0]
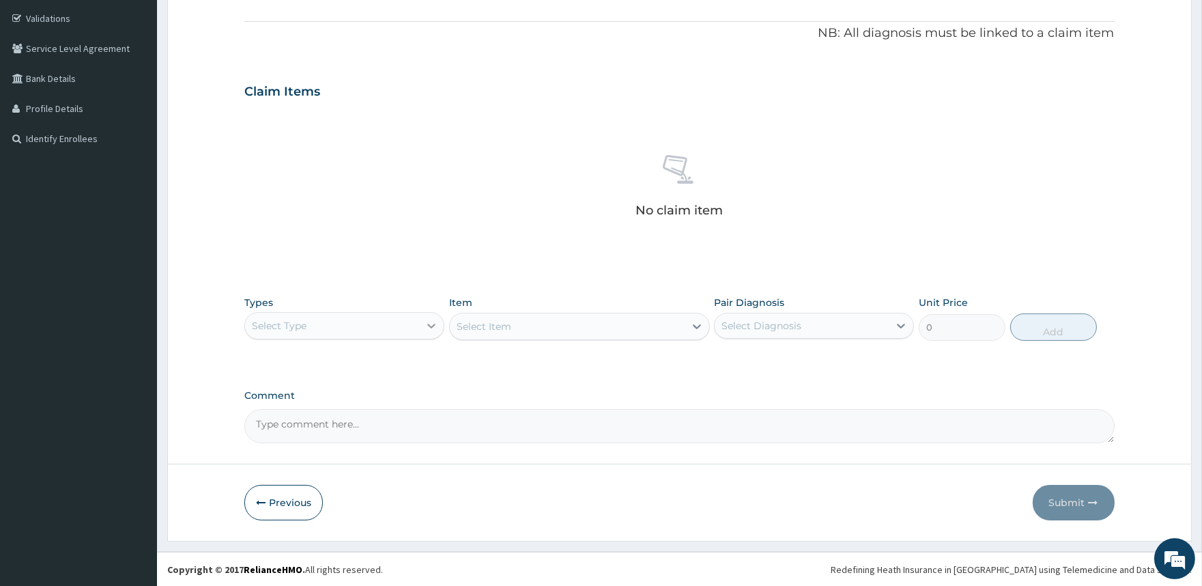
click at [433, 326] on icon at bounding box center [432, 326] width 14 height 14
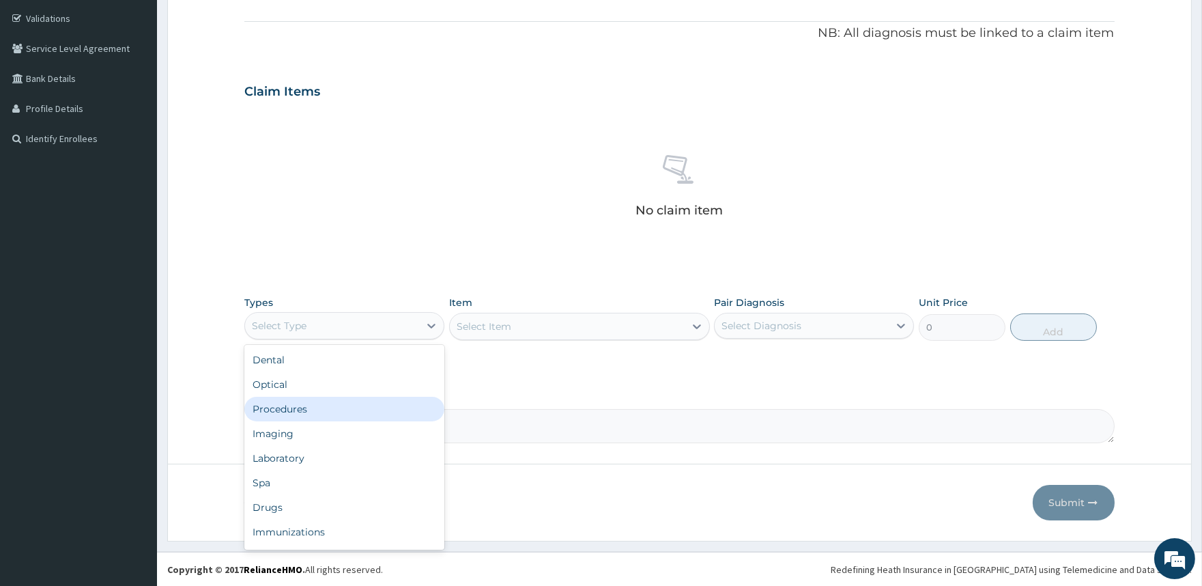
click at [329, 399] on div "Procedures" at bounding box center [344, 409] width 200 height 25
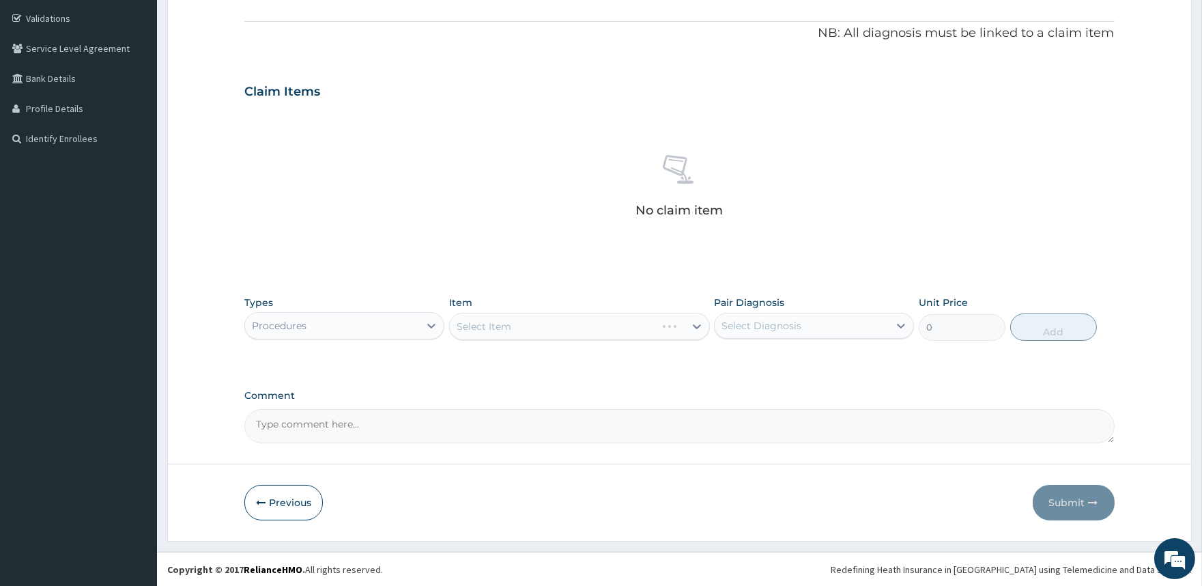
click at [690, 328] on div "Select Item" at bounding box center [579, 326] width 261 height 27
click at [693, 324] on icon at bounding box center [697, 326] width 8 height 5
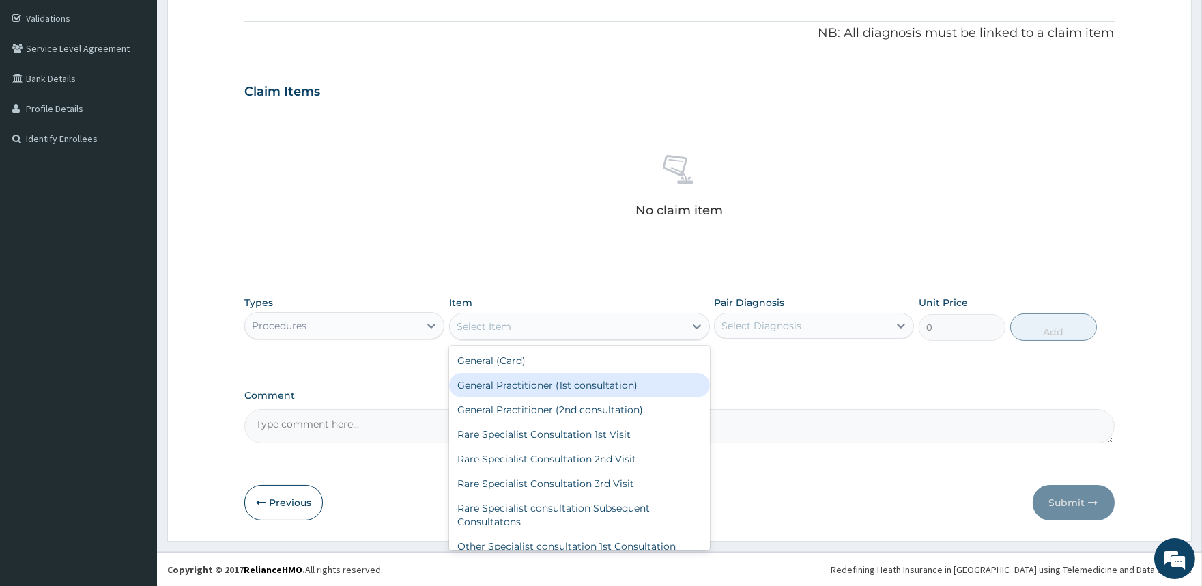
drag, startPoint x: 615, startPoint y: 379, endPoint x: 683, endPoint y: 367, distance: 68.6
click at [616, 379] on div "General Practitioner (1st consultation)" at bounding box center [579, 385] width 261 height 25
type input "2000"
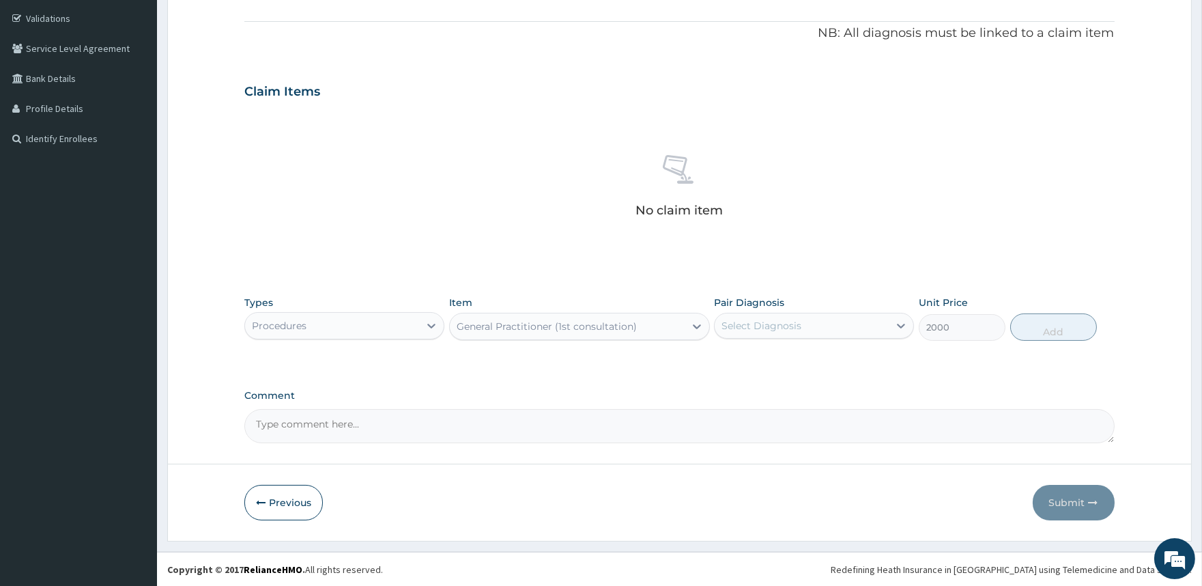
click at [796, 323] on div "Select Diagnosis" at bounding box center [761, 326] width 80 height 14
click at [769, 355] on label "Malaria" at bounding box center [778, 359] width 85 height 14
checkbox input "true"
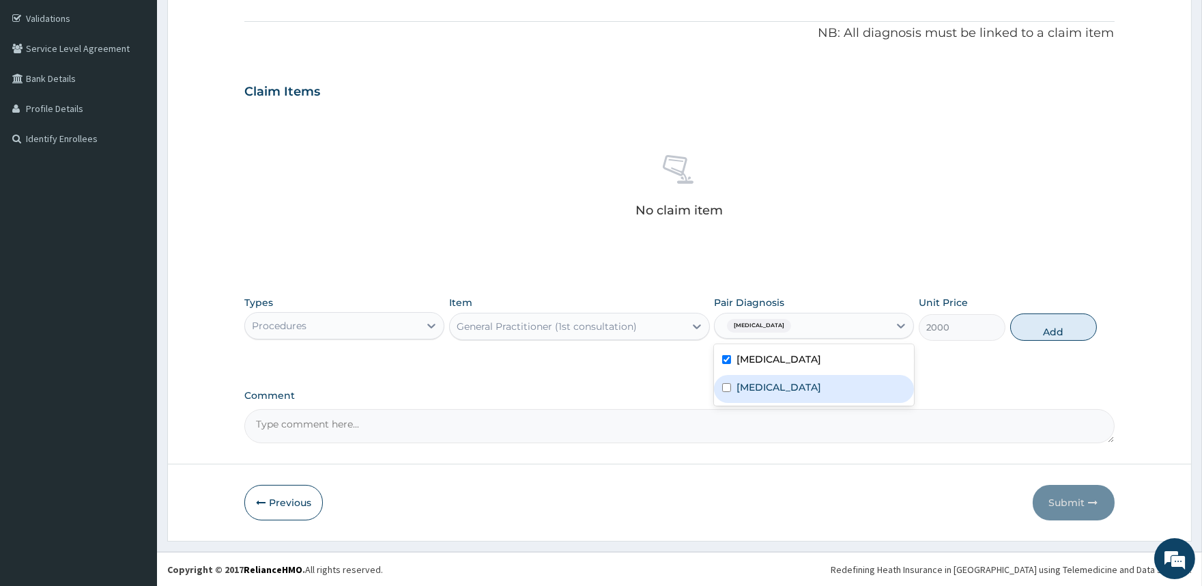
click at [756, 378] on div "Sepsis" at bounding box center [814, 389] width 200 height 28
checkbox input "true"
click at [1046, 328] on button "Add" at bounding box center [1053, 326] width 87 height 27
type input "0"
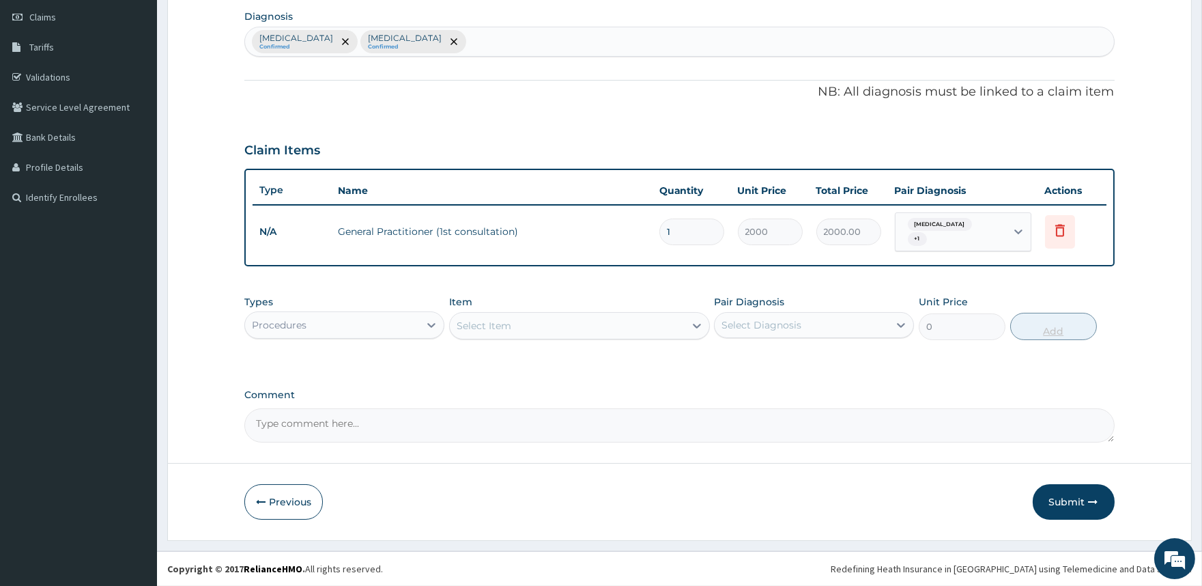
scroll to position [184, 0]
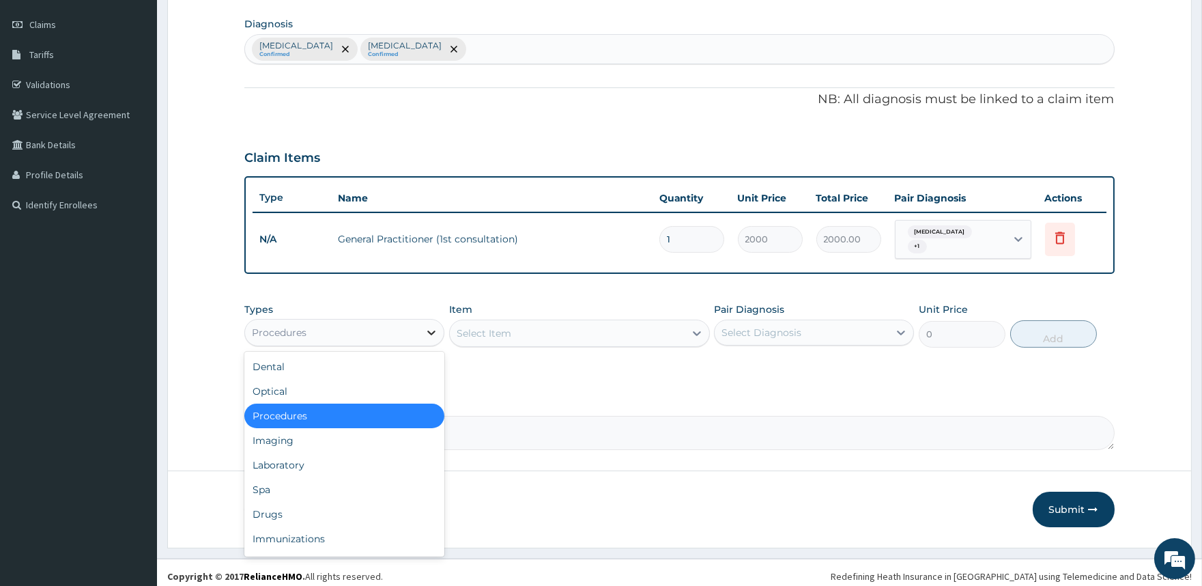
click at [430, 326] on icon at bounding box center [432, 333] width 14 height 14
click at [339, 466] on div "Laboratory" at bounding box center [344, 465] width 200 height 25
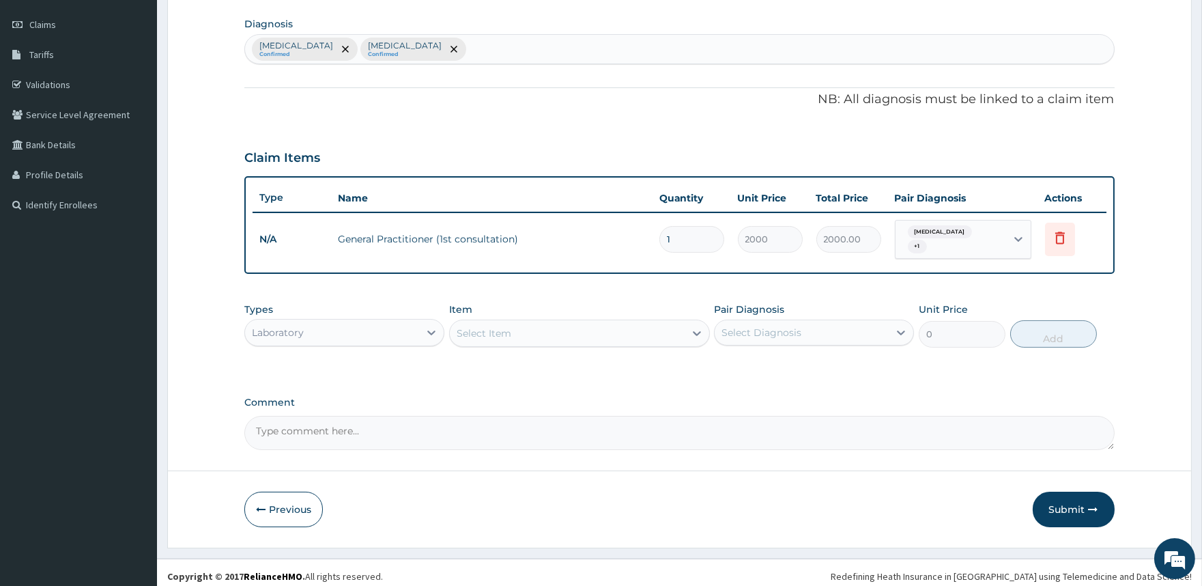
click at [547, 326] on div "Select Item" at bounding box center [567, 333] width 235 height 22
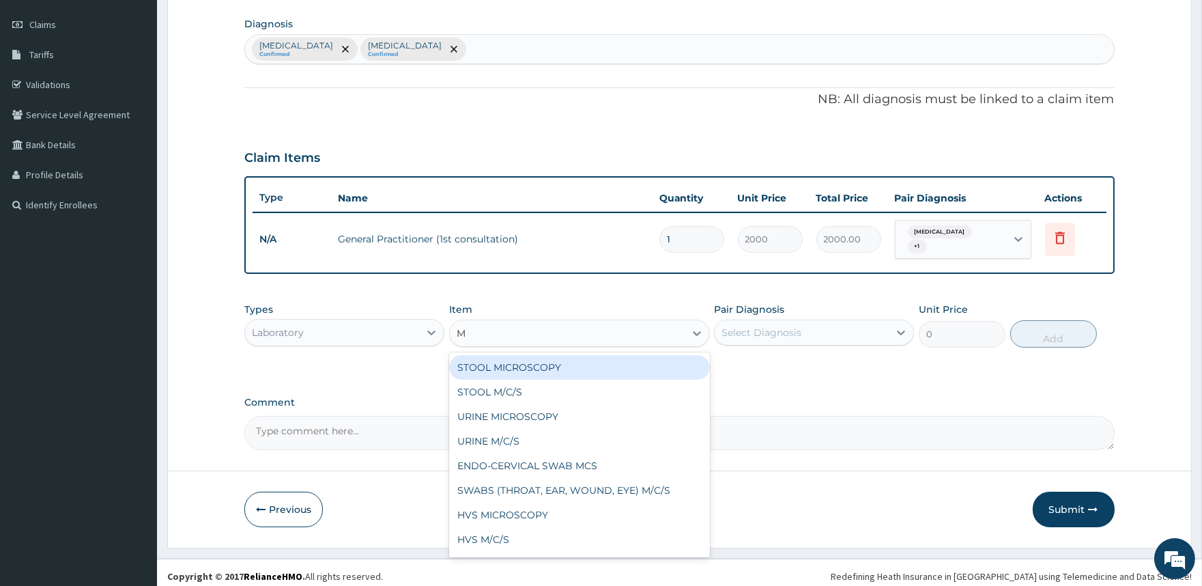
type input "MP"
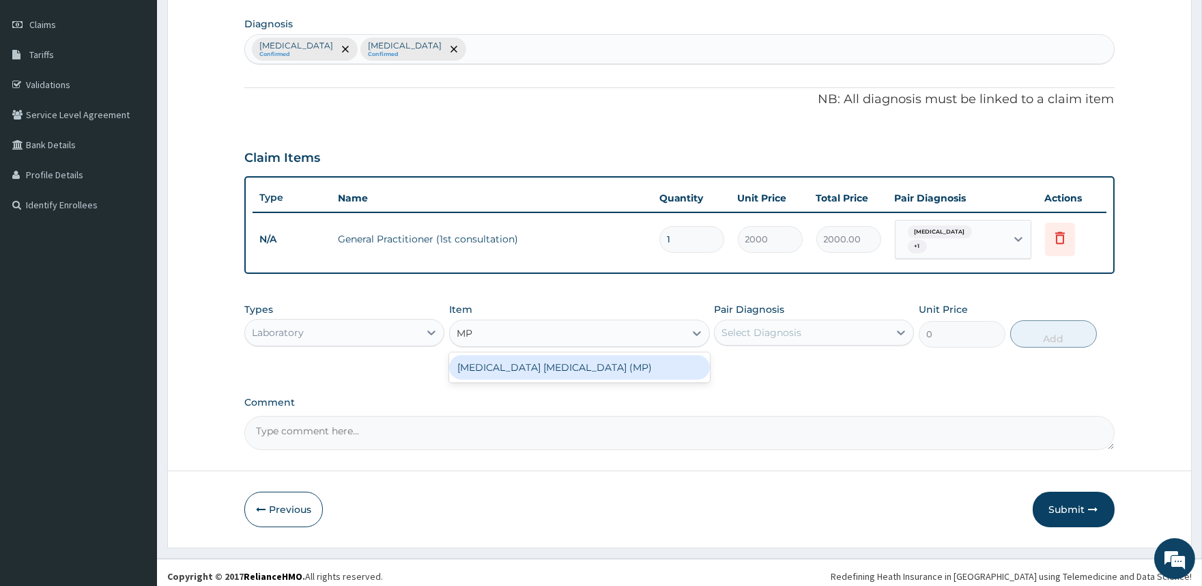
click at [546, 360] on div "MALARIA PARASITE (MP)" at bounding box center [579, 367] width 261 height 25
type input "2000"
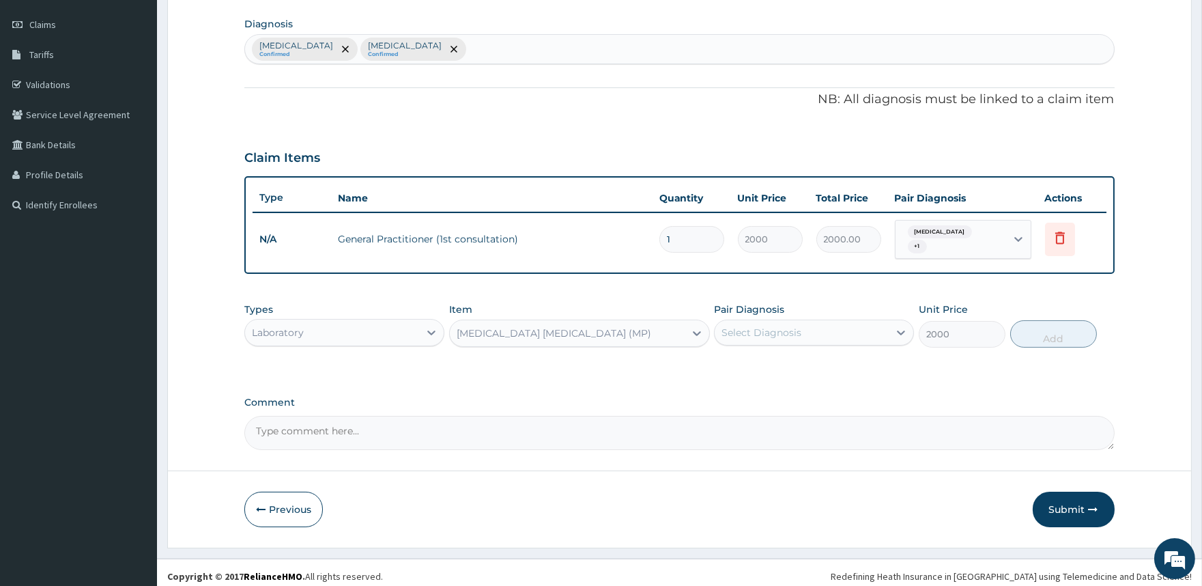
click at [751, 334] on div "Select Diagnosis" at bounding box center [802, 332] width 174 height 22
click at [756, 359] on label "Malaria" at bounding box center [778, 366] width 85 height 14
checkbox input "true"
click at [1050, 330] on button "Add" at bounding box center [1053, 333] width 87 height 27
type input "0"
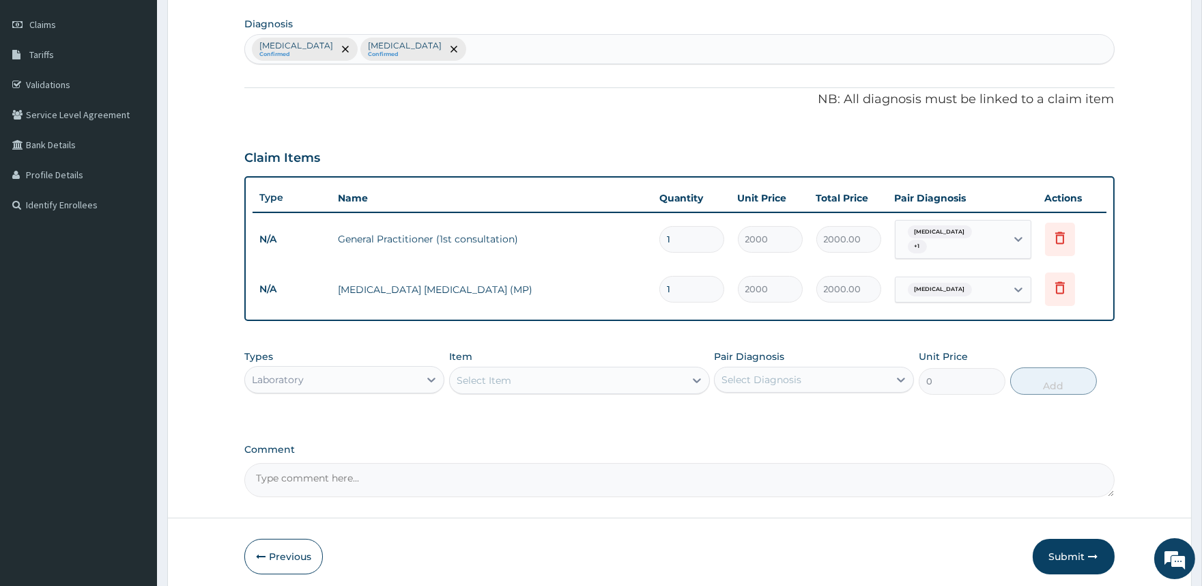
click at [567, 378] on div "Select Item" at bounding box center [567, 380] width 235 height 22
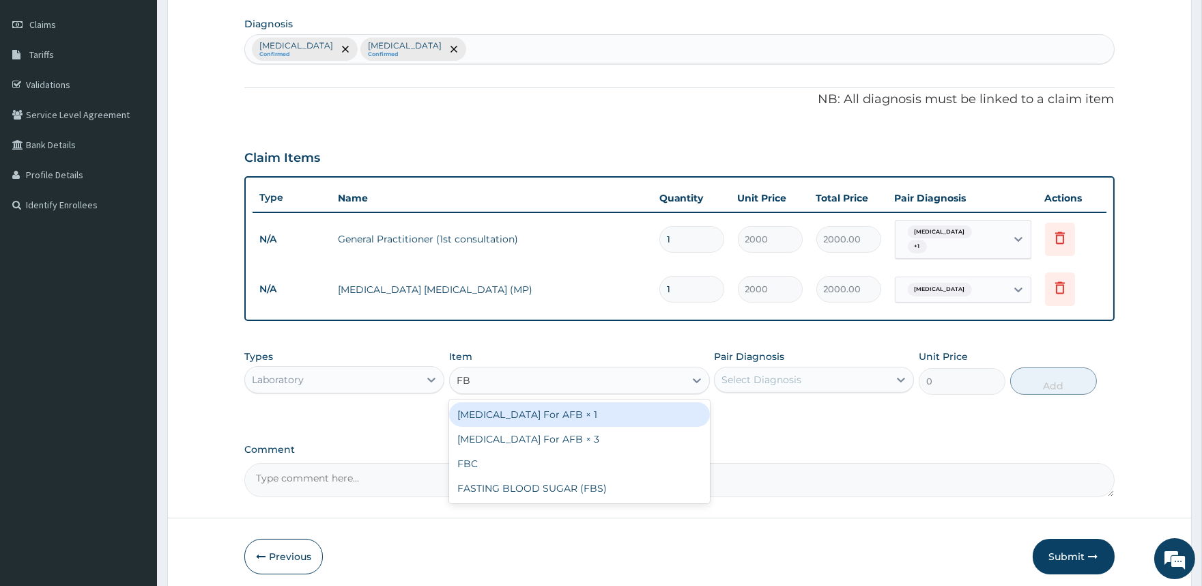
type input "FBC"
click at [558, 402] on div "FBC" at bounding box center [579, 414] width 261 height 25
type input "5000"
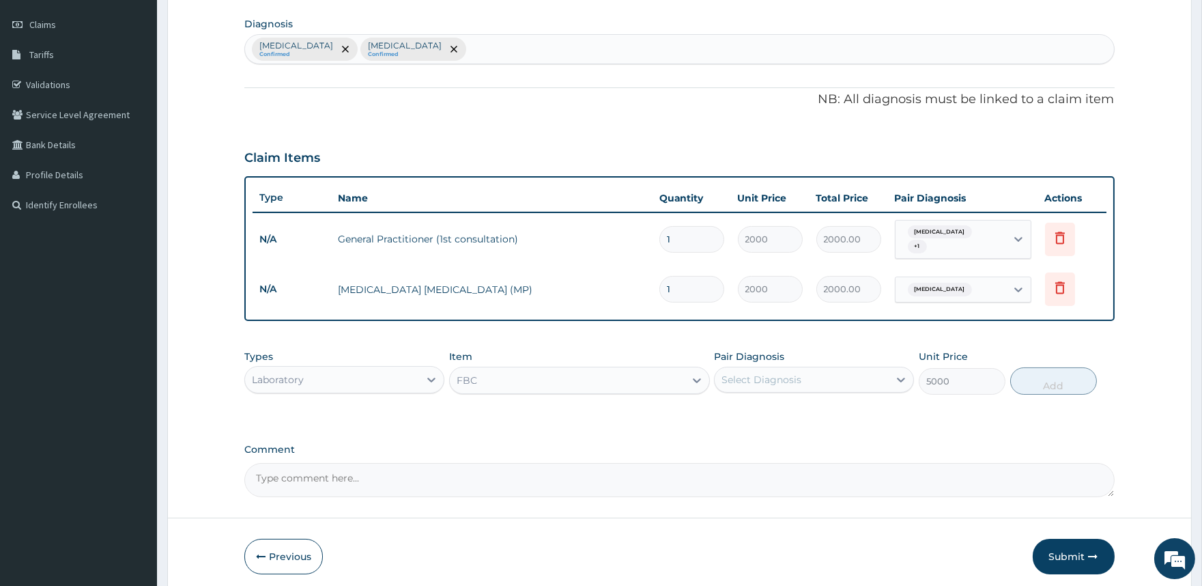
click at [762, 373] on div "Select Diagnosis" at bounding box center [761, 380] width 80 height 14
click at [745, 434] on label "Sepsis" at bounding box center [778, 441] width 85 height 14
checkbox input "true"
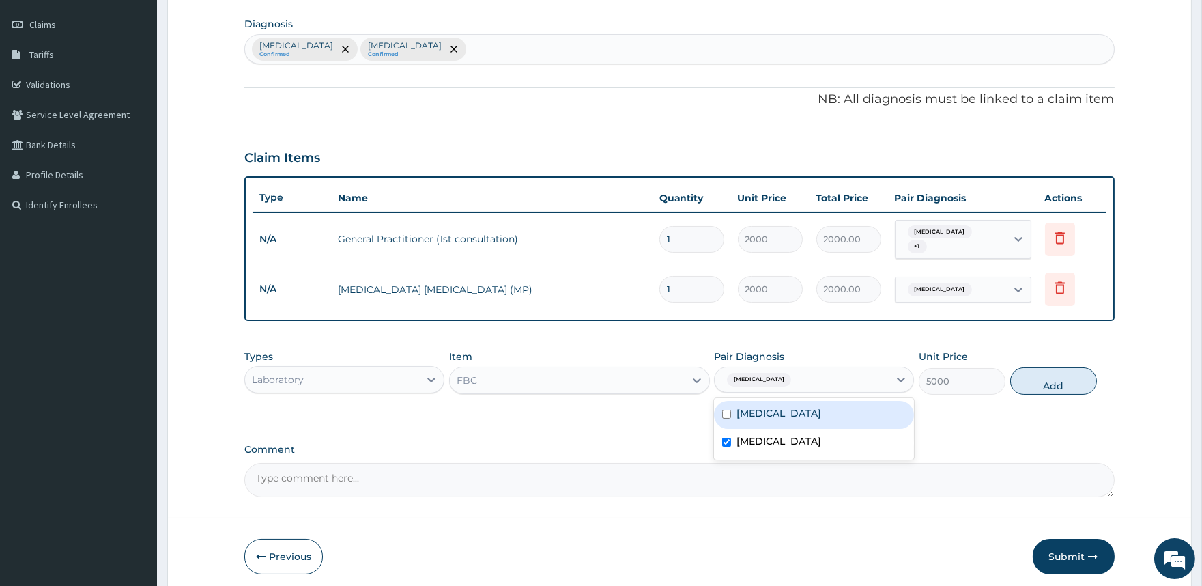
click at [1042, 376] on button "Add" at bounding box center [1053, 380] width 87 height 27
type input "0"
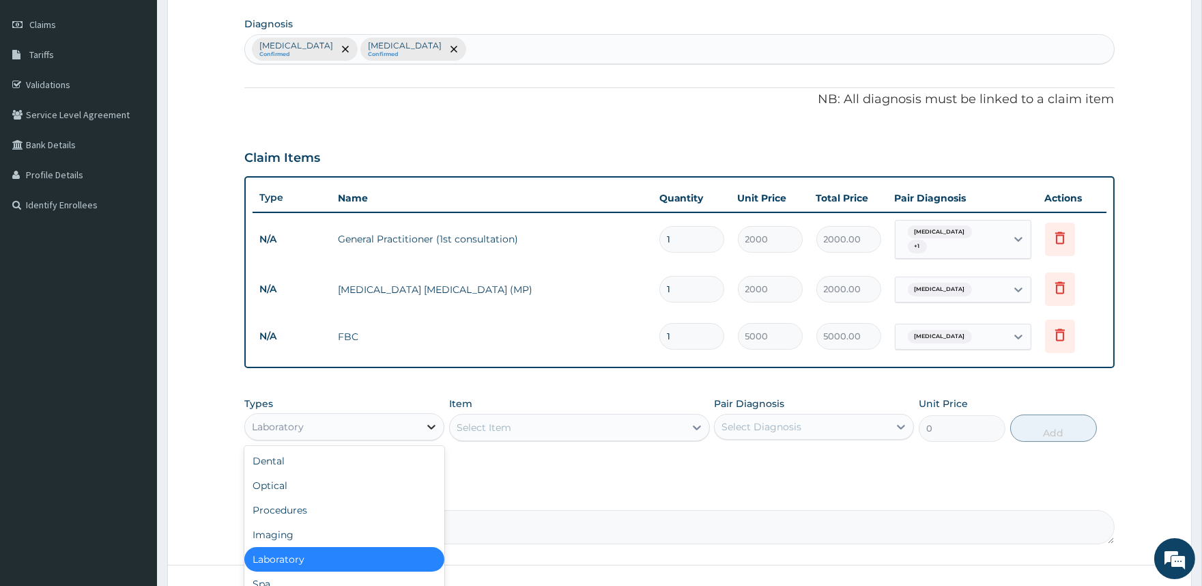
click at [428, 425] on icon at bounding box center [432, 427] width 8 height 5
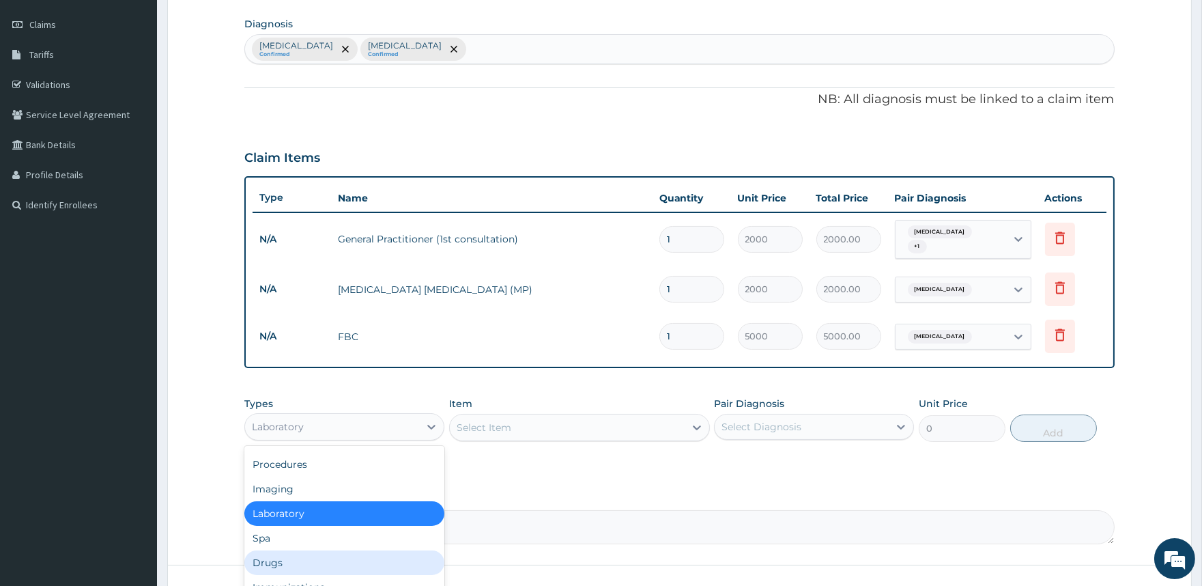
click at [326, 555] on div "Drugs" at bounding box center [344, 562] width 200 height 25
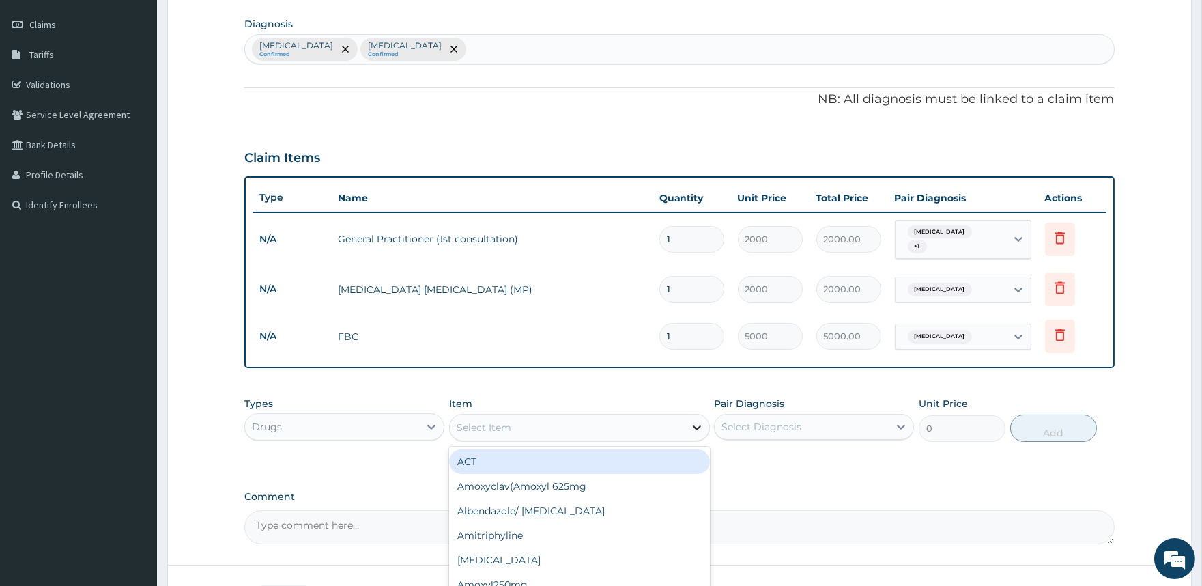
click at [696, 420] on icon at bounding box center [697, 427] width 14 height 14
type input "PARAC"
click at [622, 449] on div "Paracetamol 1000" at bounding box center [579, 461] width 261 height 25
type input "20"
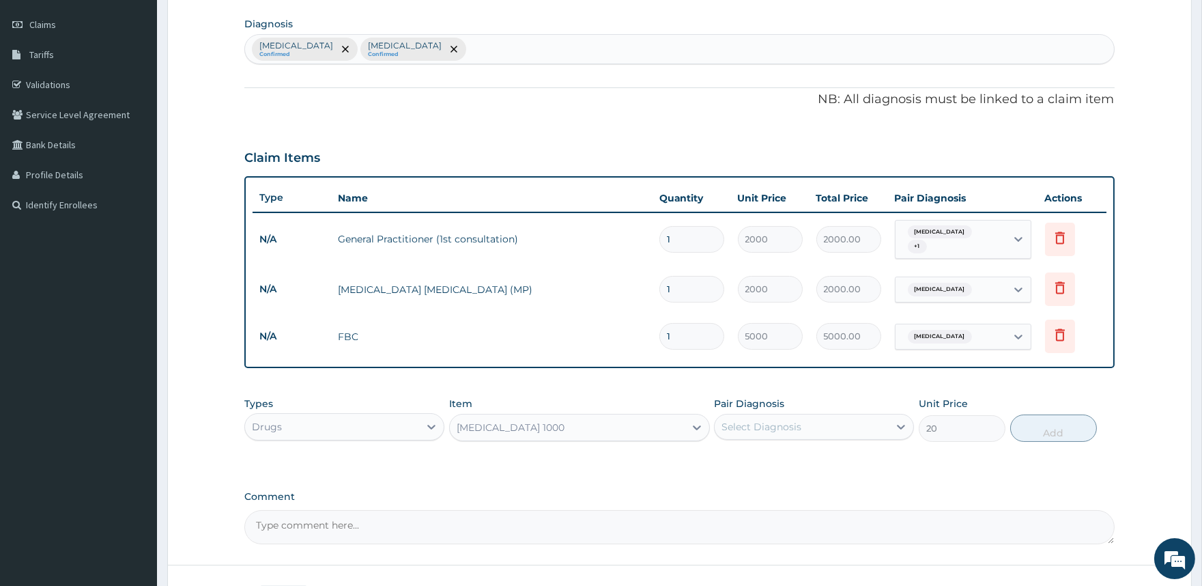
click at [747, 422] on div "Select Diagnosis" at bounding box center [761, 427] width 80 height 14
click at [745, 456] on label "Malaria" at bounding box center [778, 460] width 85 height 14
checkbox input "true"
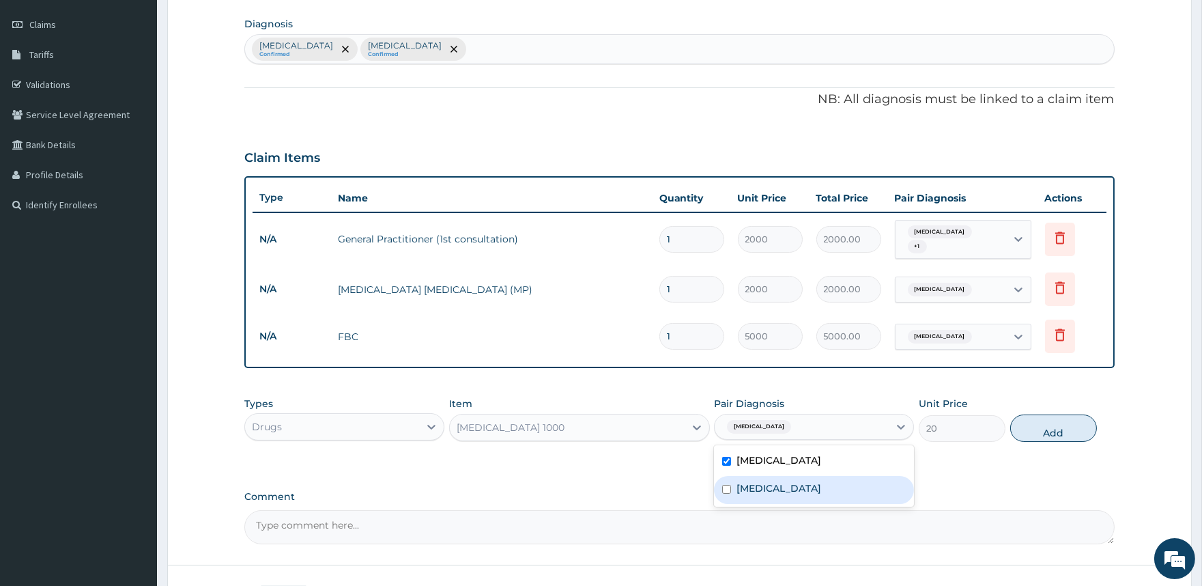
click at [737, 481] on label "Sepsis" at bounding box center [778, 488] width 85 height 14
checkbox input "true"
click at [1040, 424] on button "Add" at bounding box center [1053, 427] width 87 height 27
type input "0"
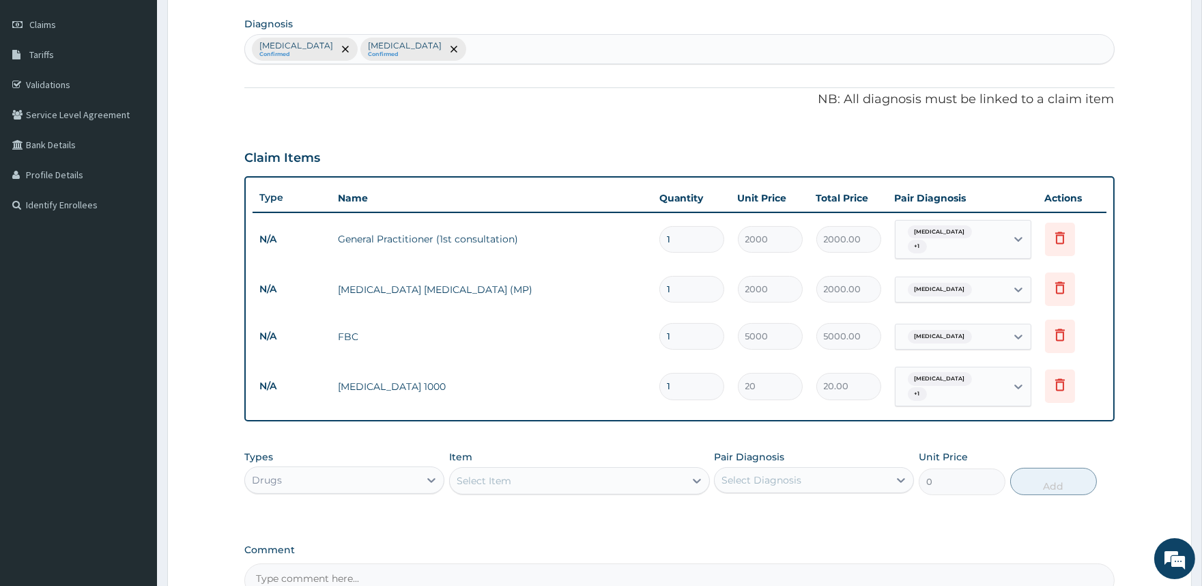
type input "0.00"
type input "9"
type input "180.00"
type input "99"
type input "1980.00"
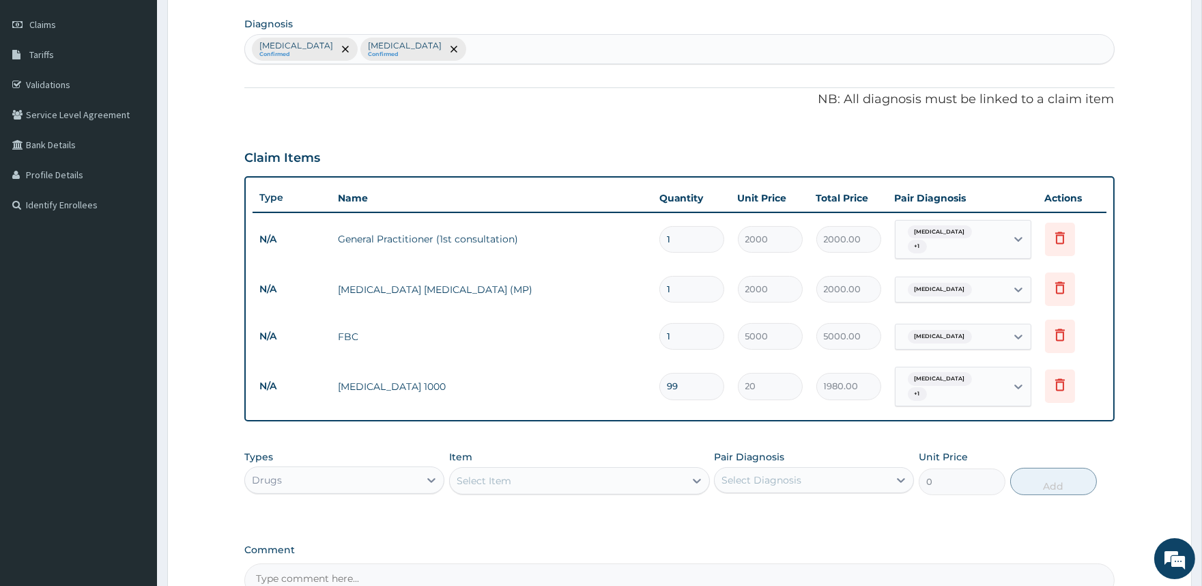
type input "9"
type input "180.00"
type input "9"
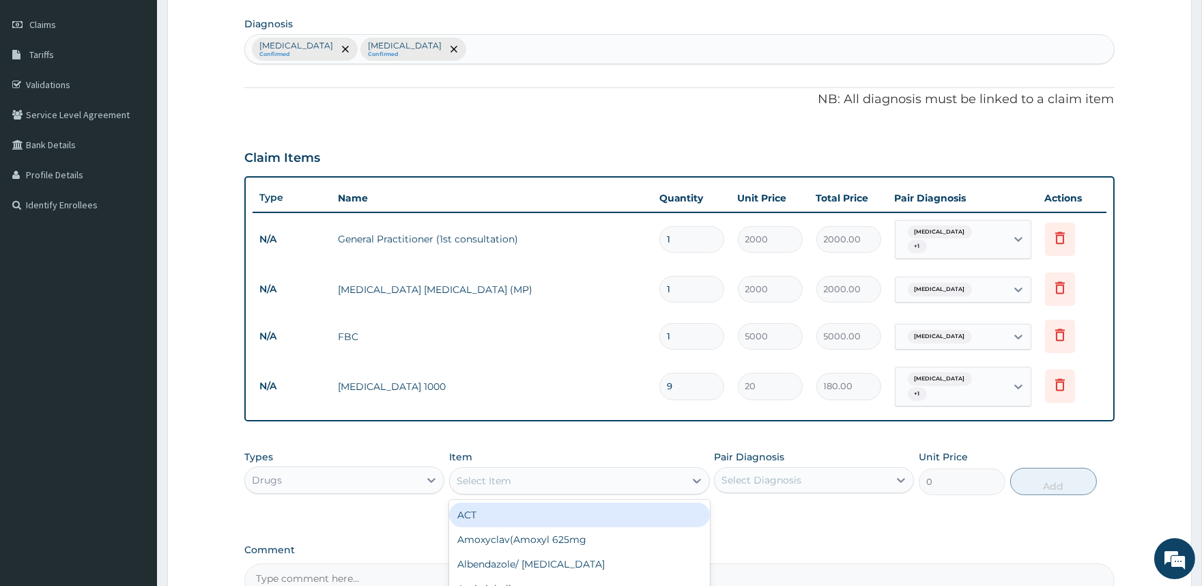
click at [547, 471] on div "Select Item" at bounding box center [567, 481] width 235 height 22
type input "PROMETH"
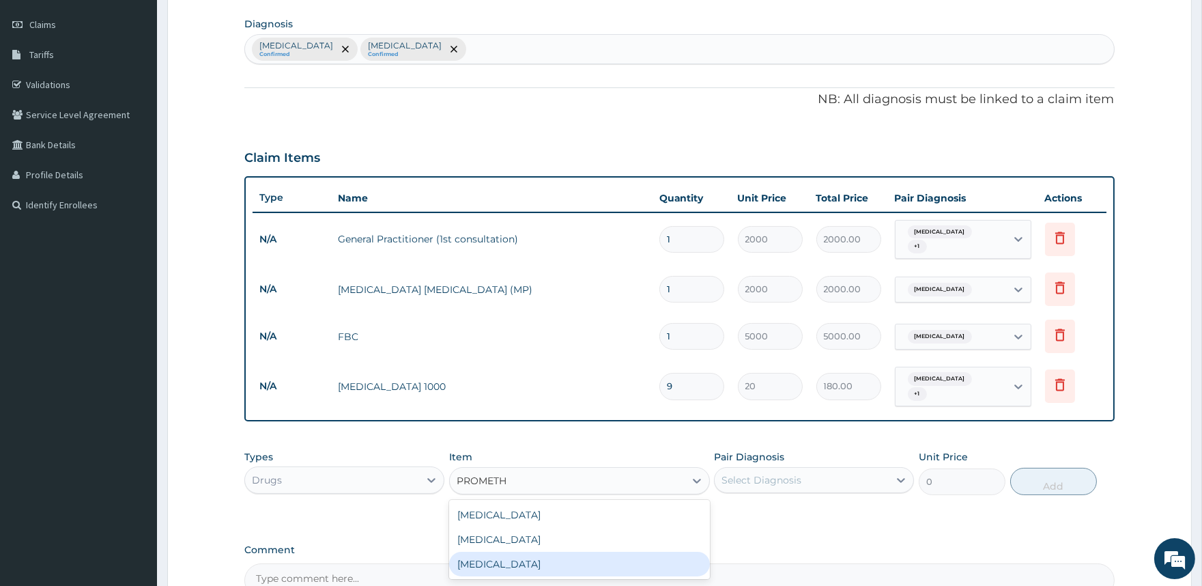
click at [544, 551] on div "Promethazine" at bounding box center [579, 563] width 261 height 25
type input "560"
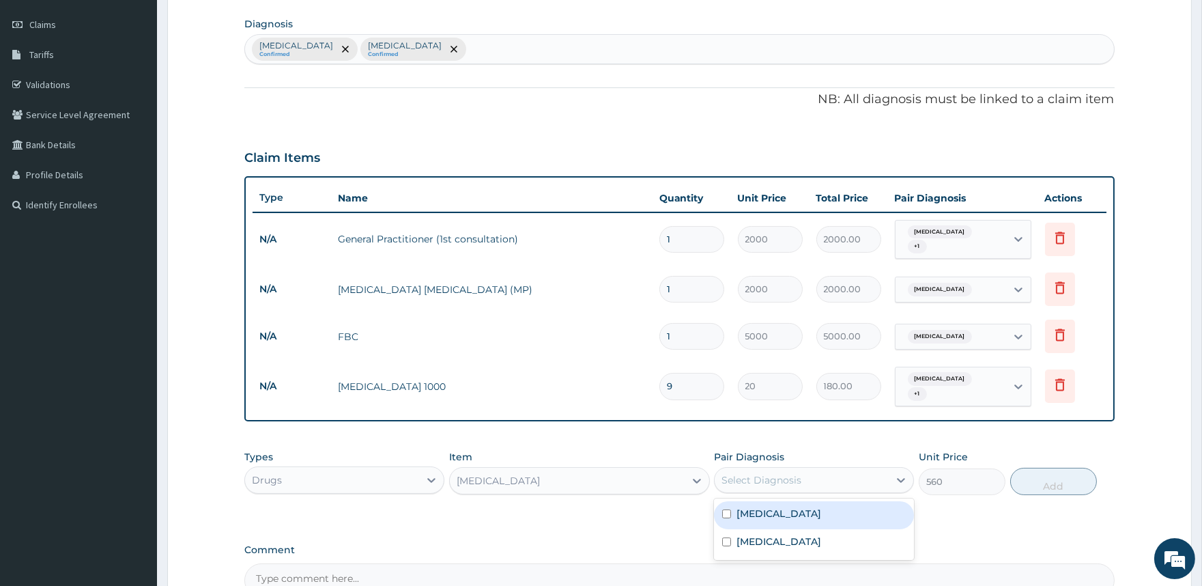
click at [822, 473] on div "Select Diagnosis" at bounding box center [802, 480] width 174 height 22
click at [760, 506] on label "Malaria" at bounding box center [778, 513] width 85 height 14
checkbox input "true"
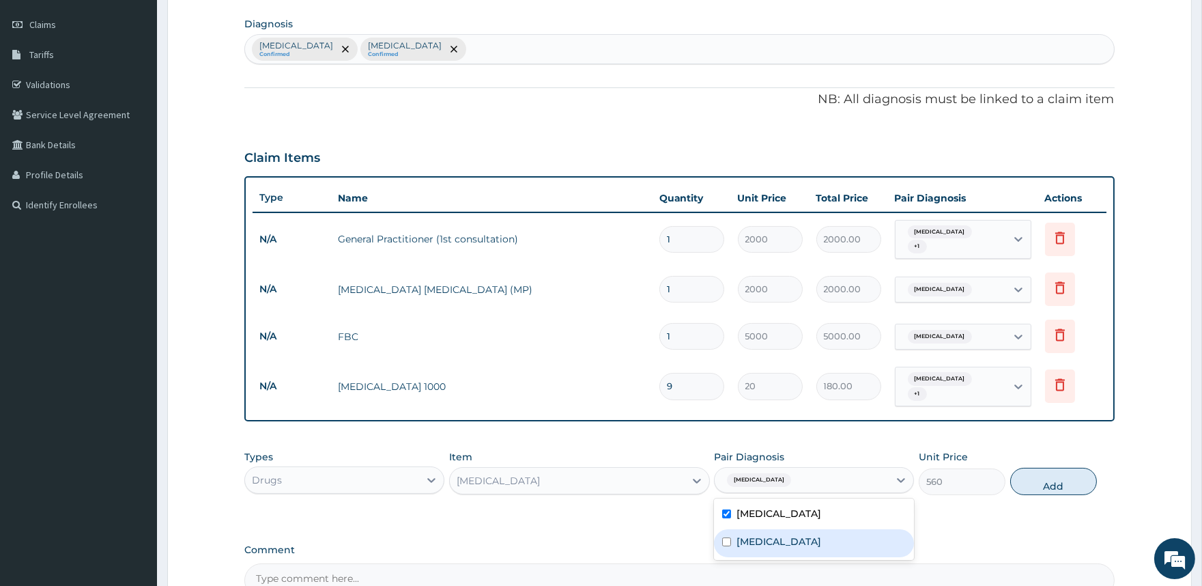
click at [759, 534] on label "Sepsis" at bounding box center [778, 541] width 85 height 14
checkbox input "true"
click at [1065, 473] on button "Add" at bounding box center [1053, 481] width 87 height 27
type input "0"
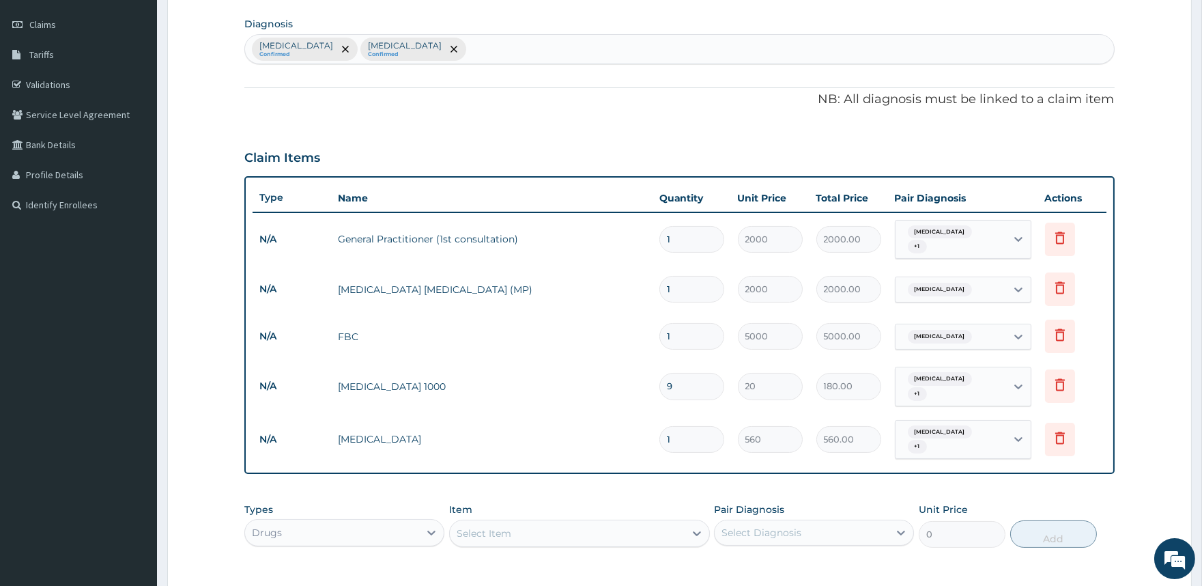
type input "0.00"
type input "2"
type input "1120.00"
type input "0.00"
type input "1"
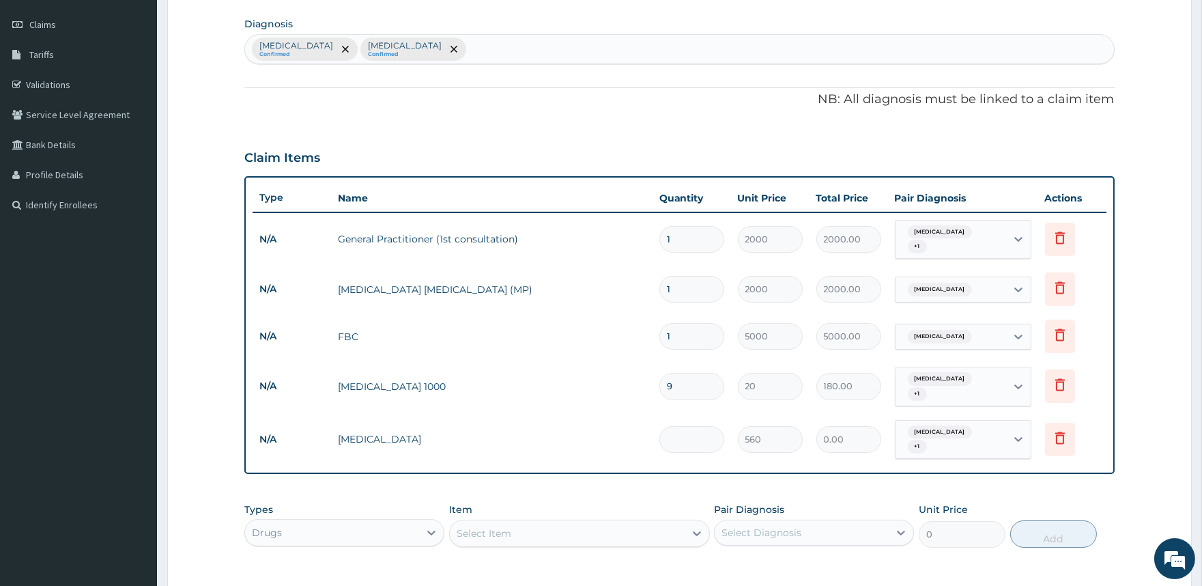
type input "560.00"
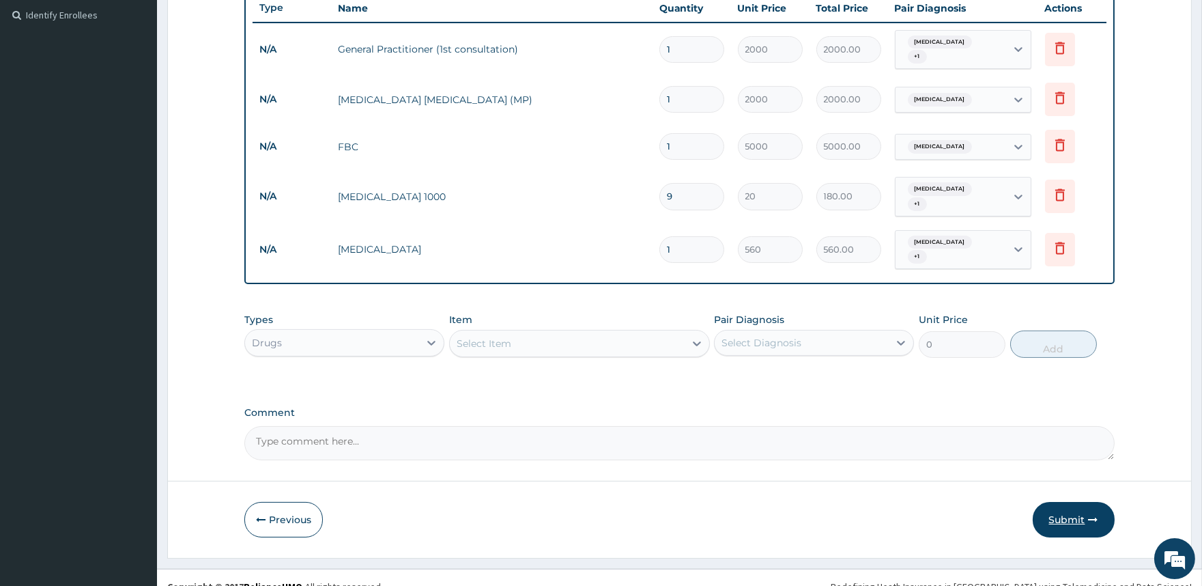
click at [1056, 502] on button "Submit" at bounding box center [1074, 519] width 82 height 35
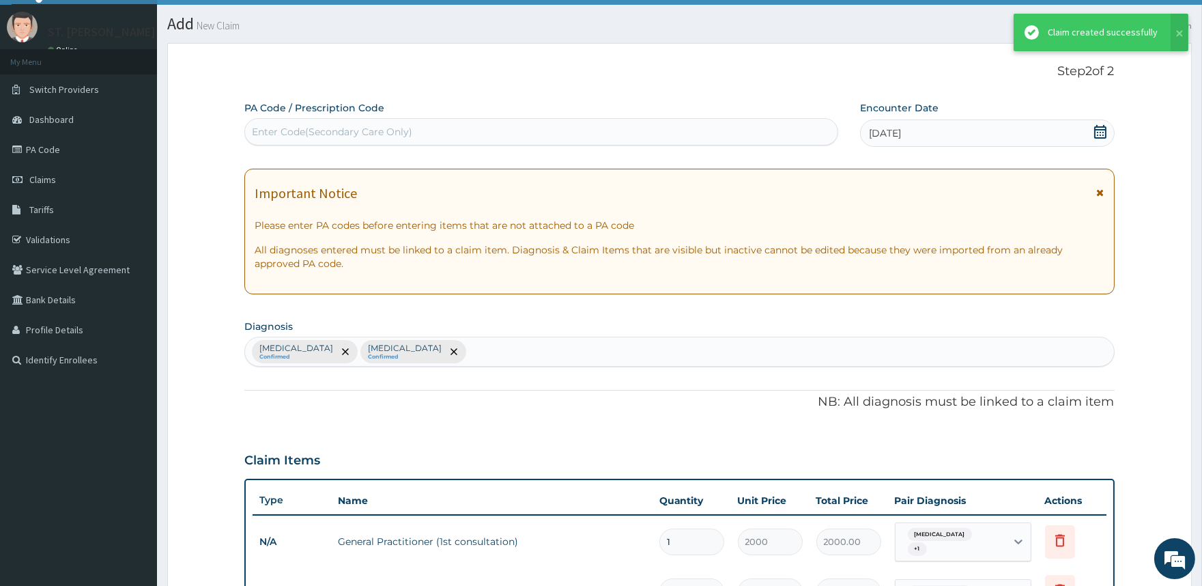
scroll to position [374, 0]
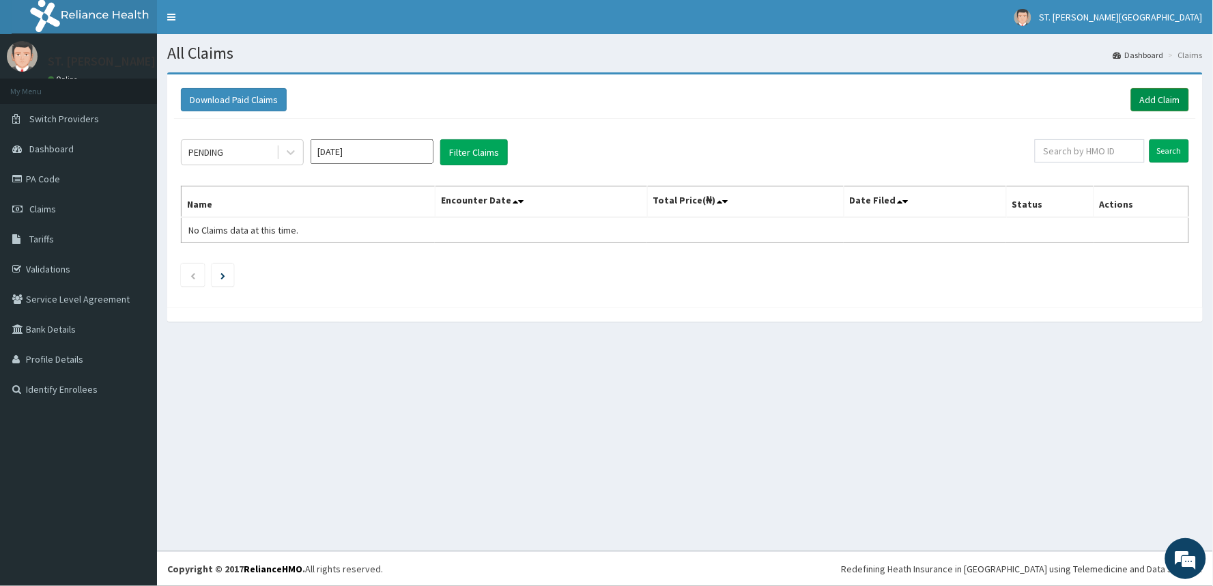
click at [1171, 100] on link "Add Claim" at bounding box center [1160, 99] width 58 height 23
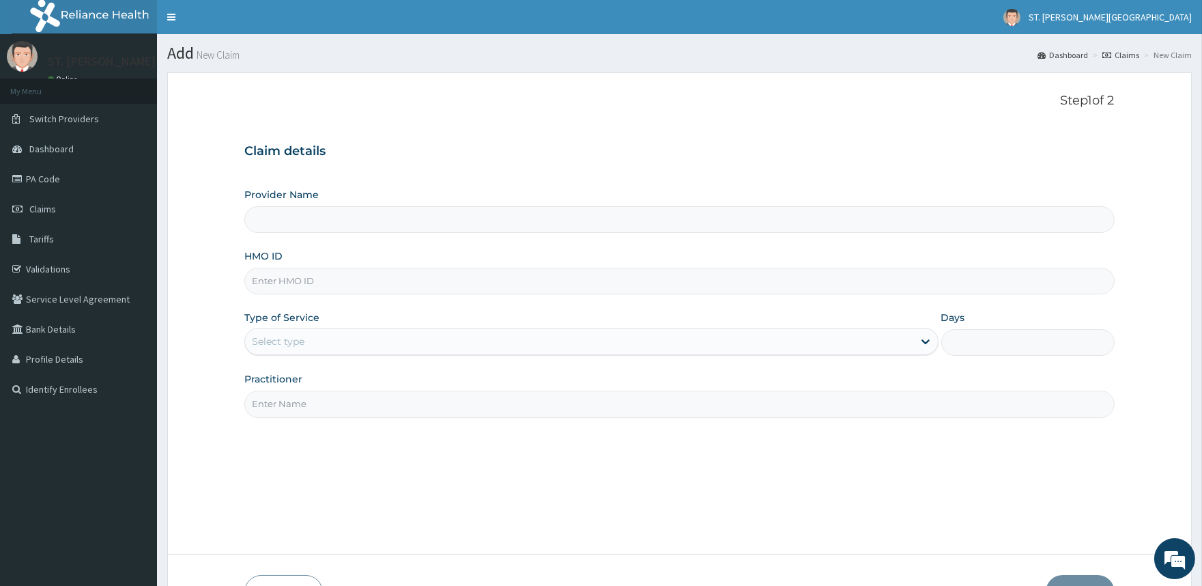
type input "ST. [PERSON_NAME][GEOGRAPHIC_DATA]"
click at [289, 281] on input "HMO ID" at bounding box center [679, 281] width 870 height 27
type input "PRN/10081/A"
click at [256, 342] on div "Select type" at bounding box center [278, 341] width 53 height 14
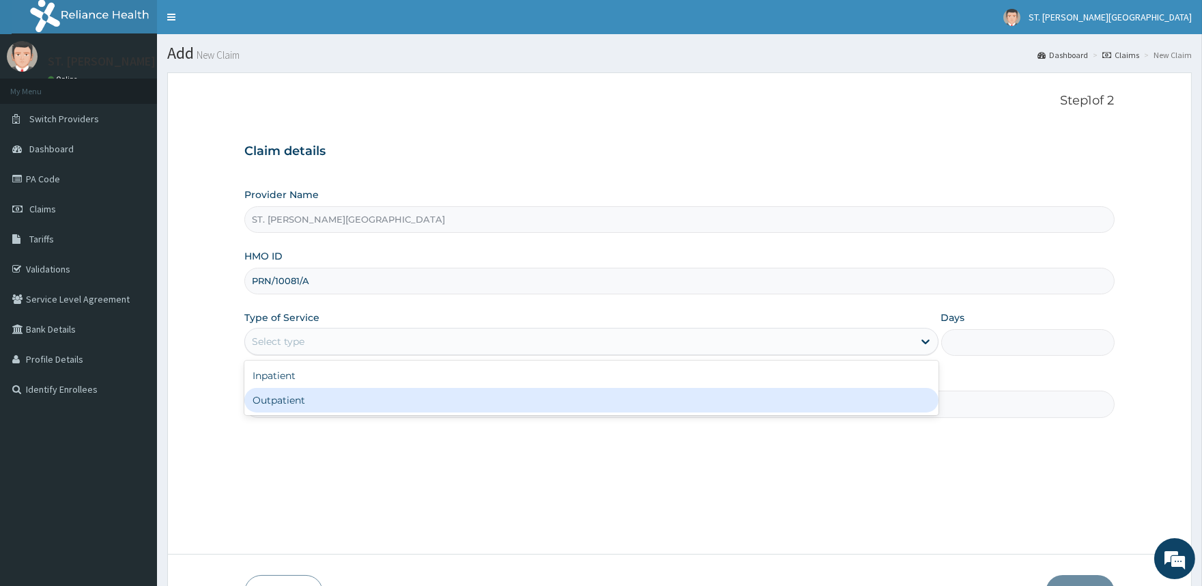
click at [270, 399] on div "Outpatient" at bounding box center [590, 400] width 693 height 25
type input "1"
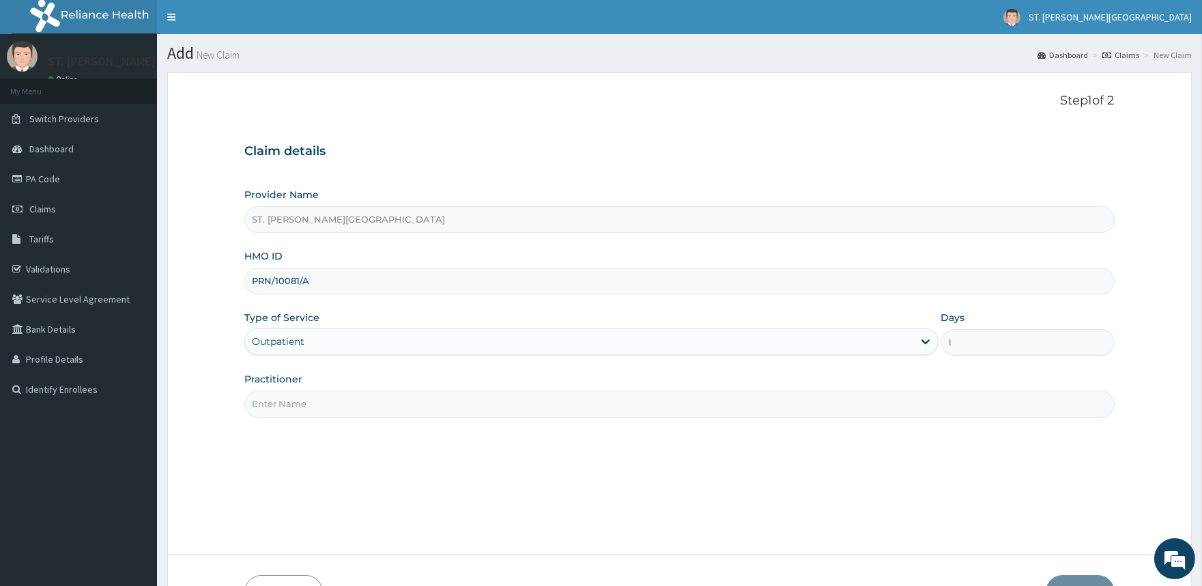
click at [277, 399] on input "Practitioner" at bounding box center [679, 403] width 870 height 27
type input "[PERSON_NAME]"
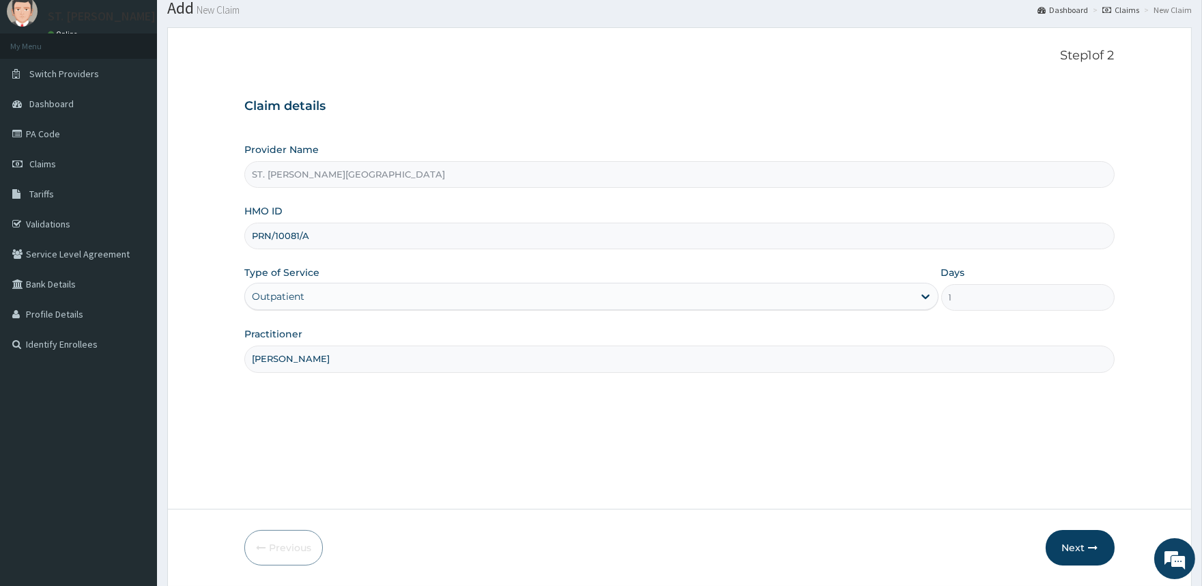
scroll to position [91, 0]
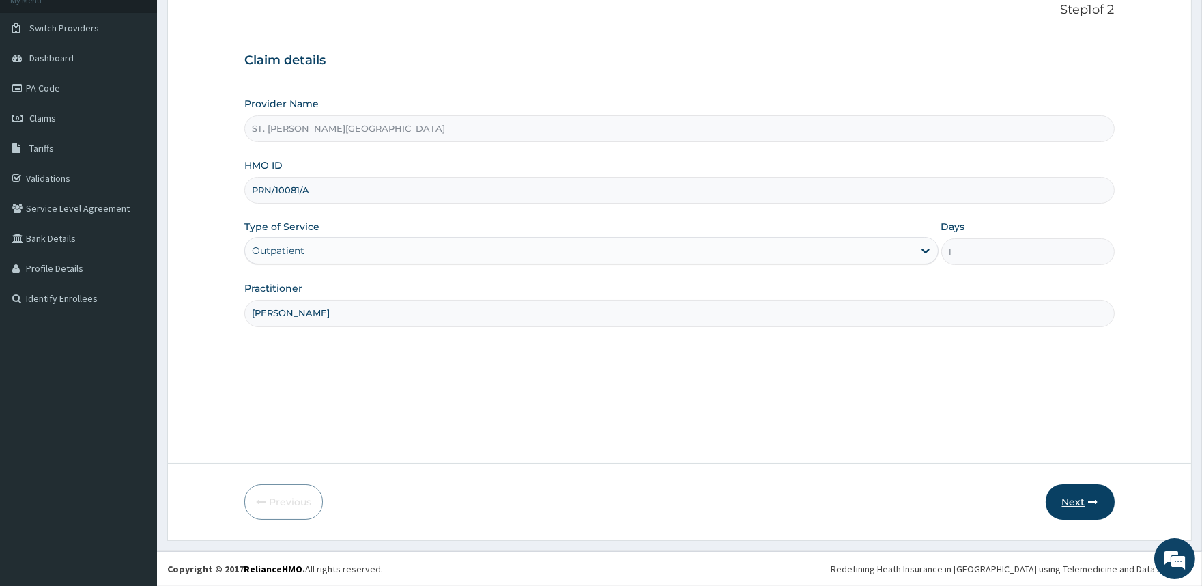
click at [1073, 505] on button "Next" at bounding box center [1080, 501] width 69 height 35
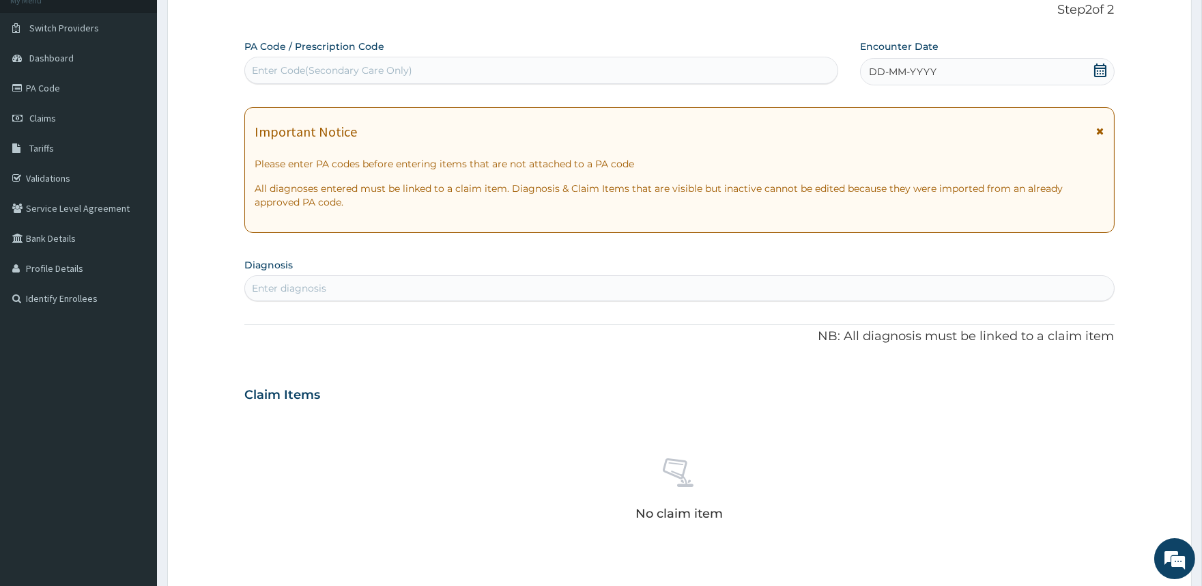
click at [1100, 130] on icon at bounding box center [1101, 131] width 8 height 10
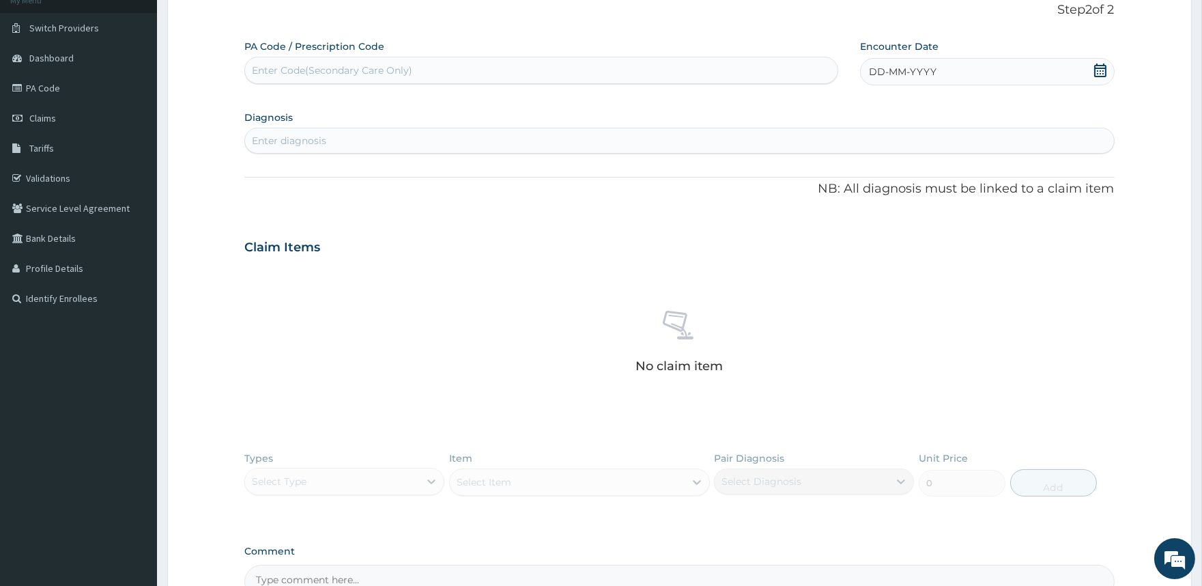
click at [1098, 76] on icon at bounding box center [1100, 70] width 12 height 14
click at [936, 205] on div "14" at bounding box center [937, 202] width 20 height 20
click at [310, 145] on div "Enter diagnosis" at bounding box center [289, 141] width 74 height 14
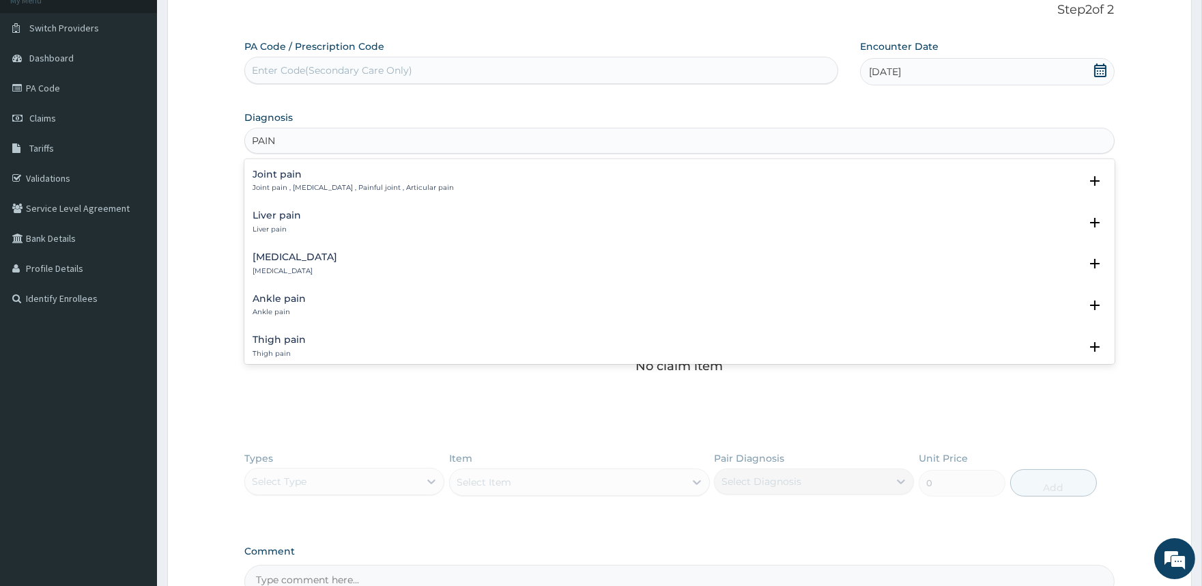
scroll to position [1137, 0]
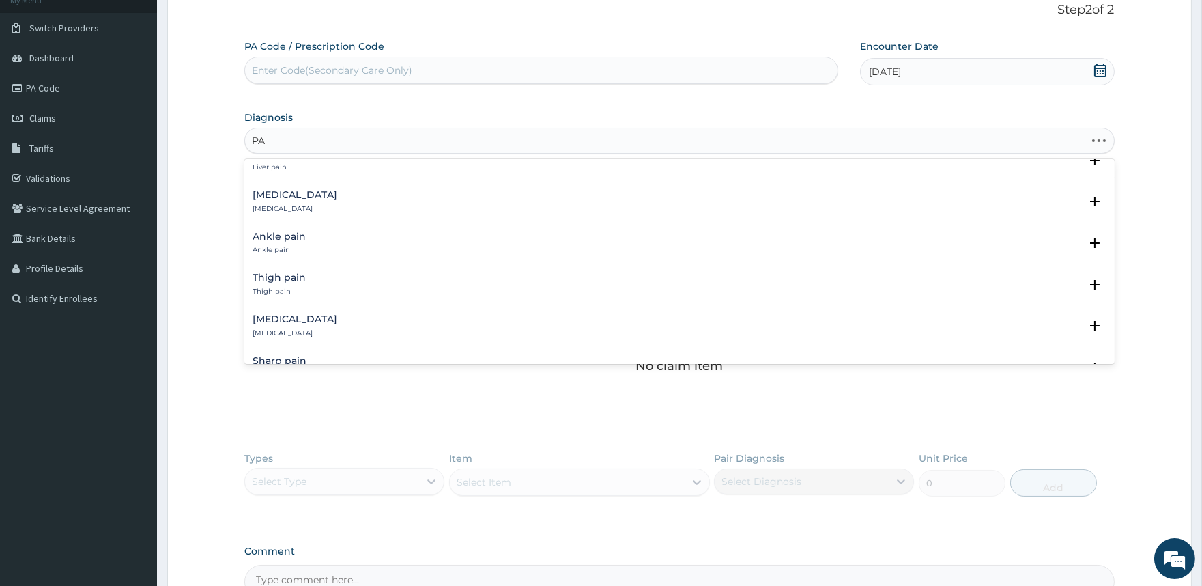
type input "P"
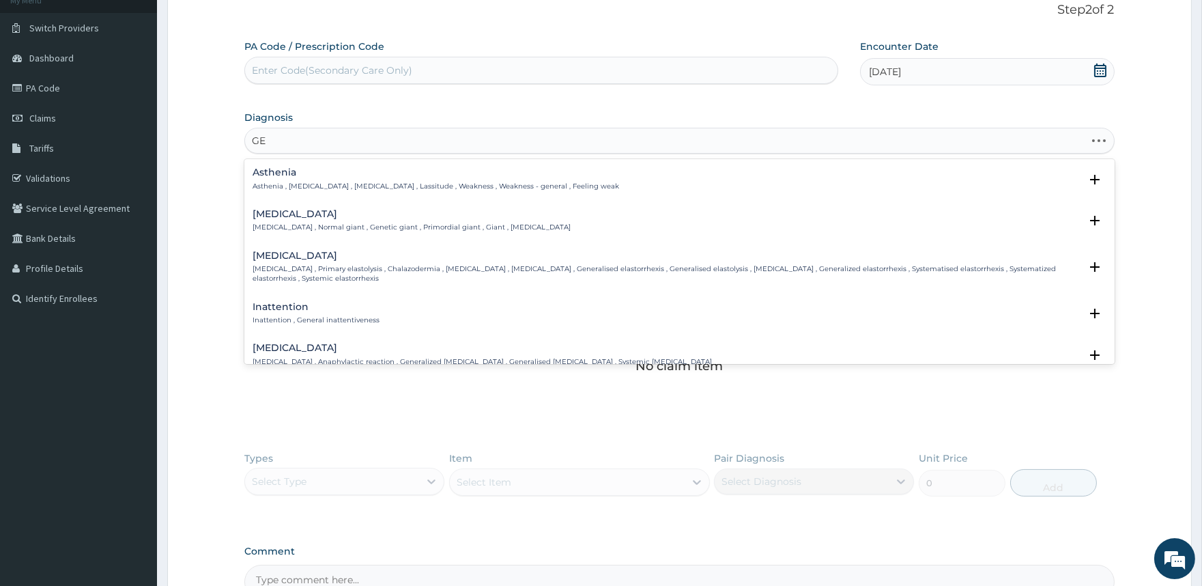
type input "G"
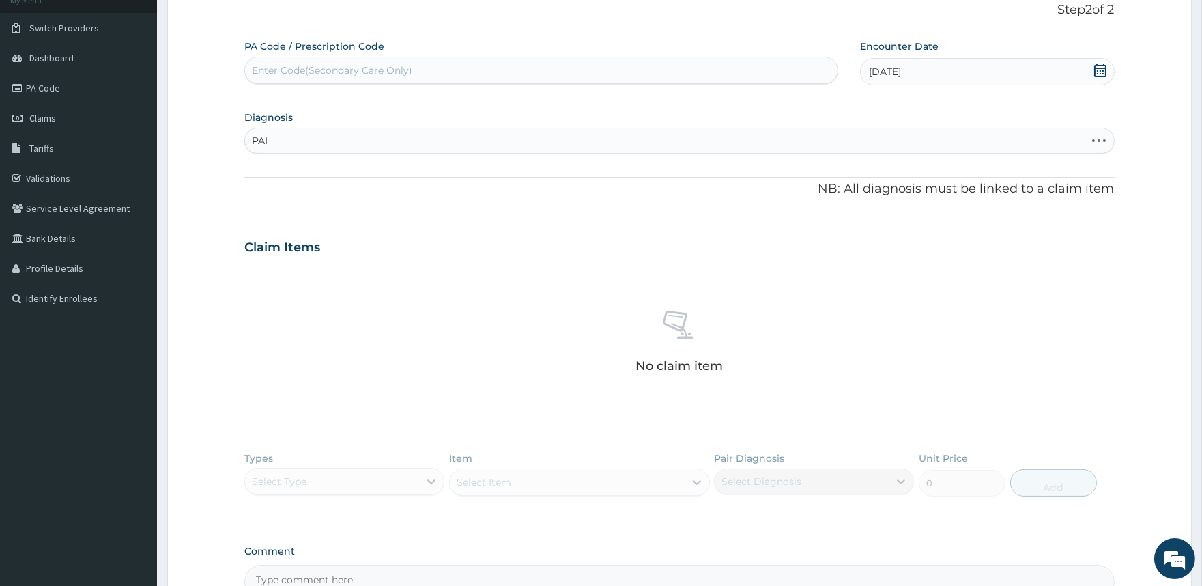
type input "PAIN"
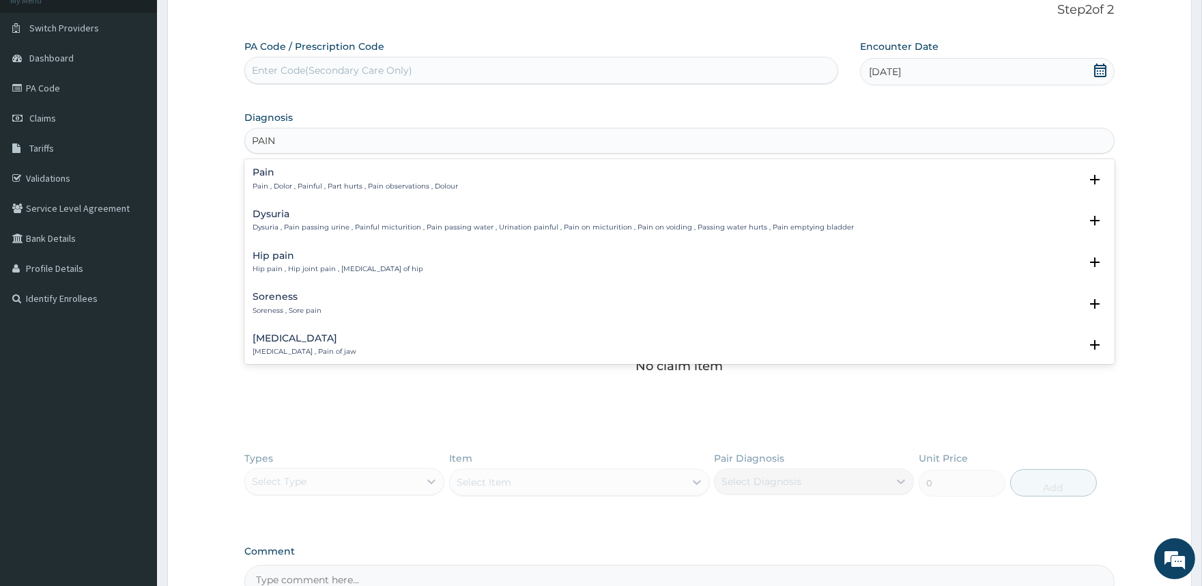
click at [311, 182] on p "Pain , Dolor , Painful , Part hurts , Pain observations , Dolour" at bounding box center [355, 187] width 205 height 10
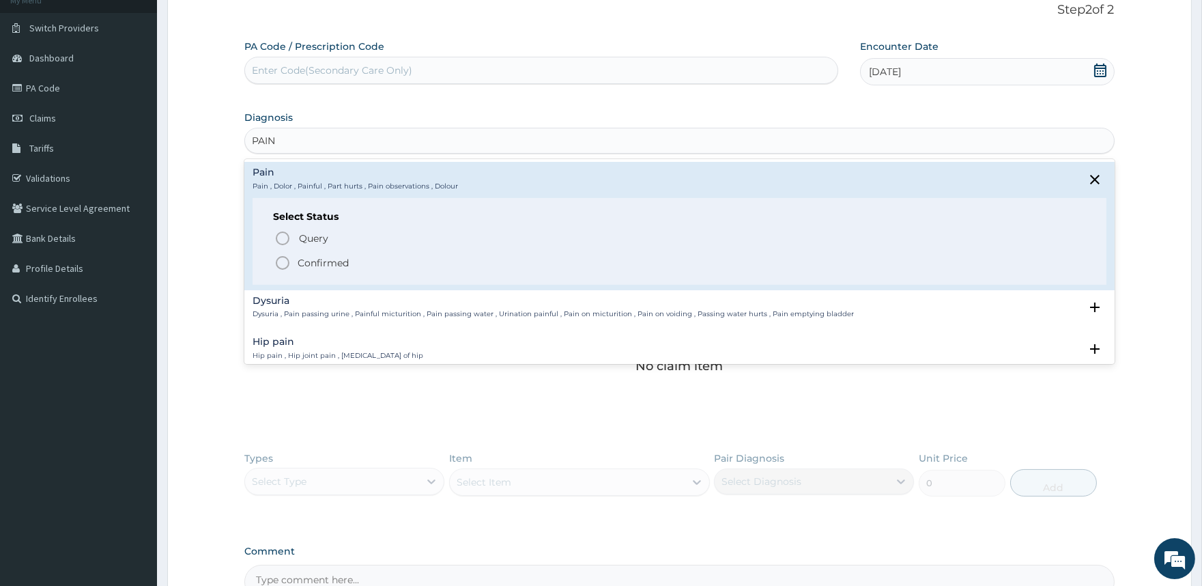
click at [311, 259] on p "Confirmed" at bounding box center [323, 263] width 51 height 14
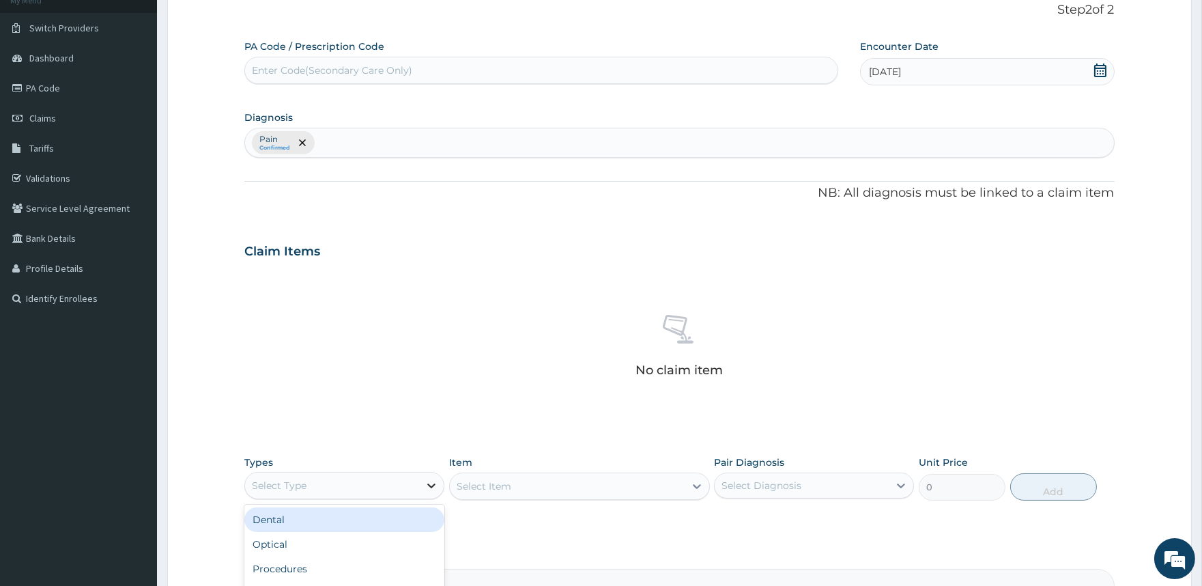
click at [431, 490] on icon at bounding box center [432, 485] width 14 height 14
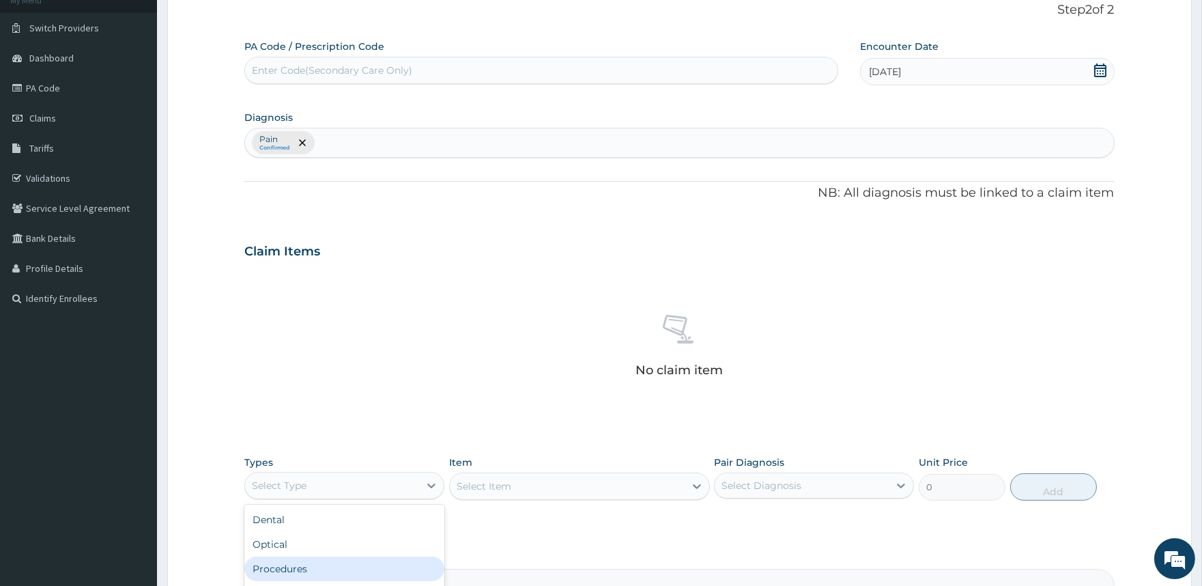
click at [324, 565] on div "Procedures" at bounding box center [344, 568] width 200 height 25
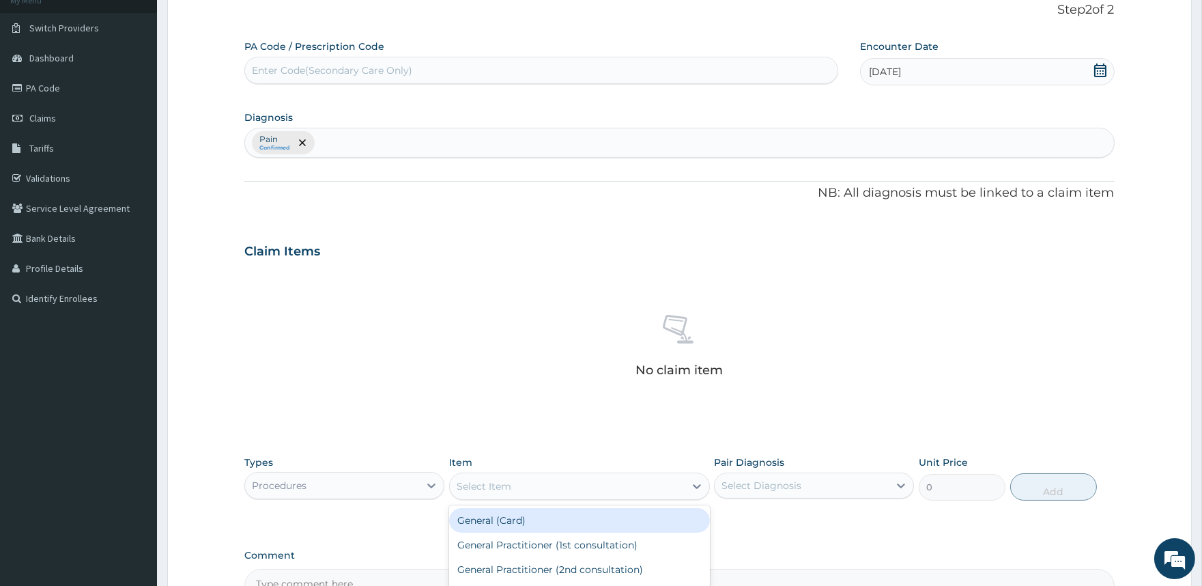
click at [551, 483] on div "Select Item" at bounding box center [567, 486] width 235 height 22
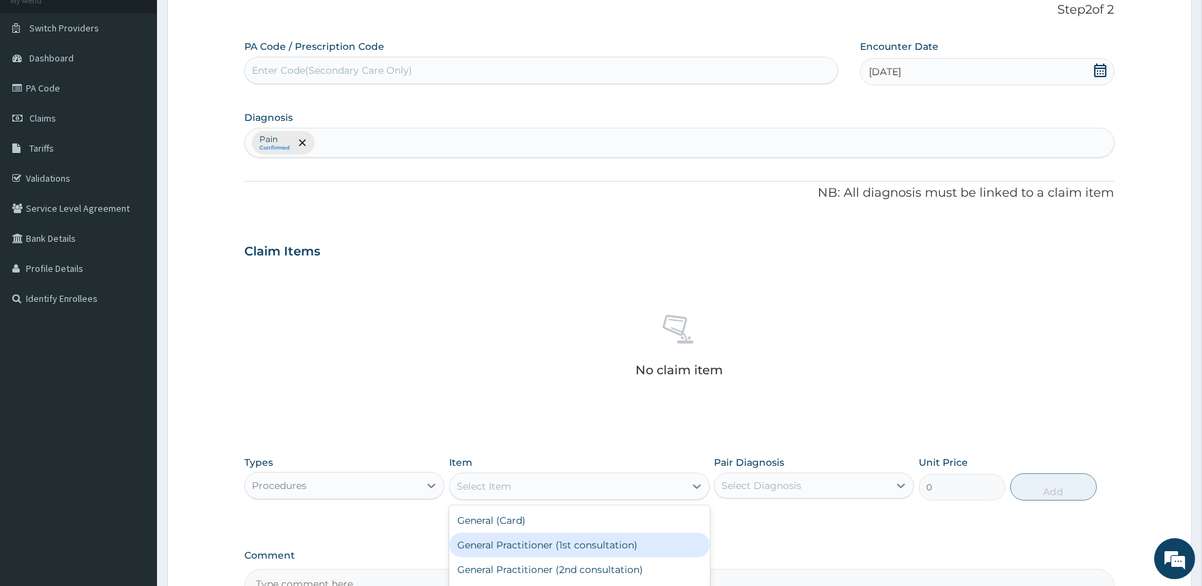
click at [532, 541] on div "General Practitioner (1st consultation)" at bounding box center [579, 544] width 261 height 25
type input "2000"
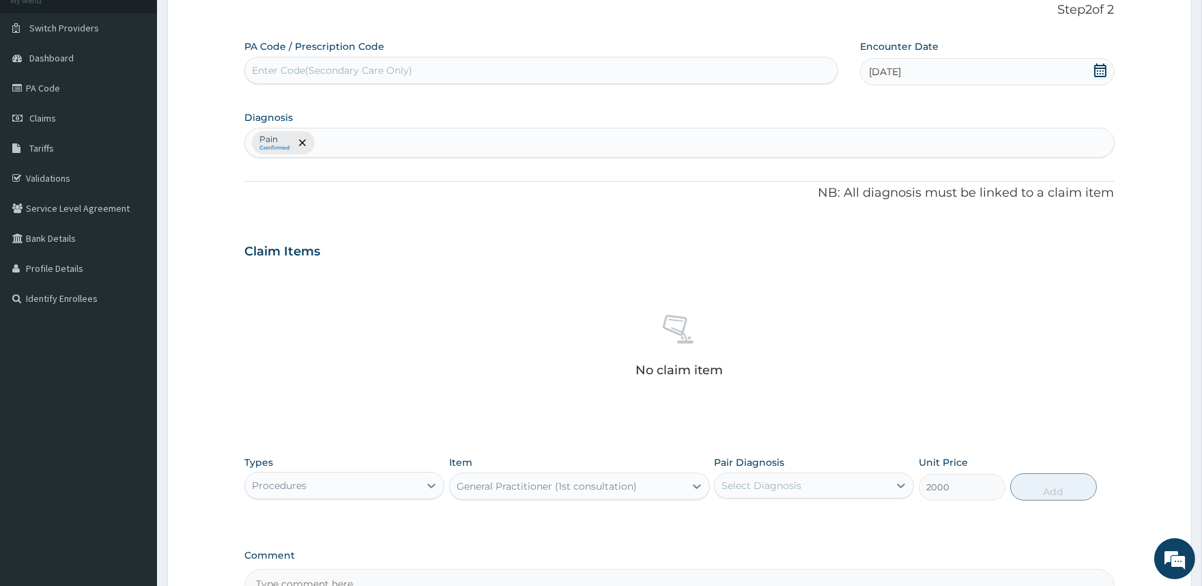
click at [739, 480] on div "Select Diagnosis" at bounding box center [761, 485] width 80 height 14
click at [736, 506] on div "Pain" at bounding box center [814, 520] width 200 height 28
checkbox input "true"
click at [1047, 493] on button "Add" at bounding box center [1053, 486] width 87 height 27
type input "0"
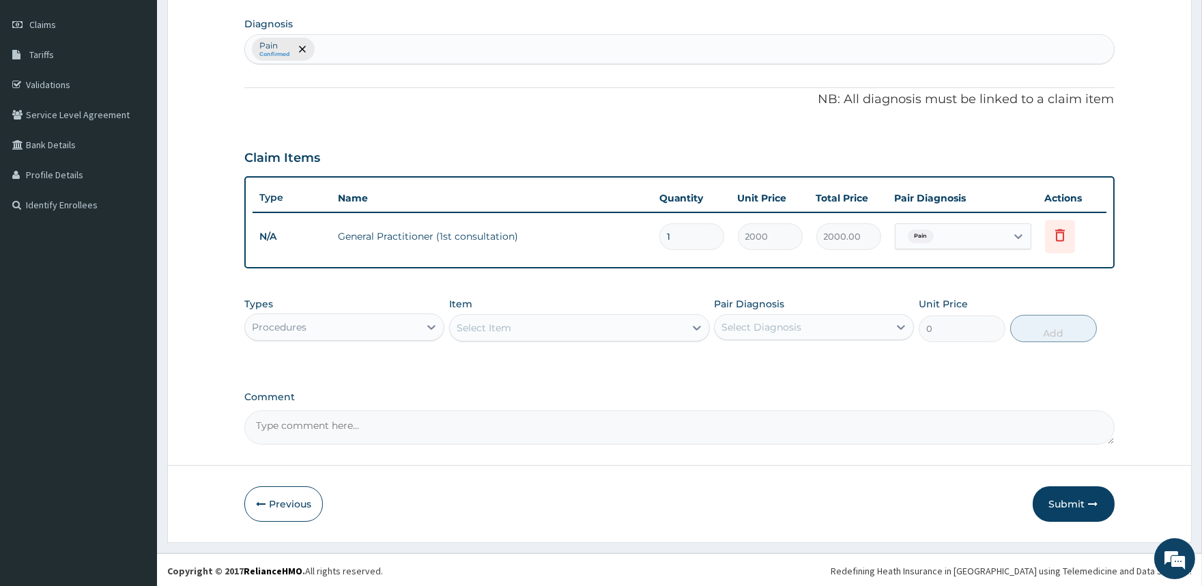
click at [1070, 506] on button "Submit" at bounding box center [1074, 503] width 82 height 35
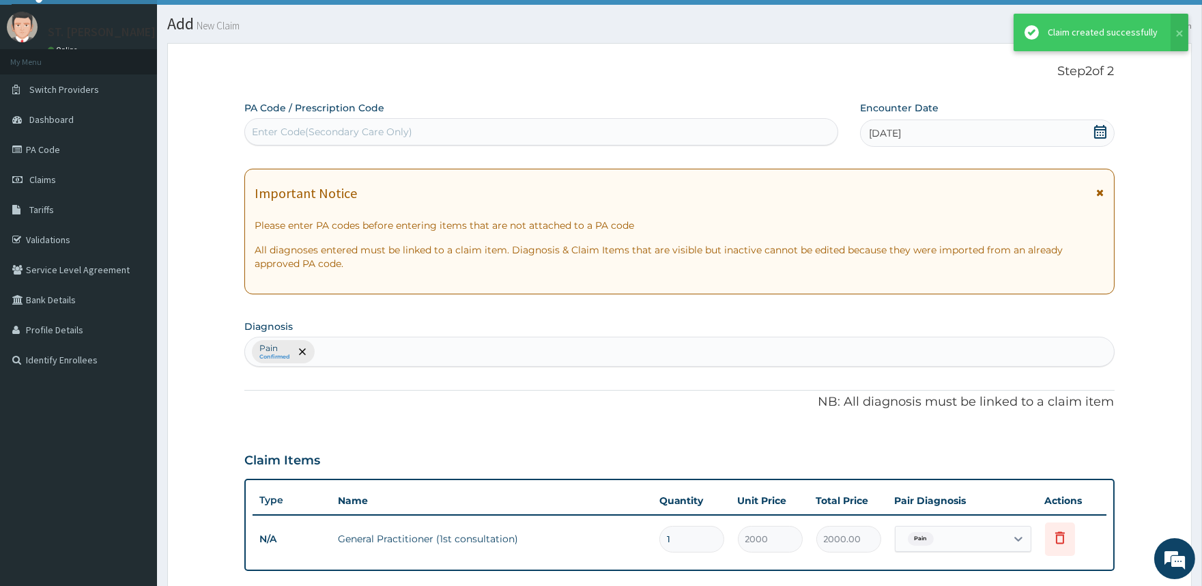
scroll to position [184, 0]
